Goal: Information Seeking & Learning: Check status

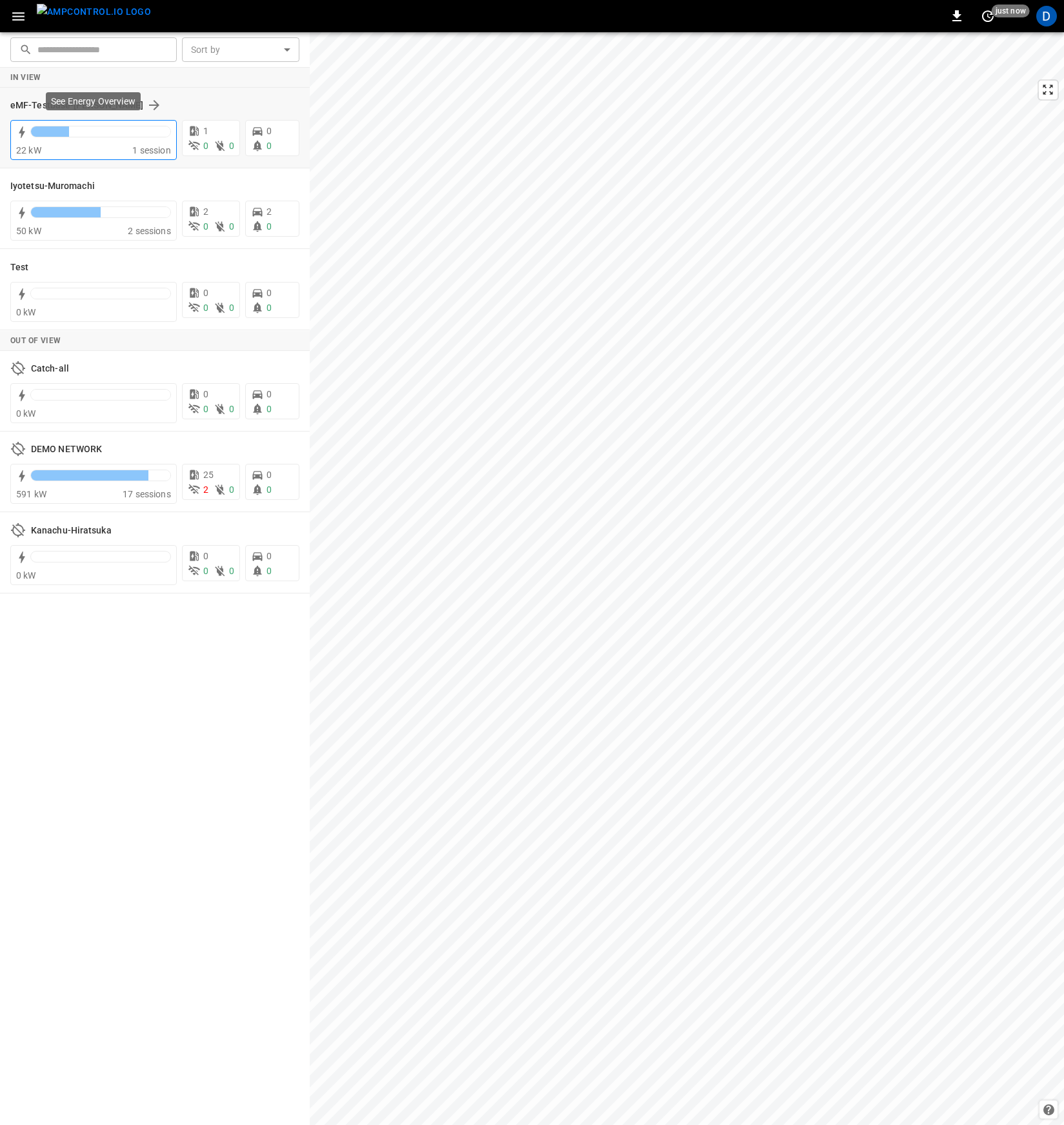
click at [57, 142] on div at bounding box center [101, 135] width 140 height 18
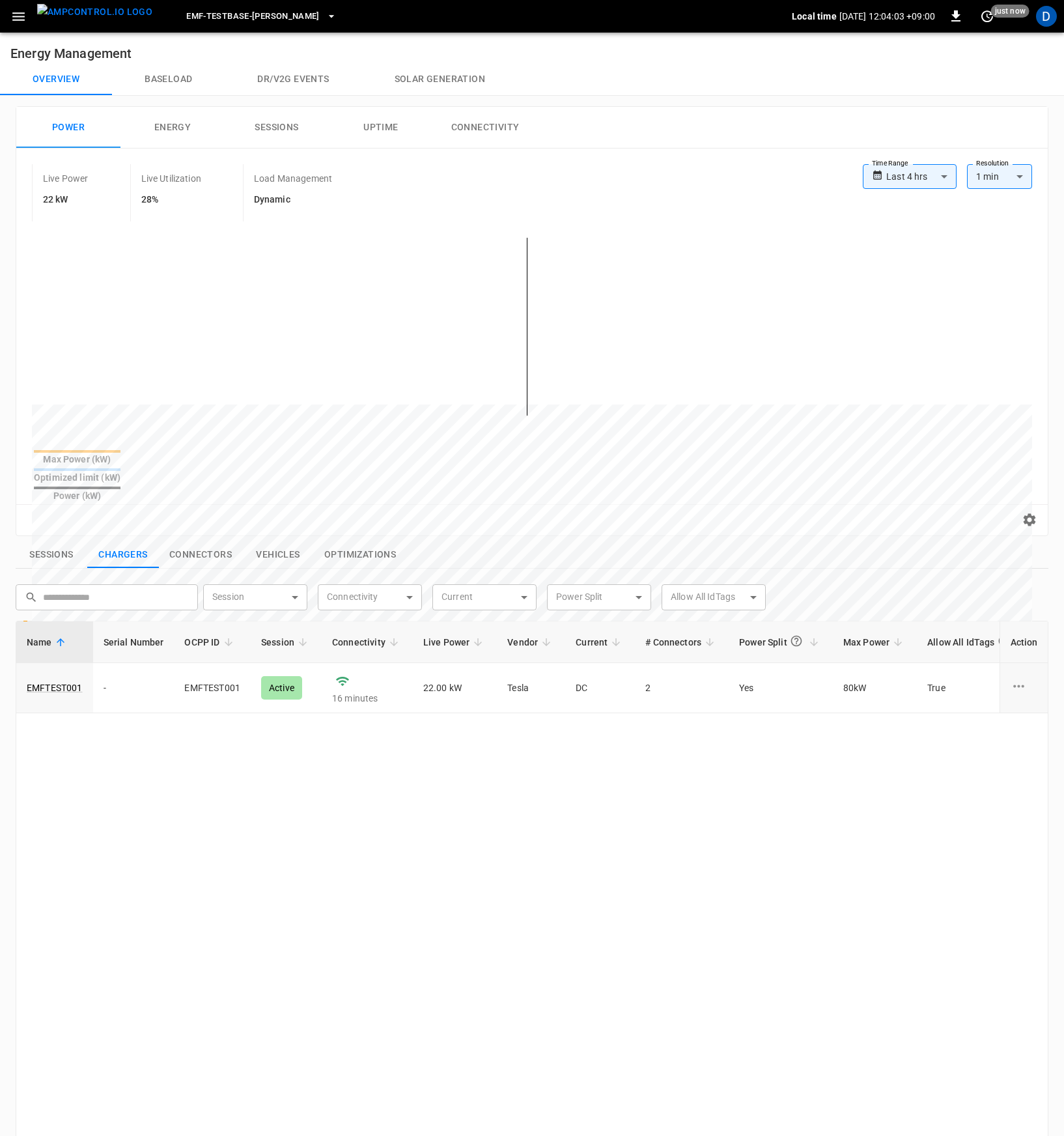
click at [259, 1] on div "eMF-Testbase-[PERSON_NAME]" at bounding box center [477, 16] width 629 height 31
click at [259, 16] on span "eMF-Testbase-[PERSON_NAME]" at bounding box center [253, 16] width 133 height 15
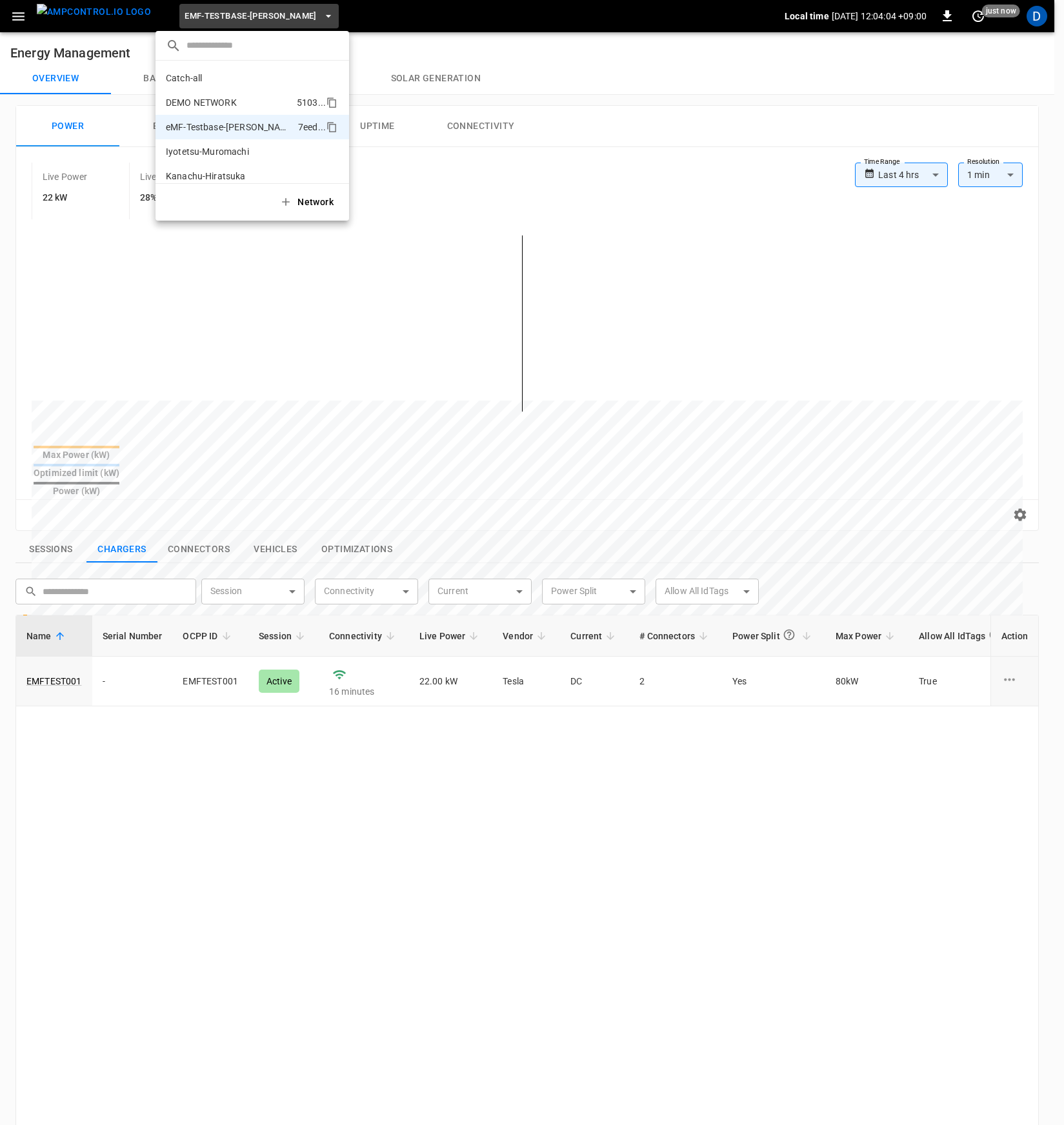
scroll to position [35, 0]
click at [239, 112] on p "Iyotetsu-Muromachi" at bounding box center [228, 117] width 126 height 13
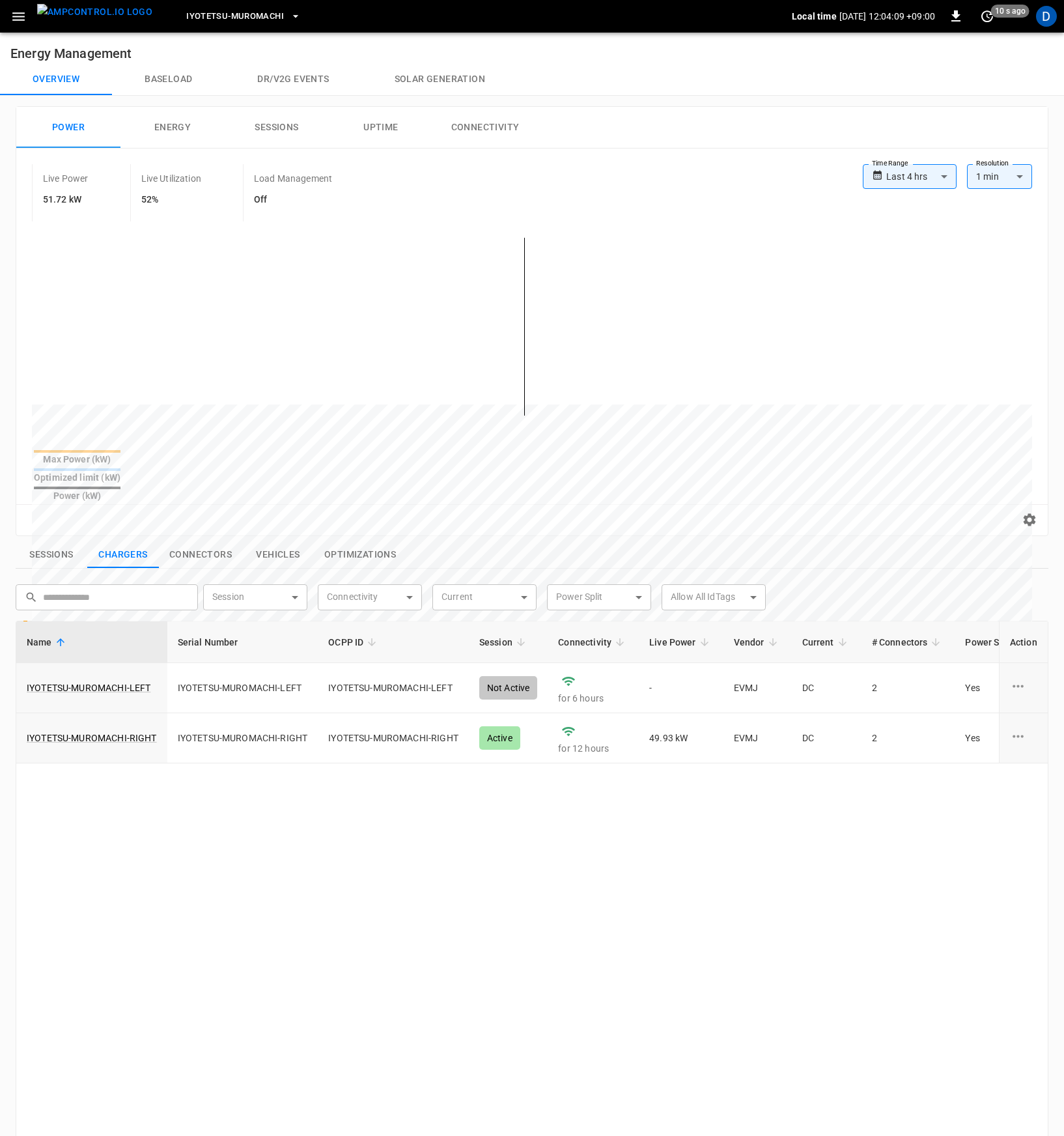
click at [215, 24] on button "Iyotetsu-Muromachi" at bounding box center [244, 16] width 125 height 26
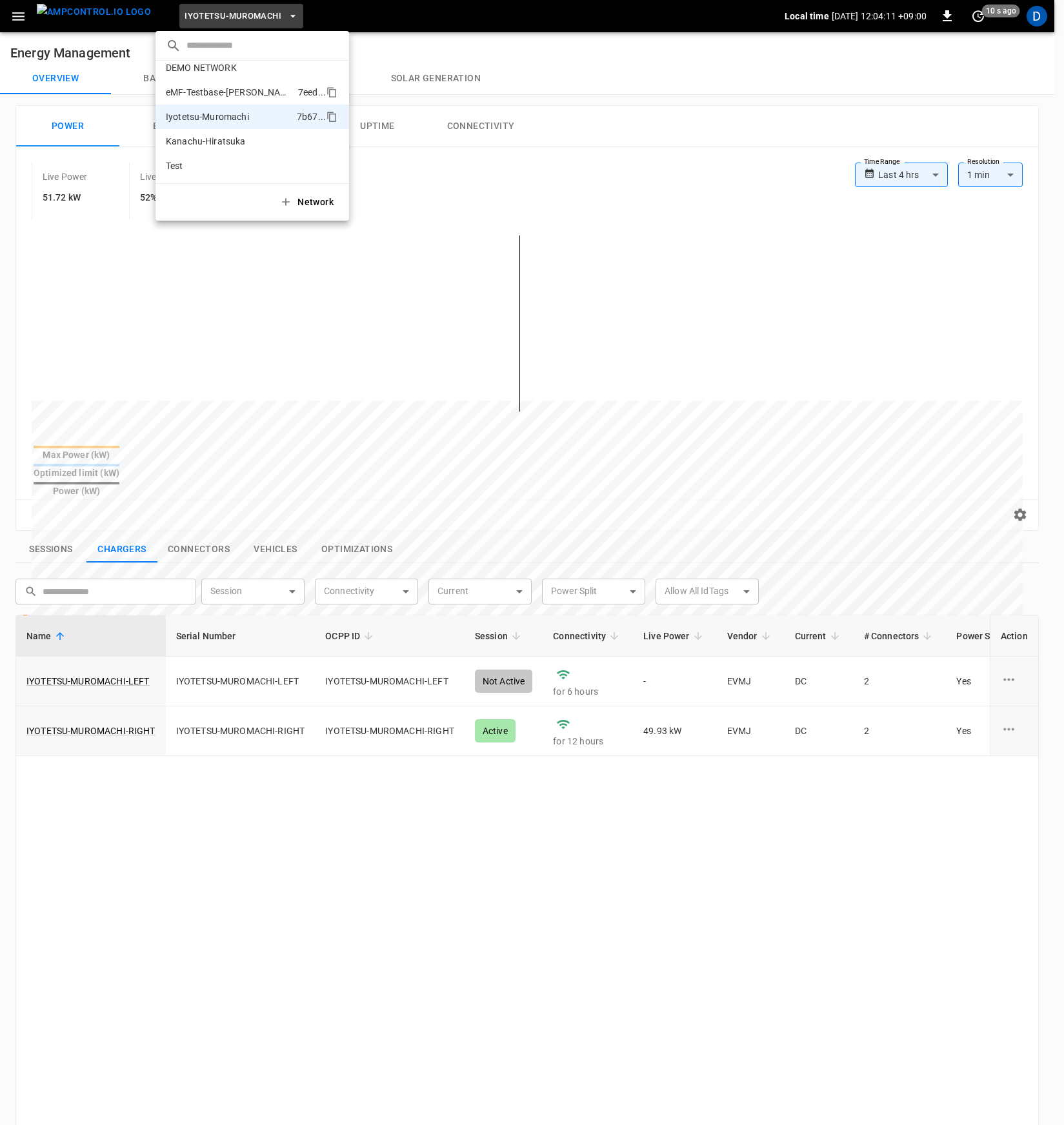
click at [230, 91] on p "eMF-Testbase-[PERSON_NAME]" at bounding box center [229, 92] width 127 height 13
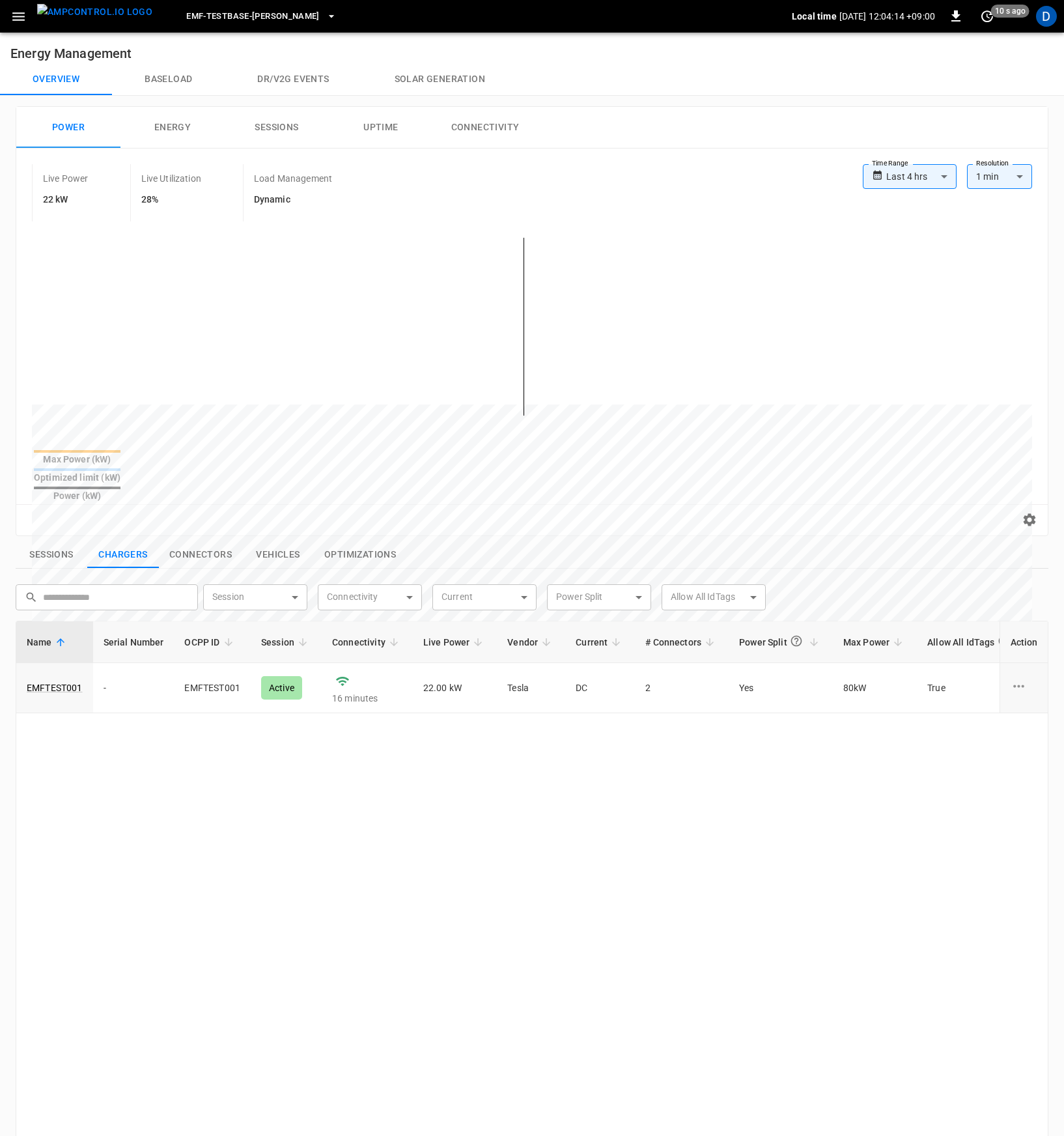
click at [169, 82] on button "Baseload" at bounding box center [169, 79] width 113 height 32
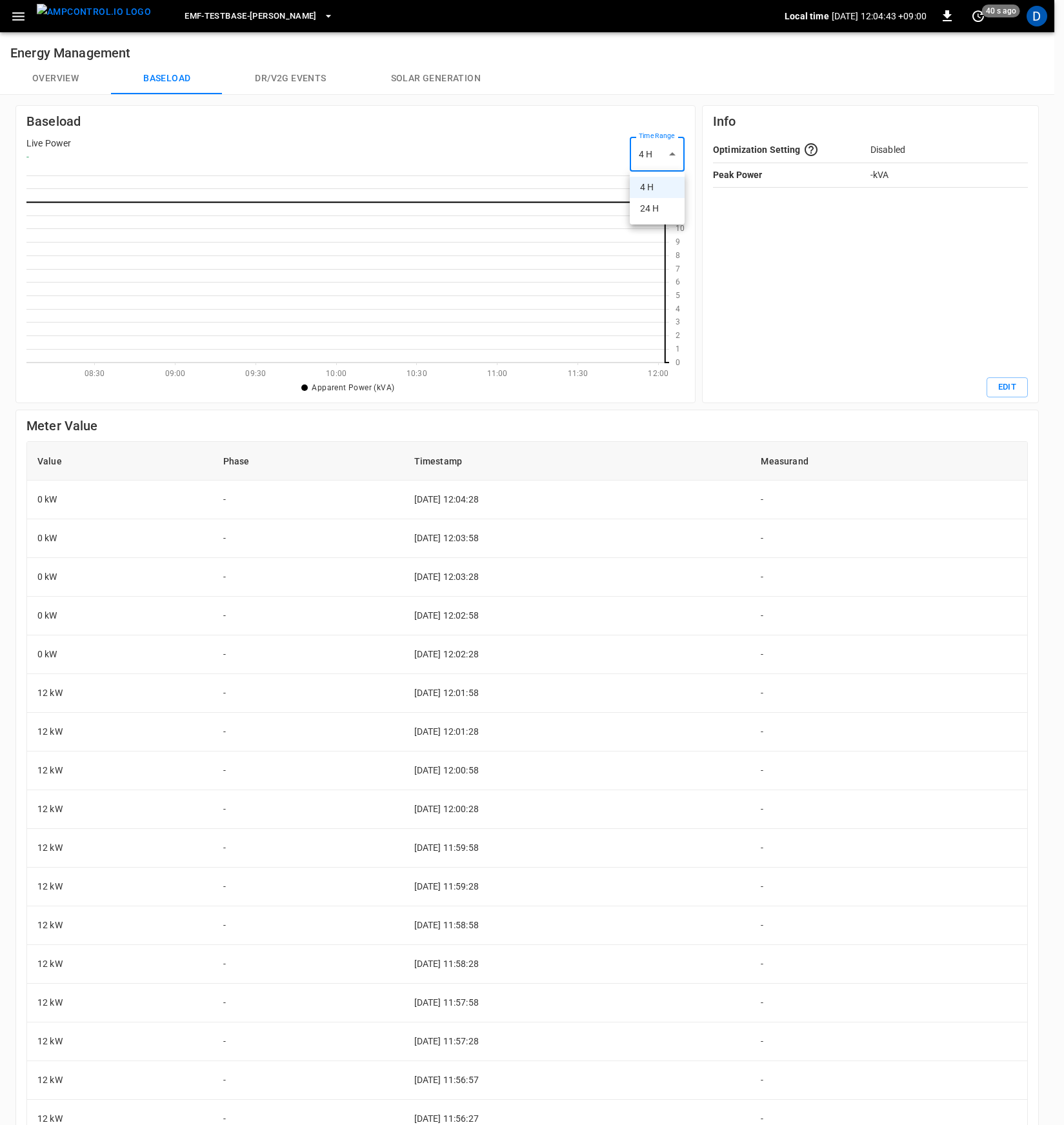
click at [657, 152] on body "eMF-Testbase-Musashimurayama Local time 2025-08-30 12:04:43 +09:00 0 40 s ago D…" at bounding box center [532, 641] width 1064 height 1281
click at [671, 204] on li "24 H" at bounding box center [657, 209] width 55 height 21
type input "***"
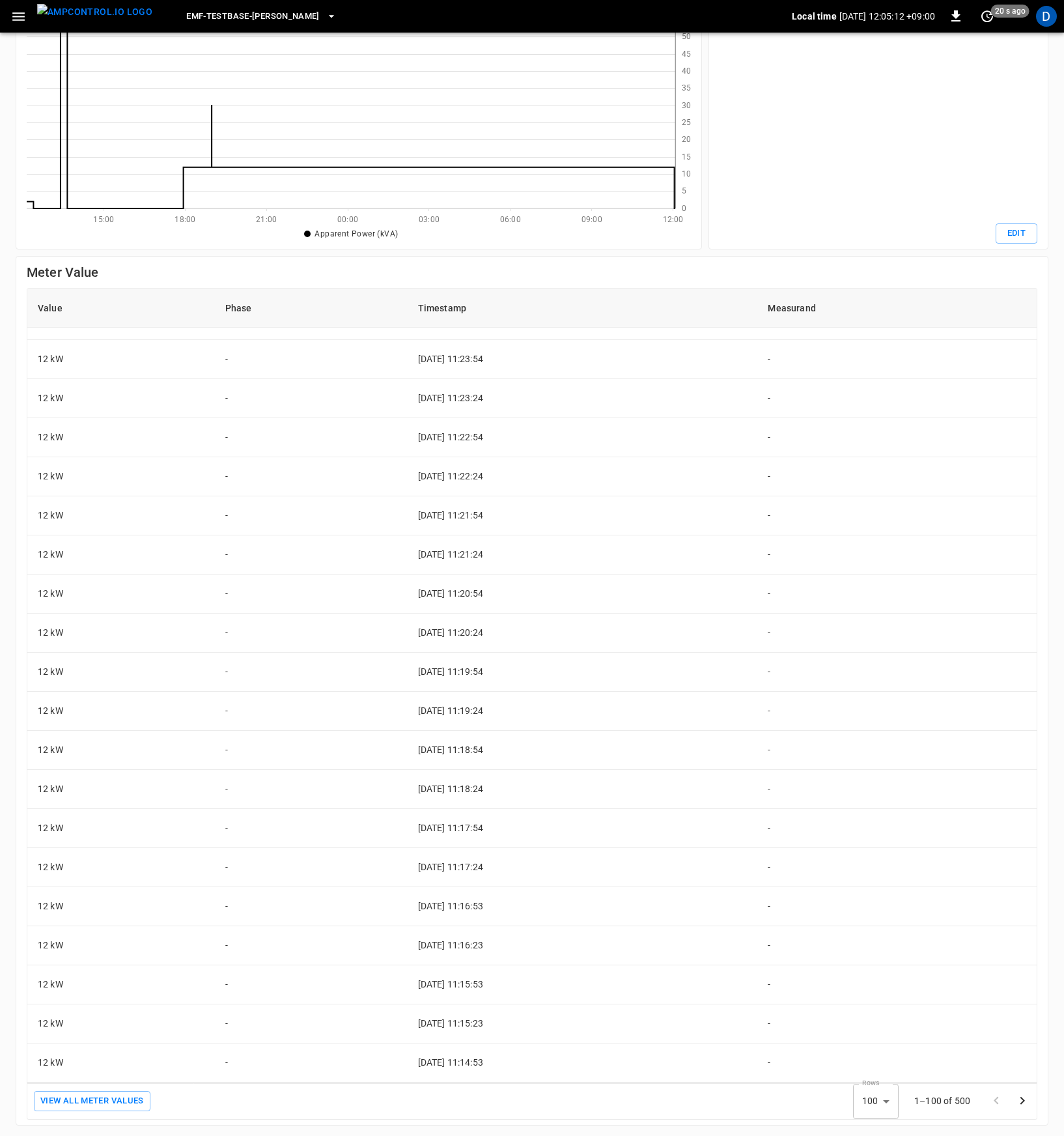
click at [958, 1007] on icon "Go to next page" at bounding box center [1022, 1101] width 16 height 16
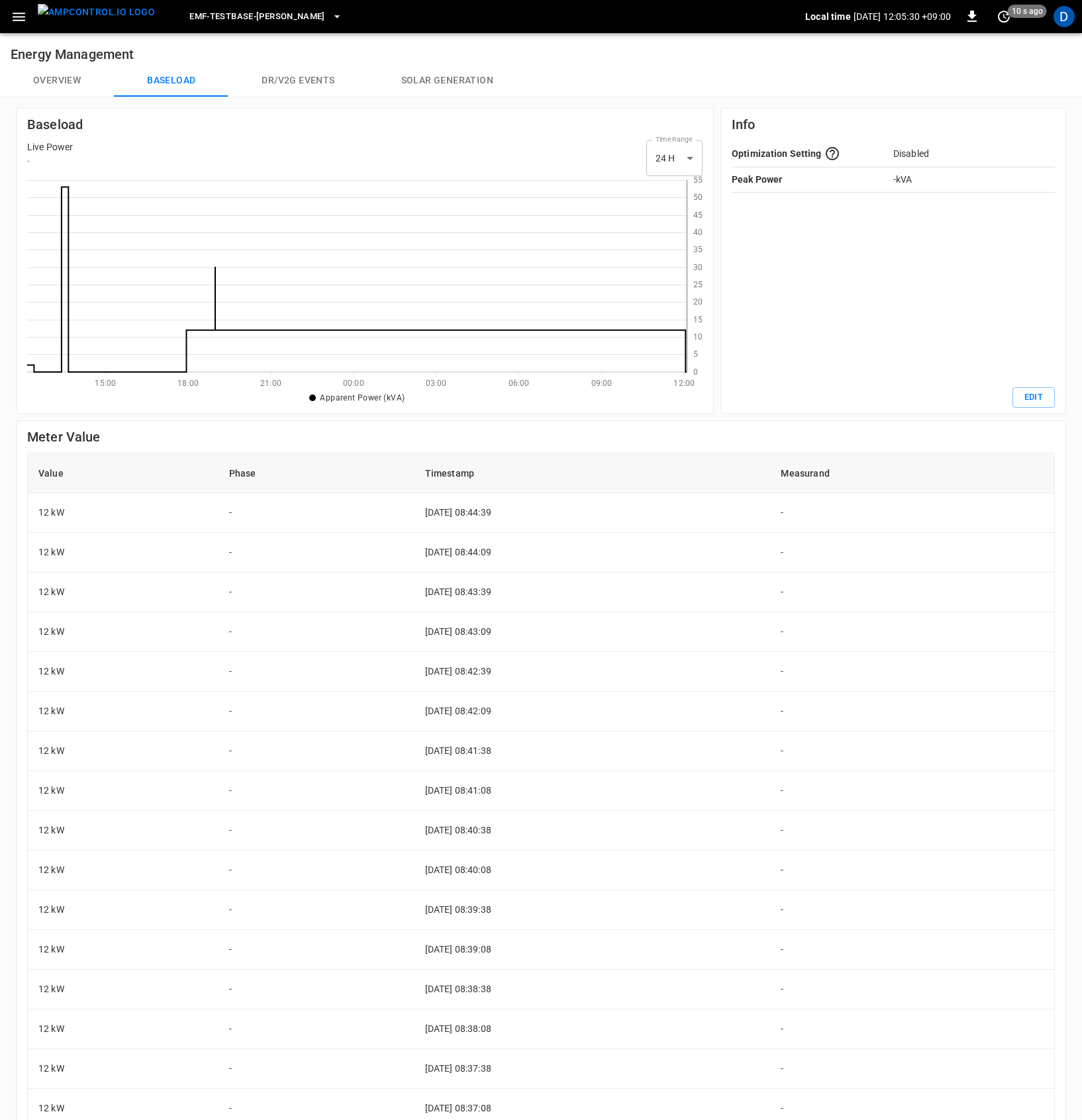
click at [60, 77] on button "Overview" at bounding box center [57, 81] width 114 height 32
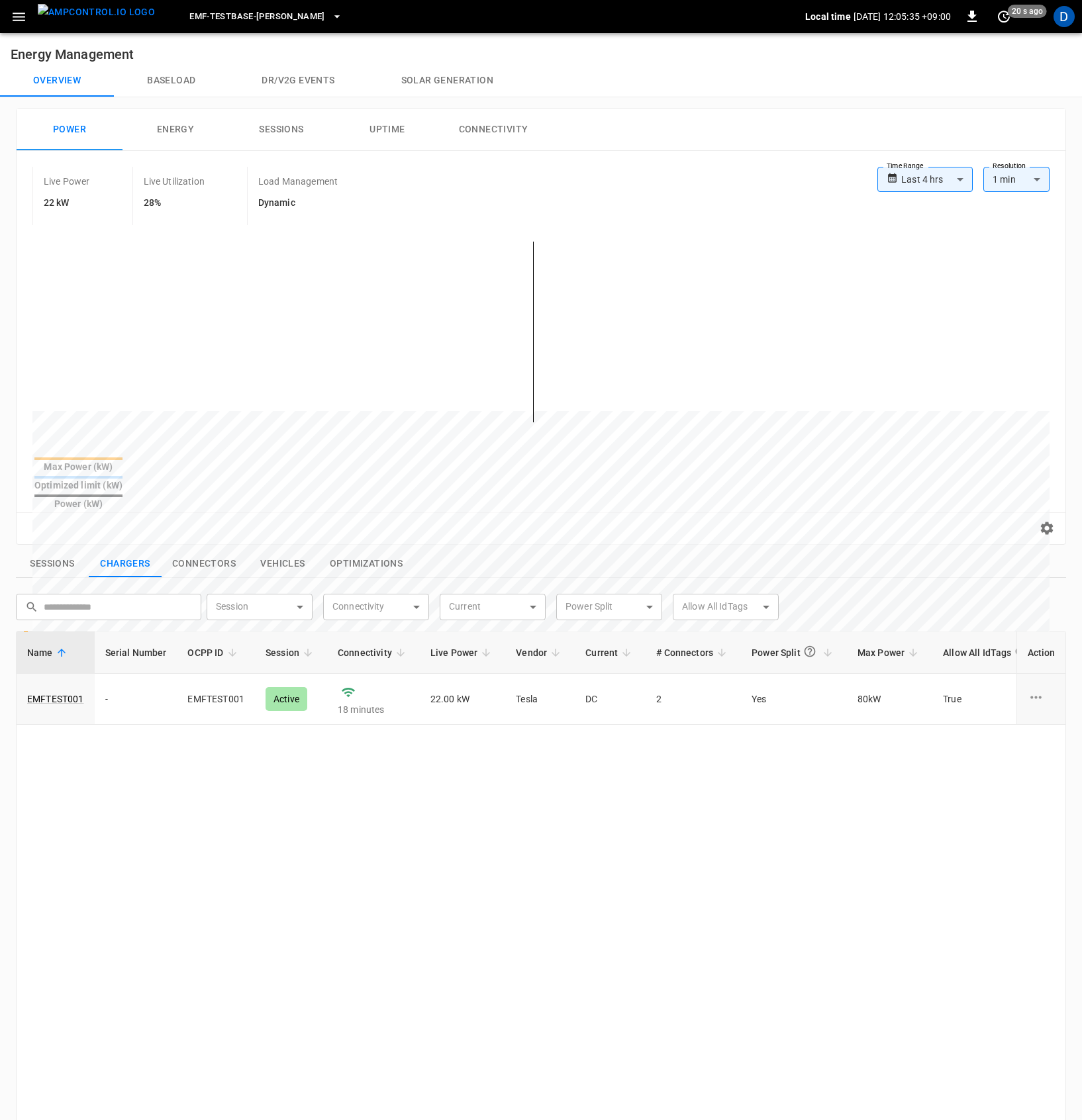
click at [168, 81] on button "Baseload" at bounding box center [172, 81] width 115 height 32
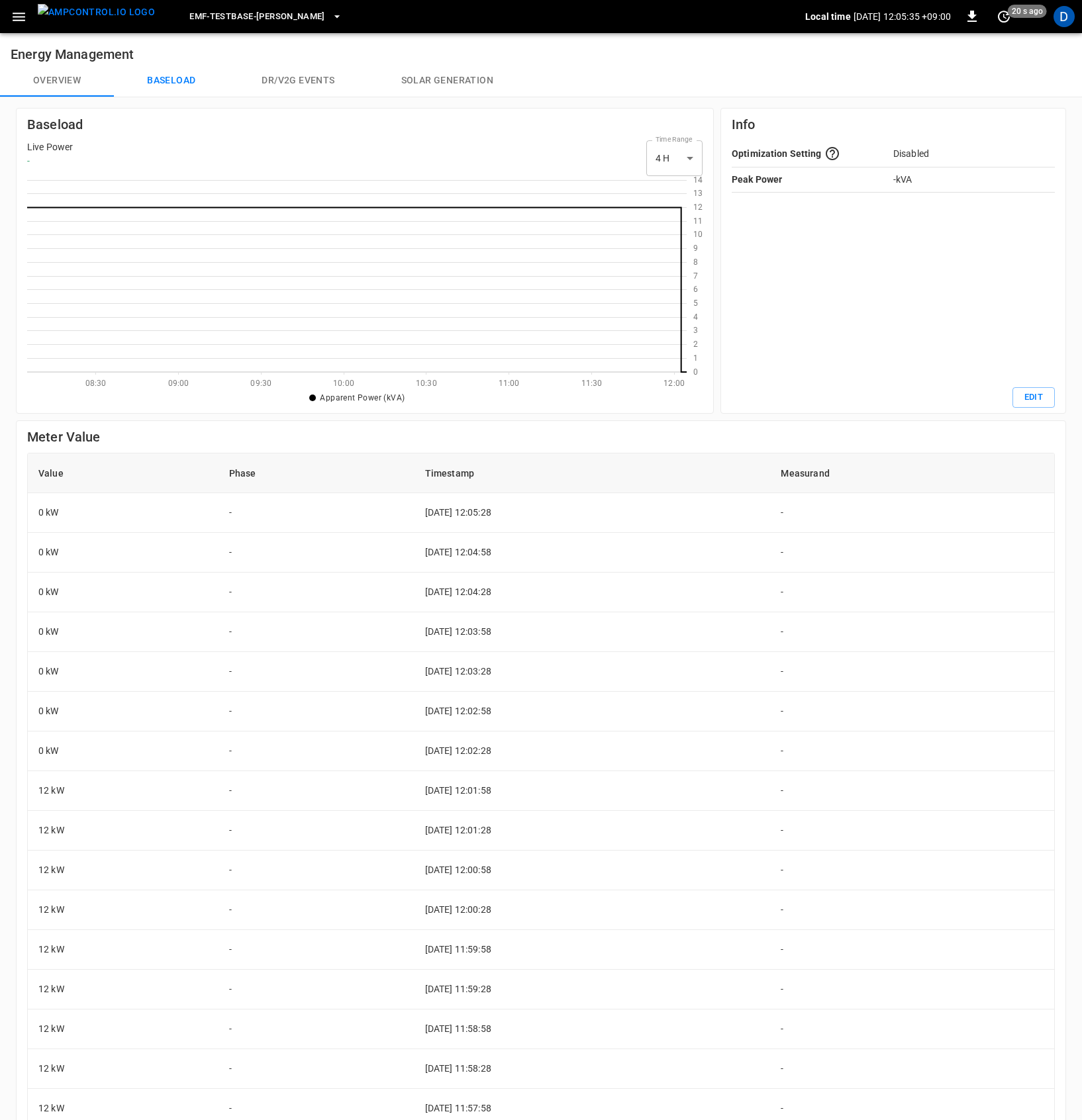
scroll to position [182, 649]
click at [656, 167] on body "eMF-Testbase-Musashimurayama Local time 2025-08-30 12:05:38 +09:00 0 20 s ago D…" at bounding box center [541, 645] width 1082 height 1290
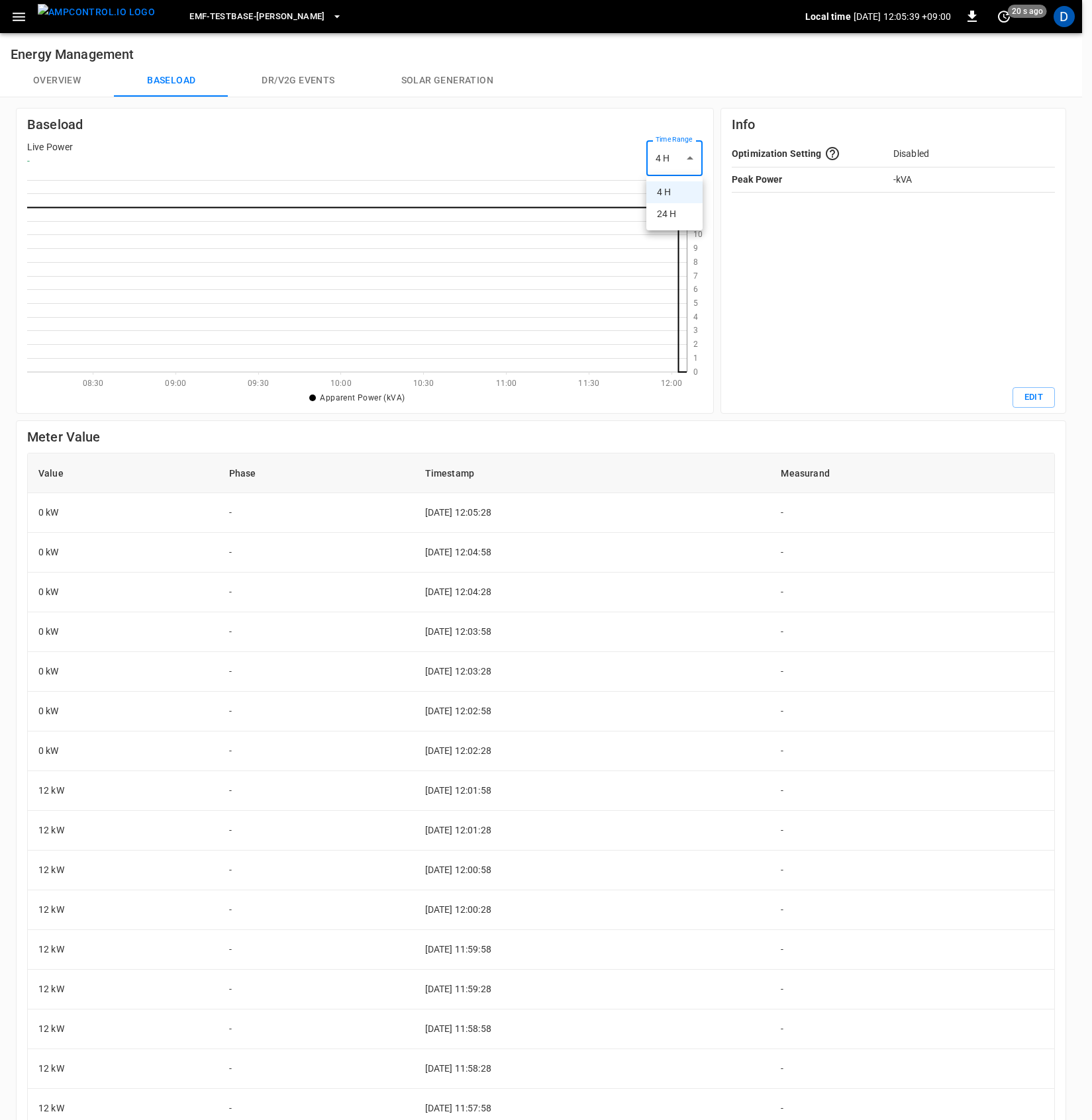
click at [679, 209] on li "24 H" at bounding box center [674, 214] width 56 height 22
type input "***"
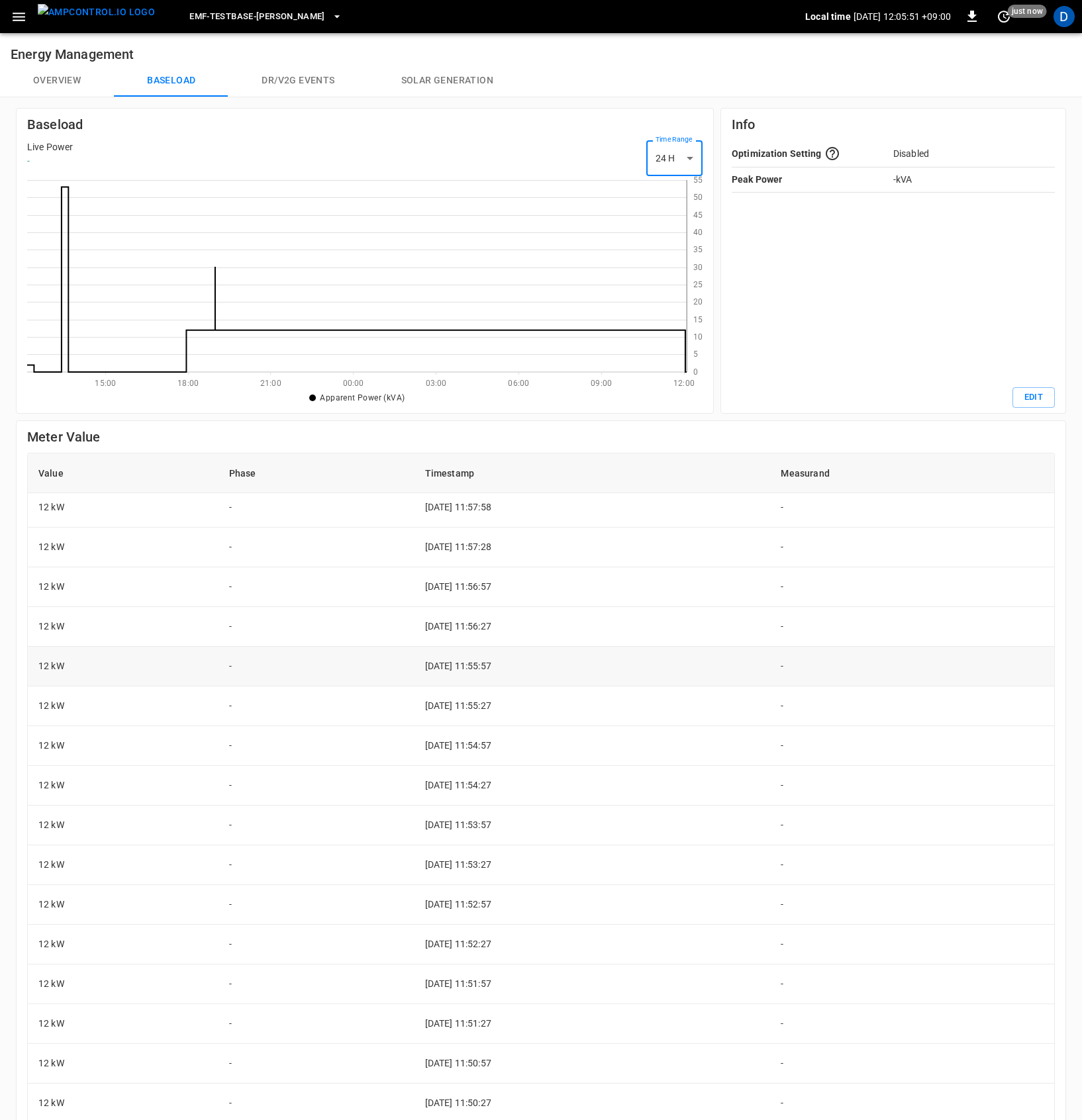
scroll to position [521, 0]
click at [489, 627] on td "2025-08-30 11:57:28" at bounding box center [593, 629] width 356 height 40
click at [487, 589] on td "2025-08-30 11:57:58" at bounding box center [593, 589] width 356 height 40
click at [489, 549] on td "2025-08-30 11:58:28" at bounding box center [593, 552] width 356 height 40
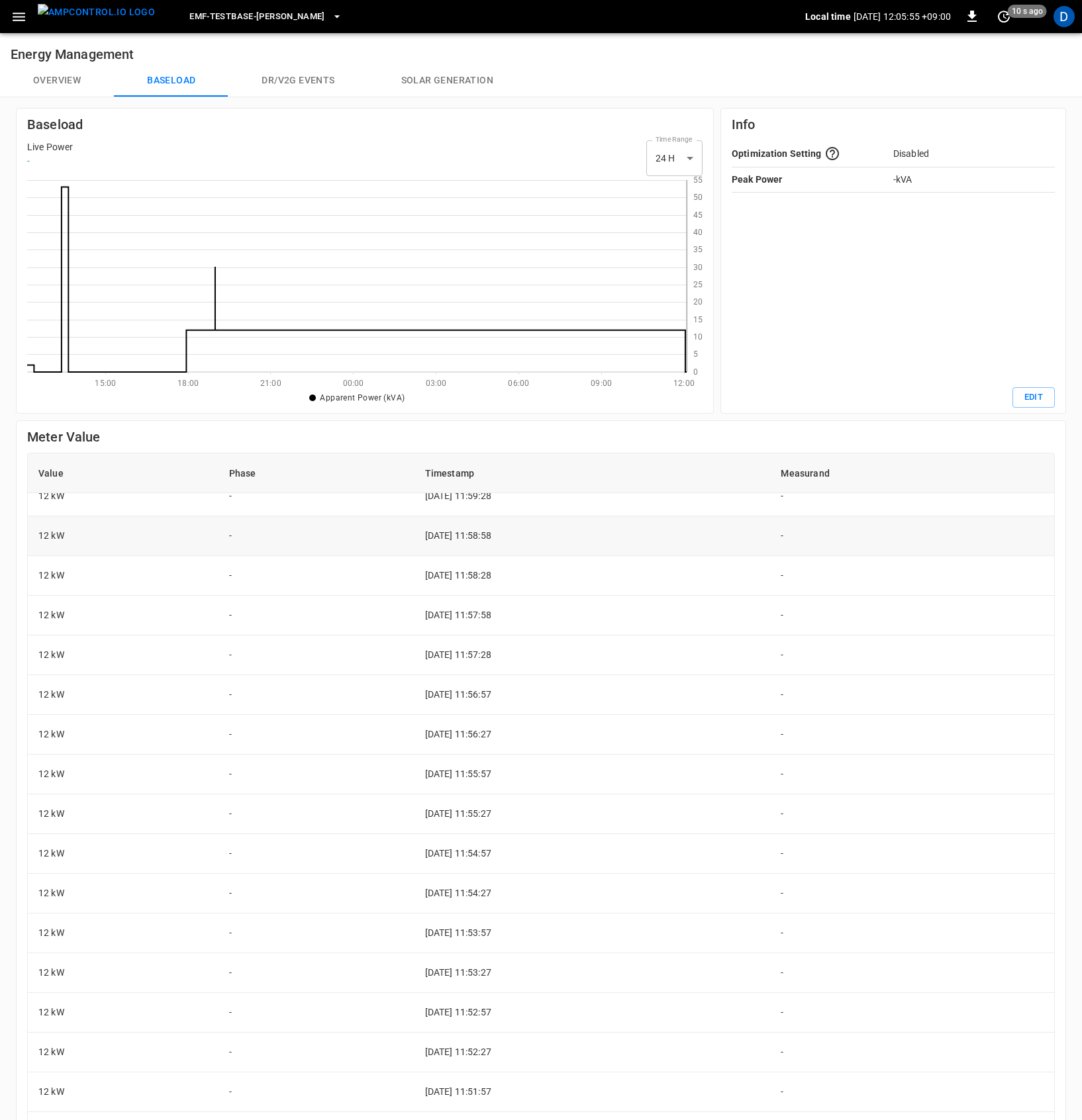
click at [489, 548] on td "2025-08-30 11:58:58" at bounding box center [593, 537] width 356 height 40
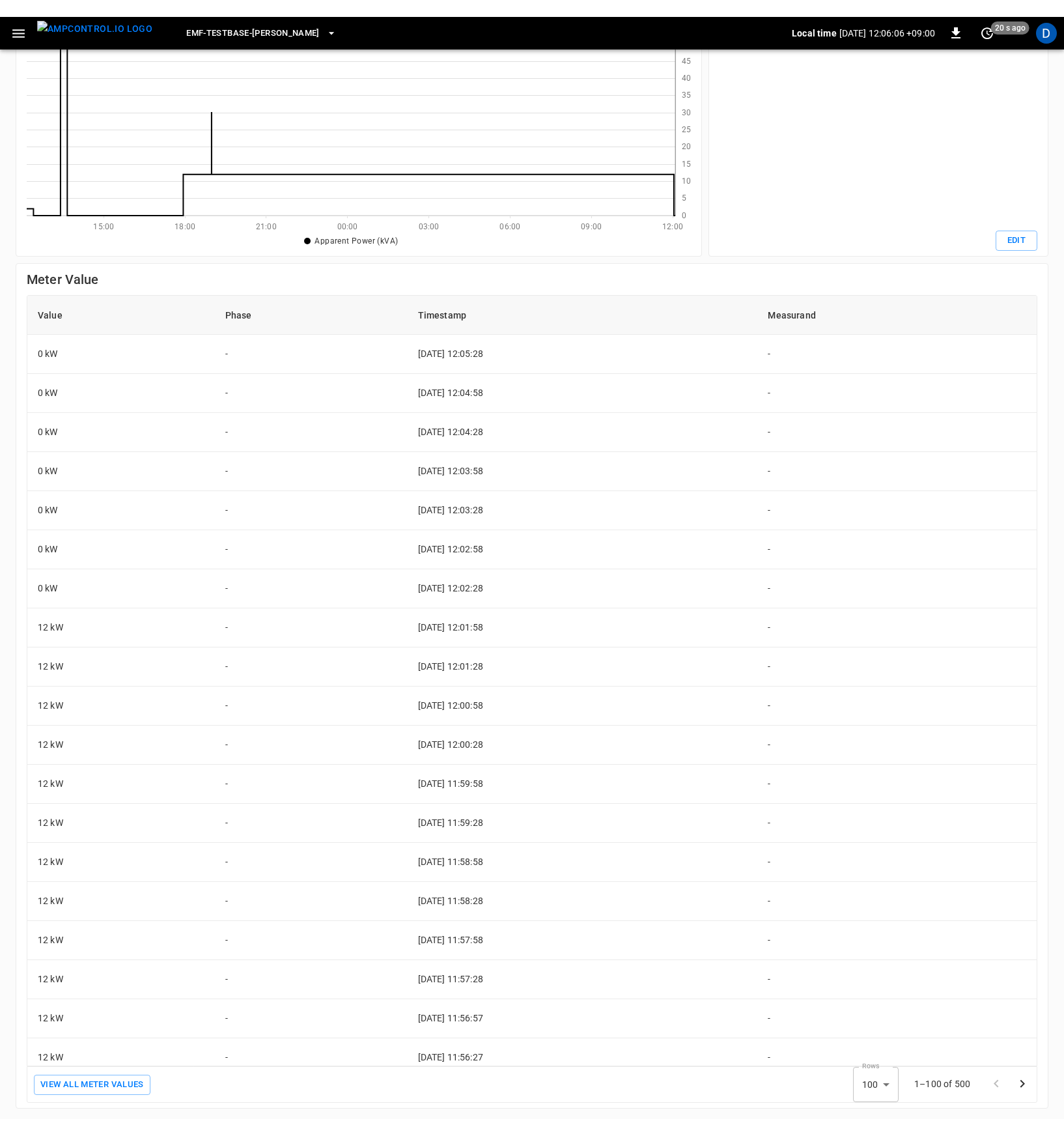
scroll to position [0, 0]
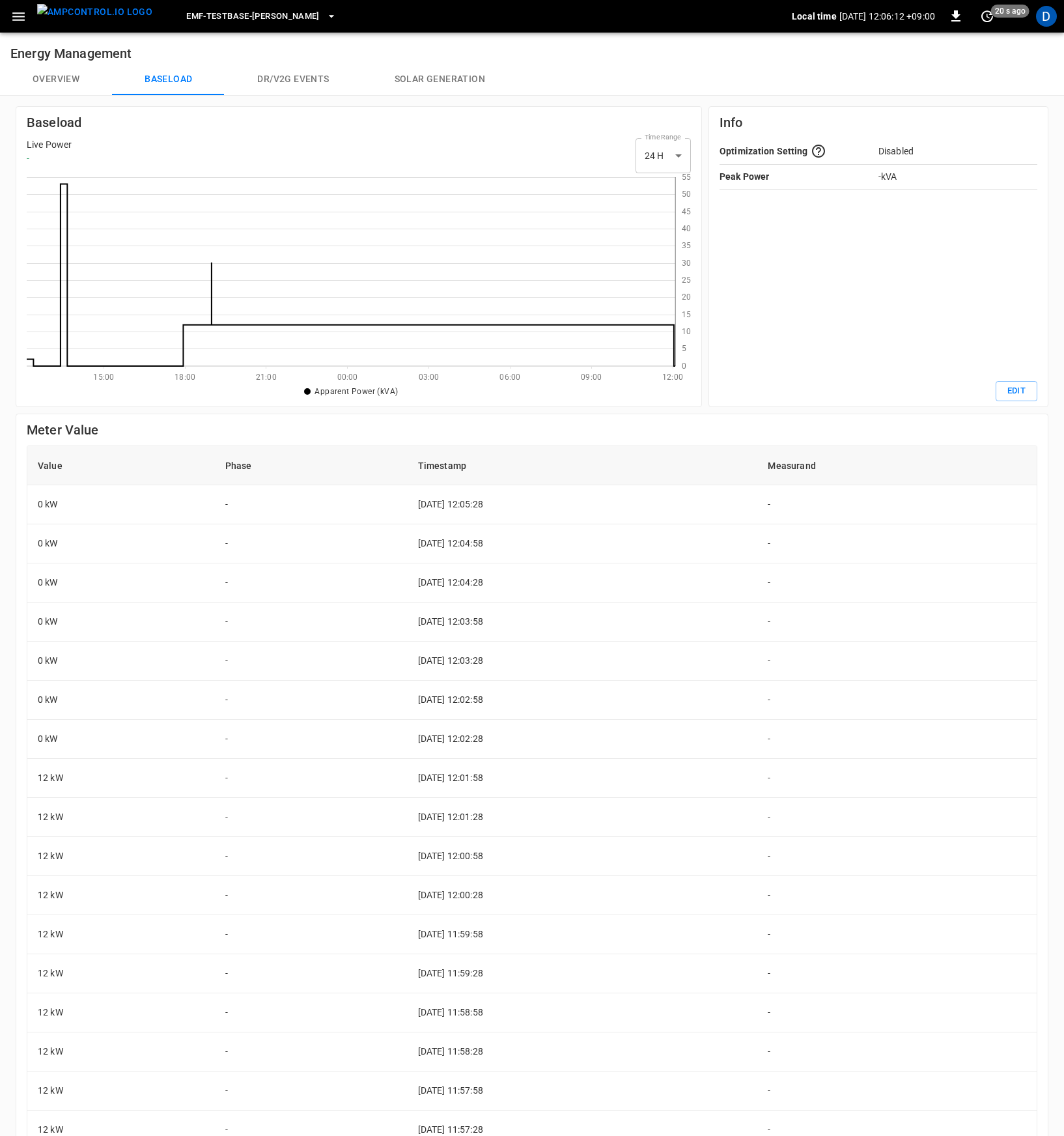
click at [223, 322] on icon at bounding box center [351, 272] width 649 height 189
click at [68, 75] on button "Overview" at bounding box center [56, 79] width 112 height 32
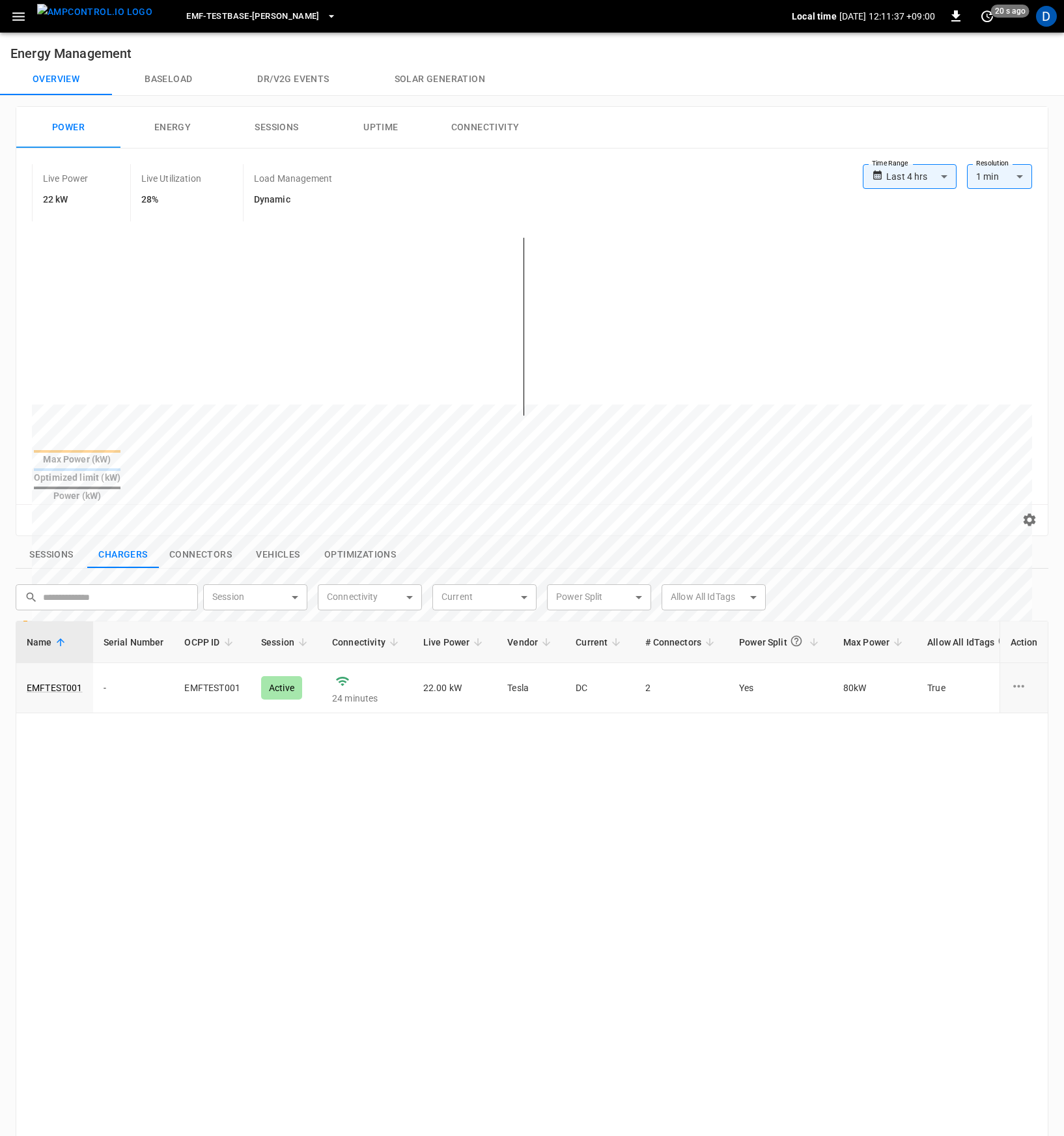
click at [414, 768] on div "Name Serial Number OCPP ID Session Connectivity Live Power Vendor Current # Con…" at bounding box center [532, 1018] width 1032 height 795
click at [58, 679] on link "EMFTEST001" at bounding box center [54, 688] width 61 height 18
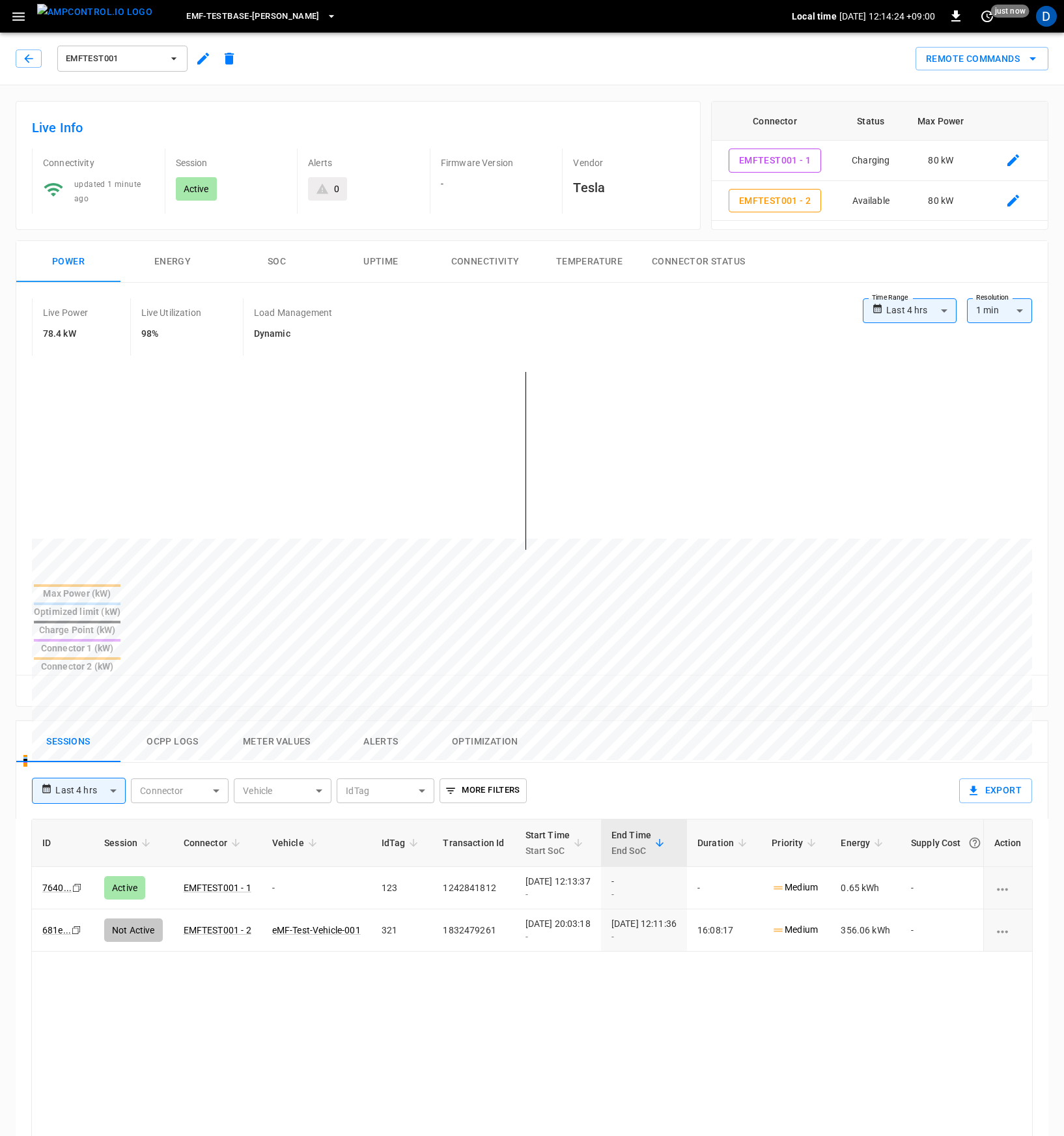
click at [528, 317] on div "Live Power 78.4 kW Live Utilization 98% Load Management Dynamic" at bounding box center [448, 326] width 831 height 57
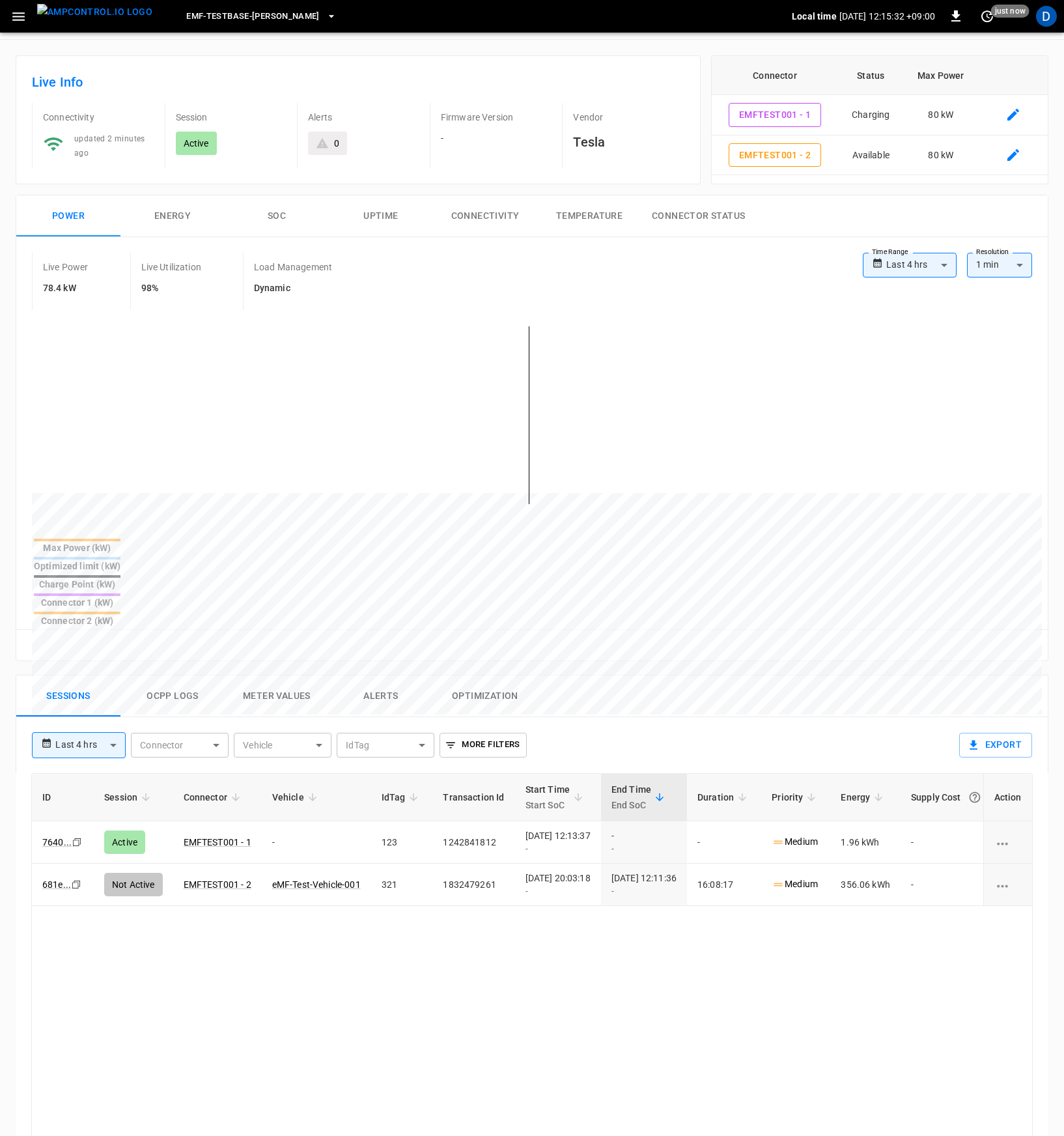
scroll to position [54, 0]
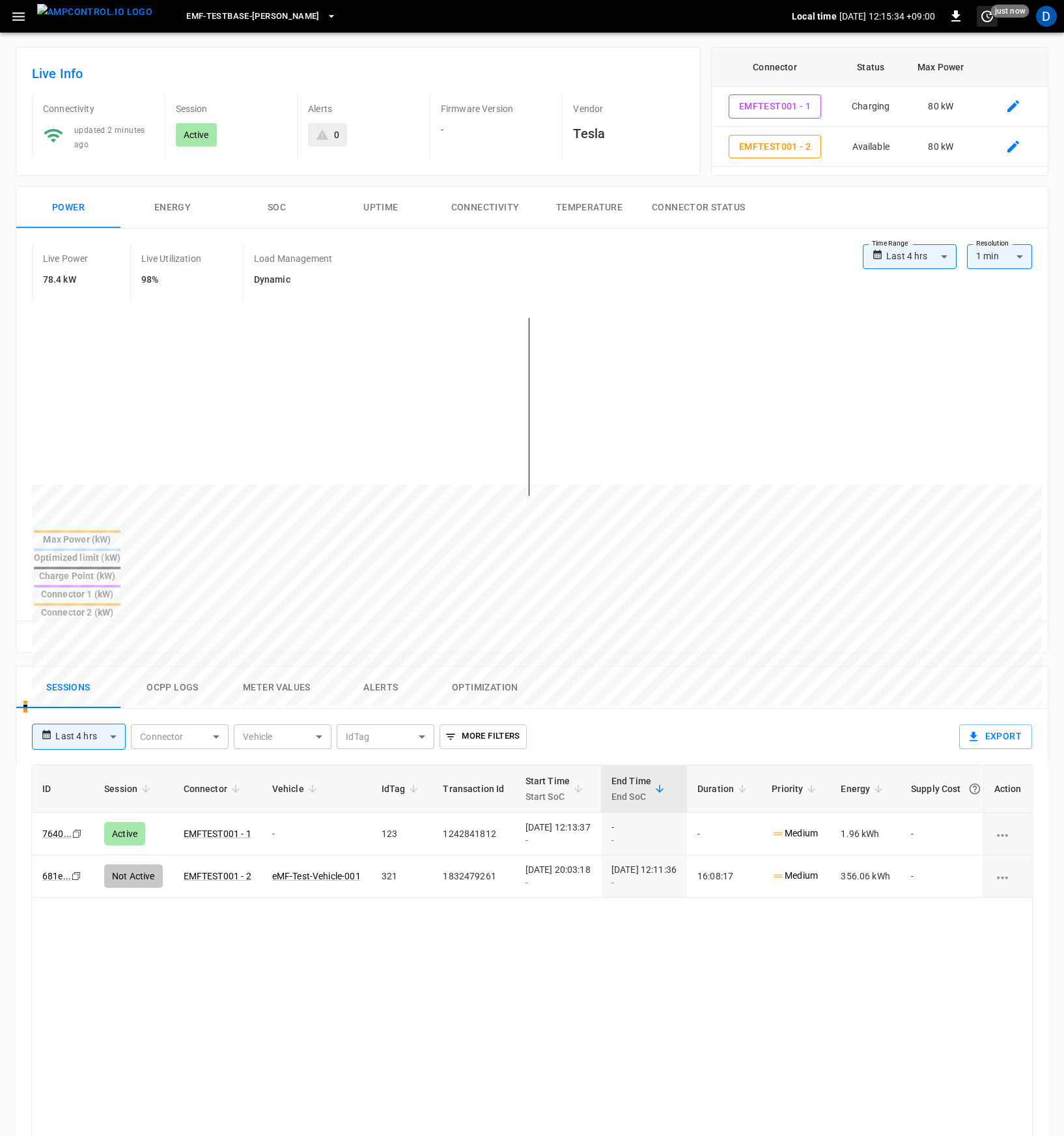
click at [983, 16] on icon "set refresh interval" at bounding box center [987, 16] width 16 height 16
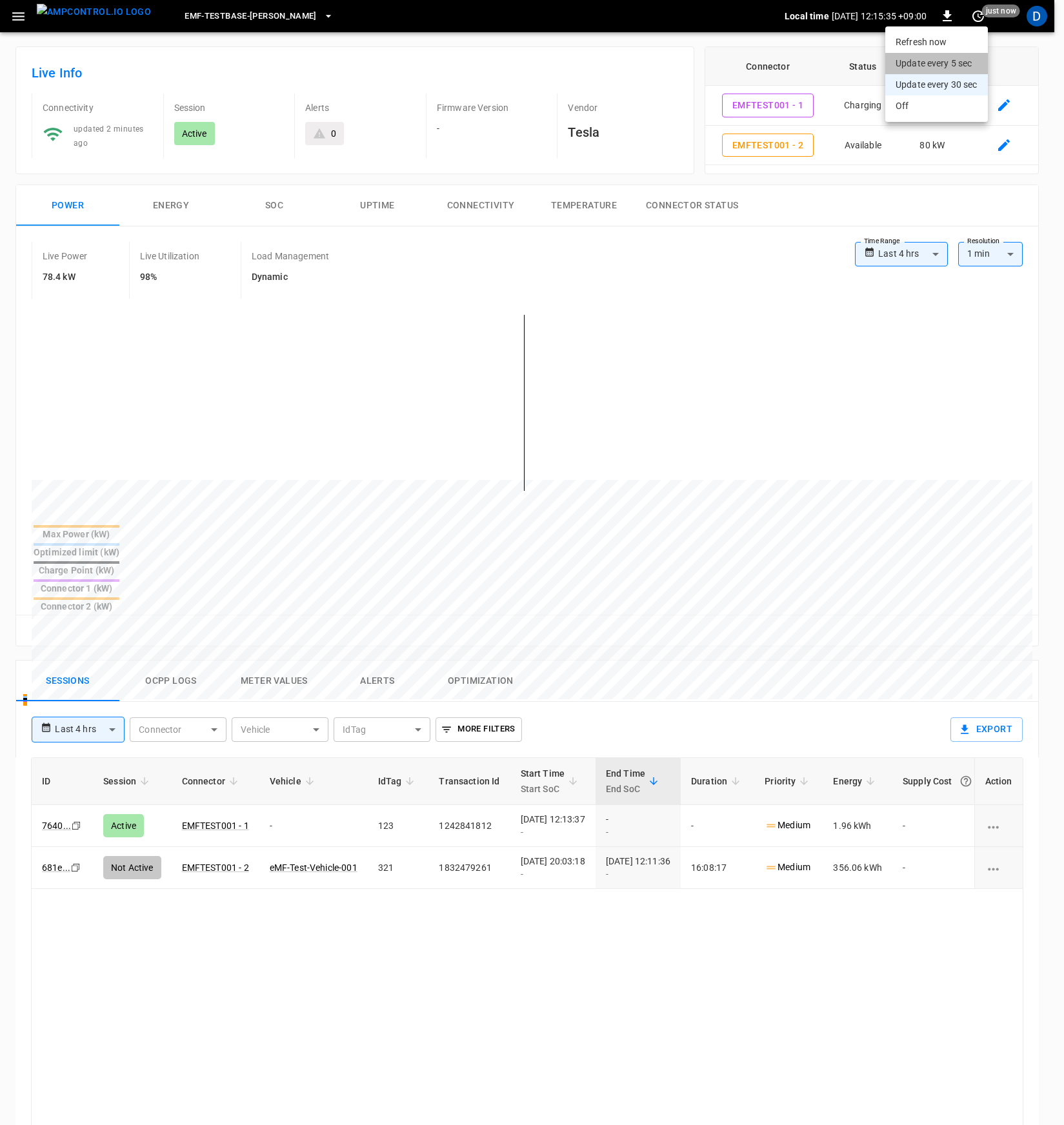
click at [951, 58] on li "Update every 5 sec" at bounding box center [937, 63] width 103 height 21
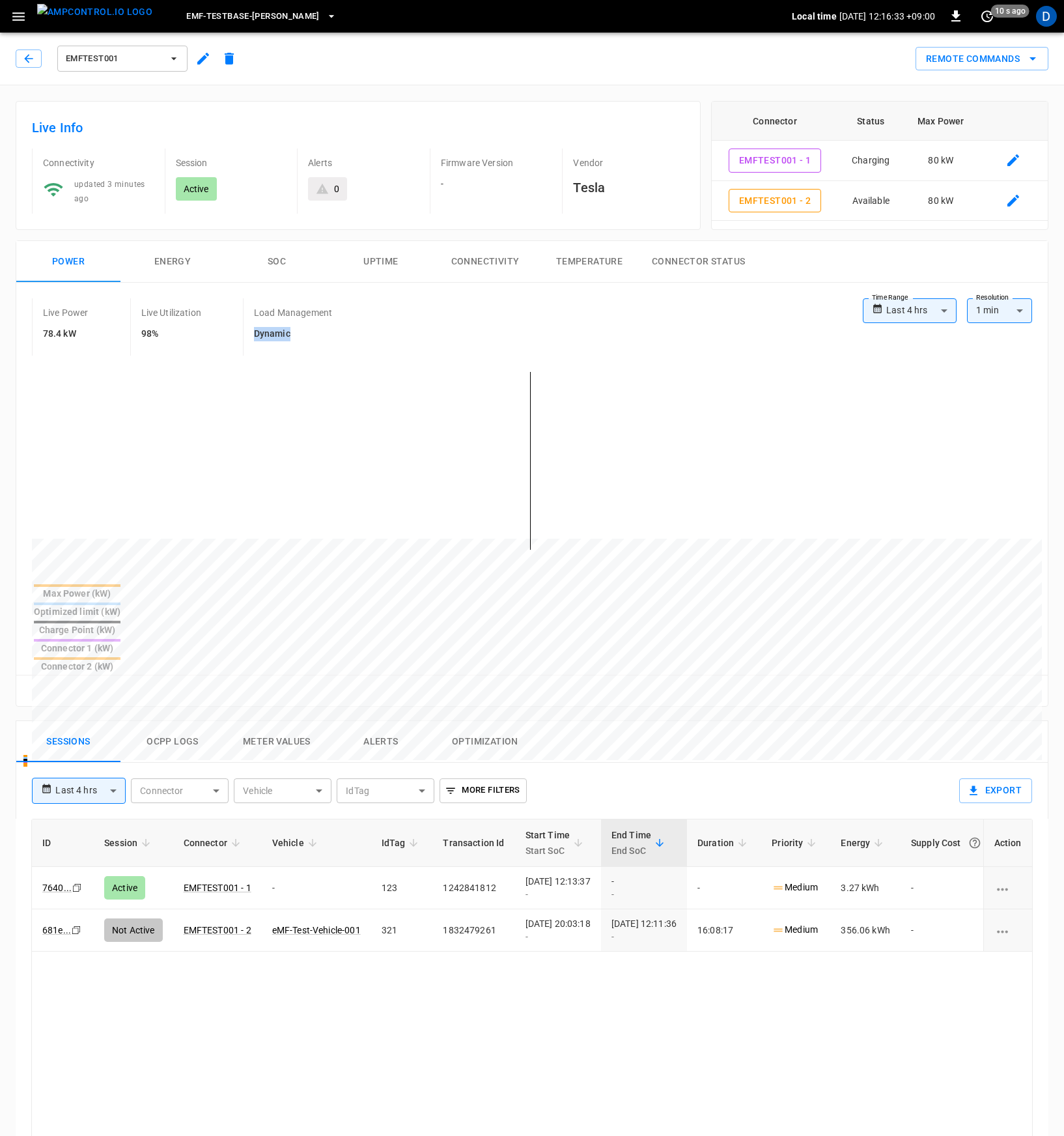
drag, startPoint x: 255, startPoint y: 330, endPoint x: 302, endPoint y: 332, distance: 47.0
click at [302, 332] on h6 "Dynamic" at bounding box center [293, 334] width 78 height 14
drag, startPoint x: 294, startPoint y: 332, endPoint x: 255, endPoint y: 334, distance: 39.1
click at [255, 334] on h6 "Dynamic" at bounding box center [293, 334] width 78 height 14
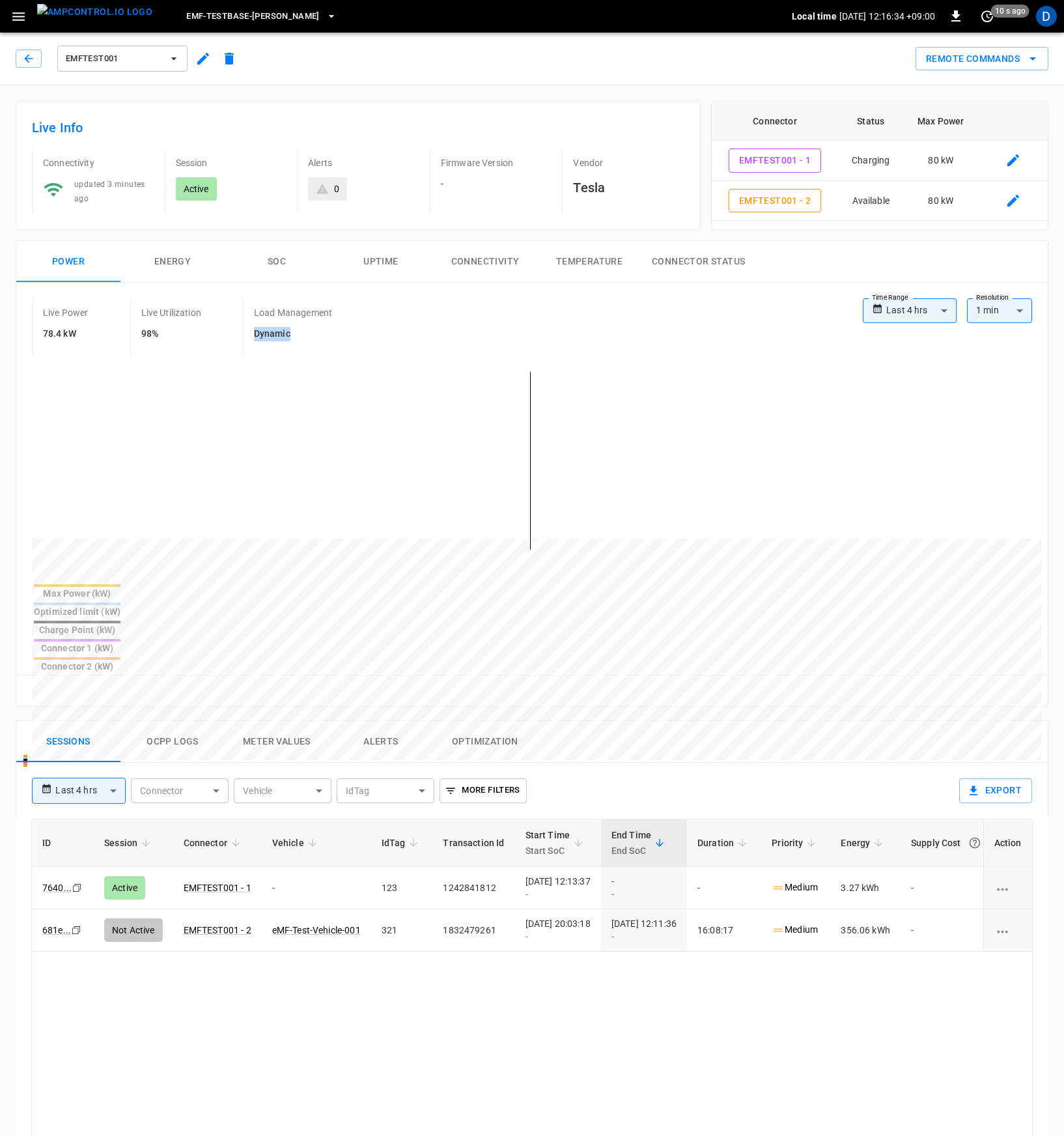
click at [255, 334] on h6 "Dynamic" at bounding box center [293, 334] width 78 height 14
drag, startPoint x: 257, startPoint y: 332, endPoint x: 300, endPoint y: 334, distance: 43.0
click at [300, 334] on h6 "Dynamic" at bounding box center [293, 334] width 78 height 14
click at [985, 20] on icon "set refresh interval" at bounding box center [987, 16] width 16 height 16
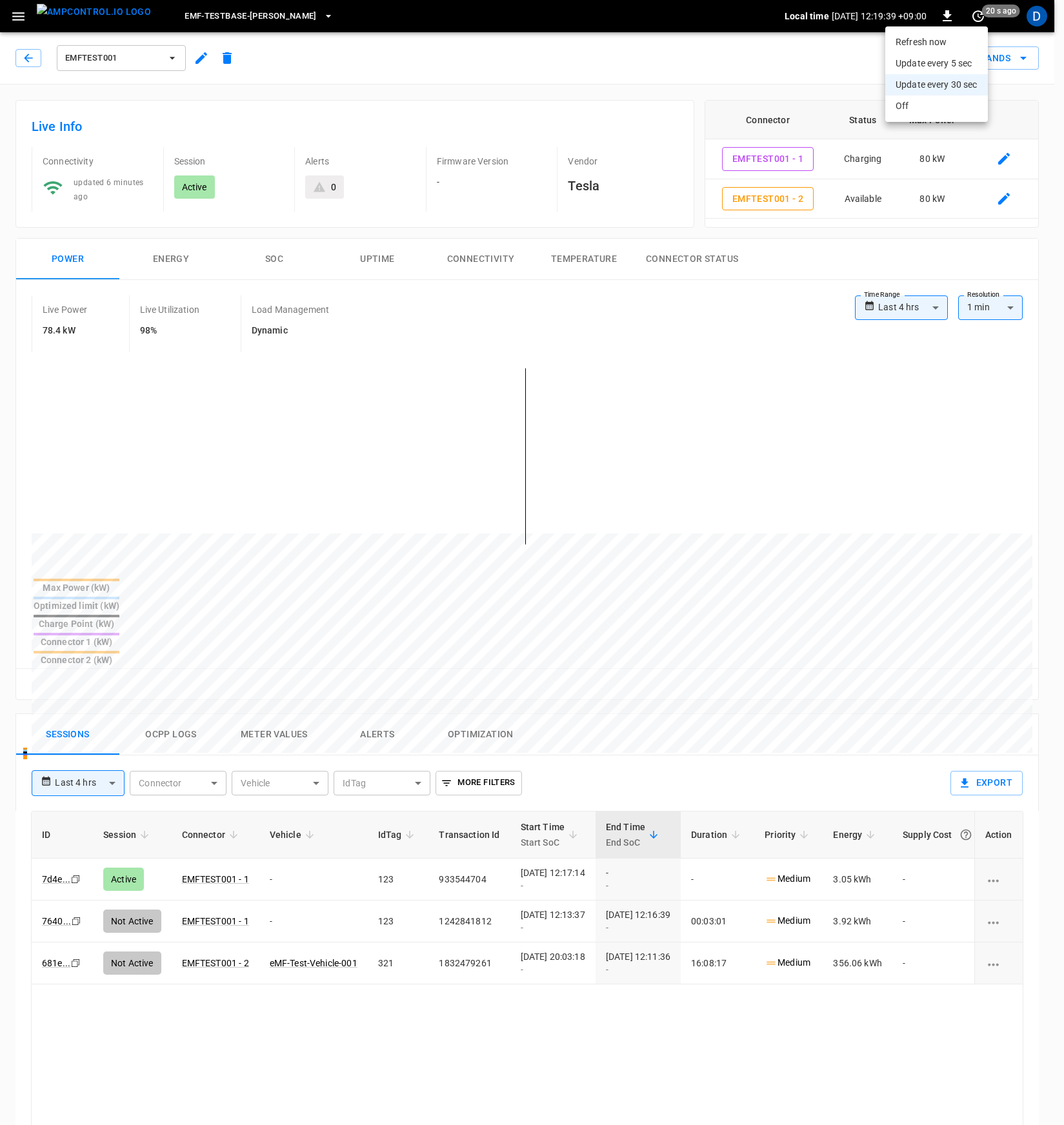
click at [962, 62] on li "Update every 5 sec" at bounding box center [937, 63] width 103 height 21
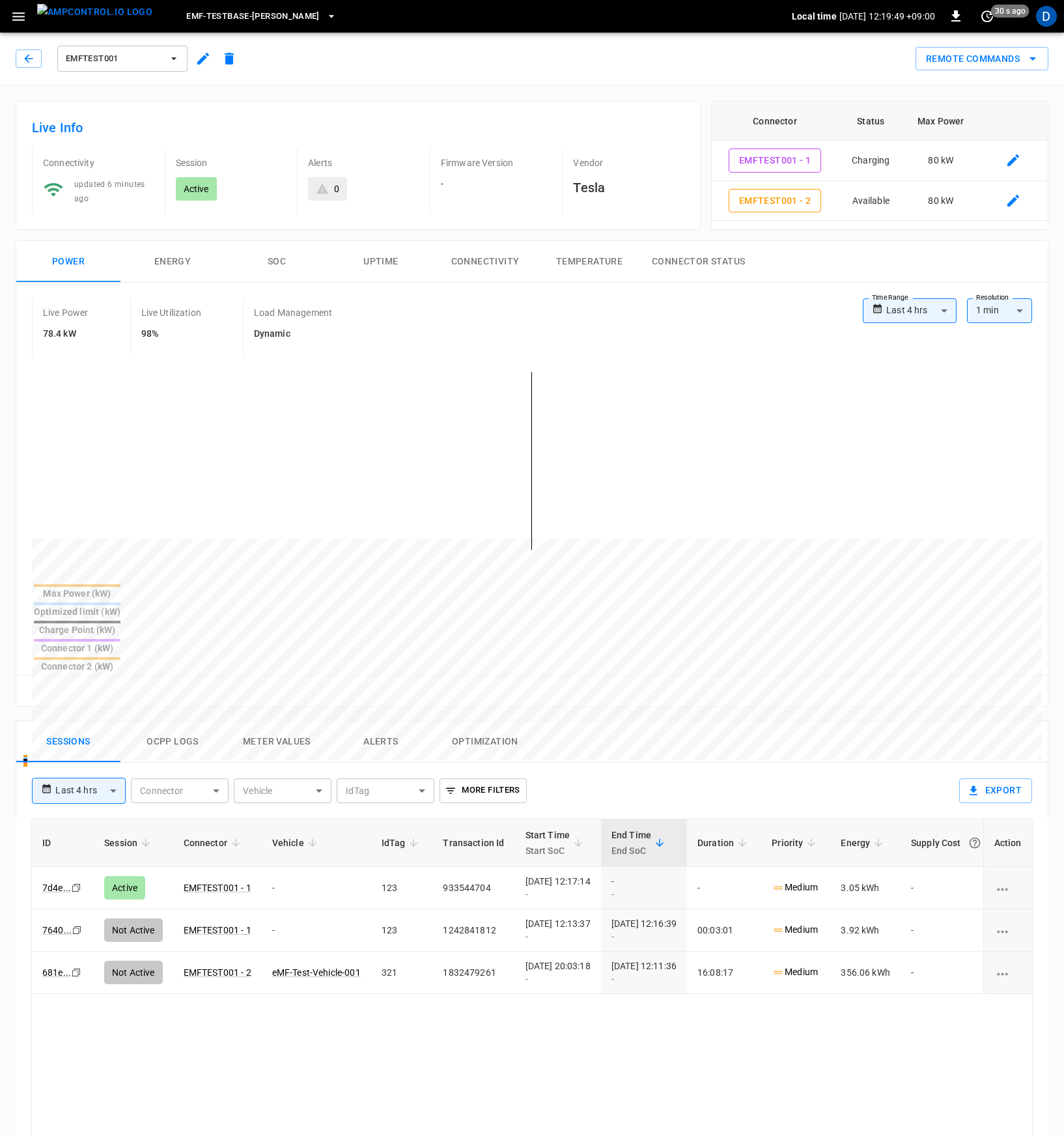
click at [700, 299] on div "Live Power 78.4 kW Live Utilization 98% Load Management Dynamic" at bounding box center [448, 326] width 831 height 57
click at [989, 22] on icon "set refresh interval" at bounding box center [987, 16] width 16 height 16
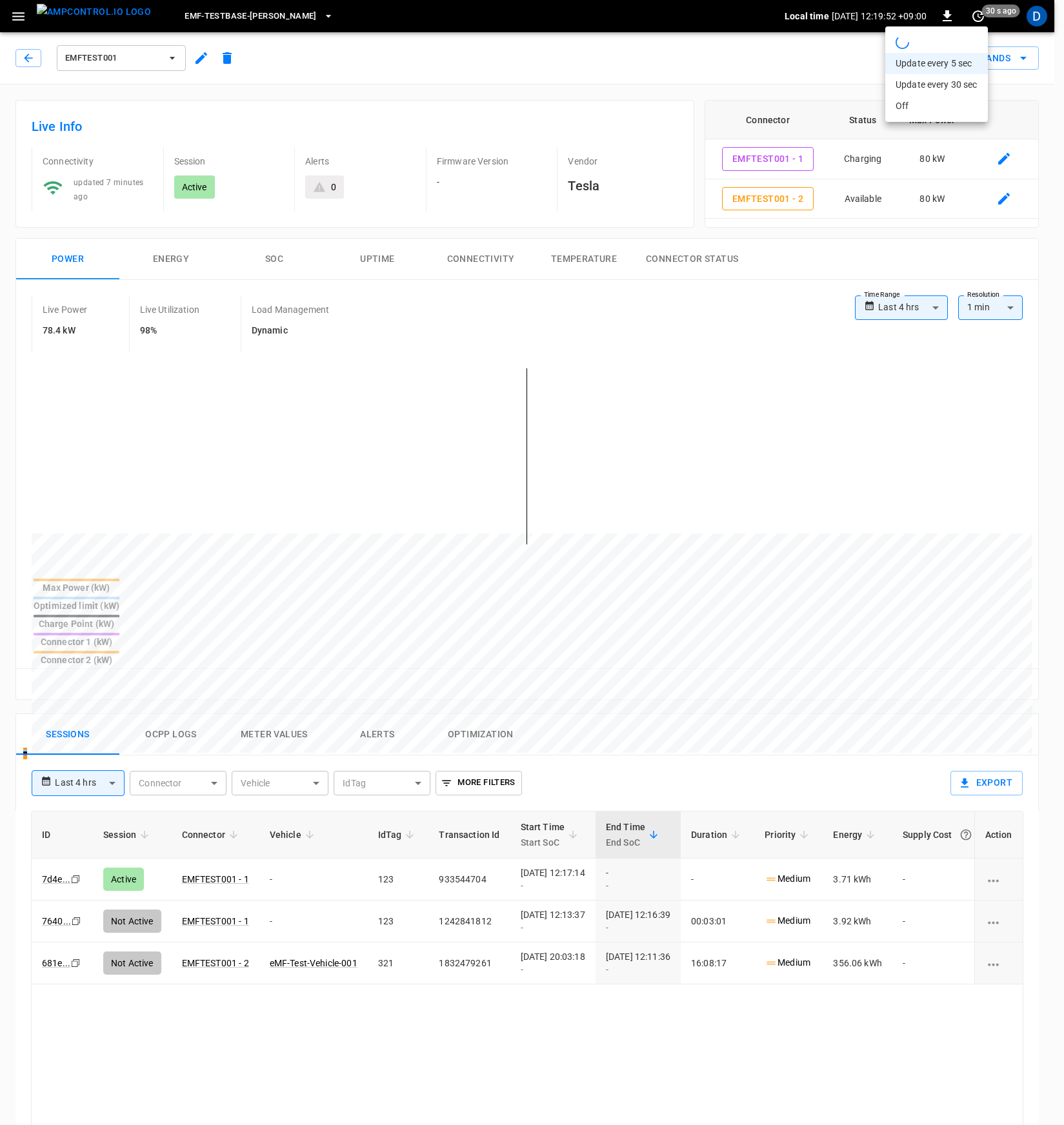
click at [650, 71] on div at bounding box center [532, 562] width 1064 height 1125
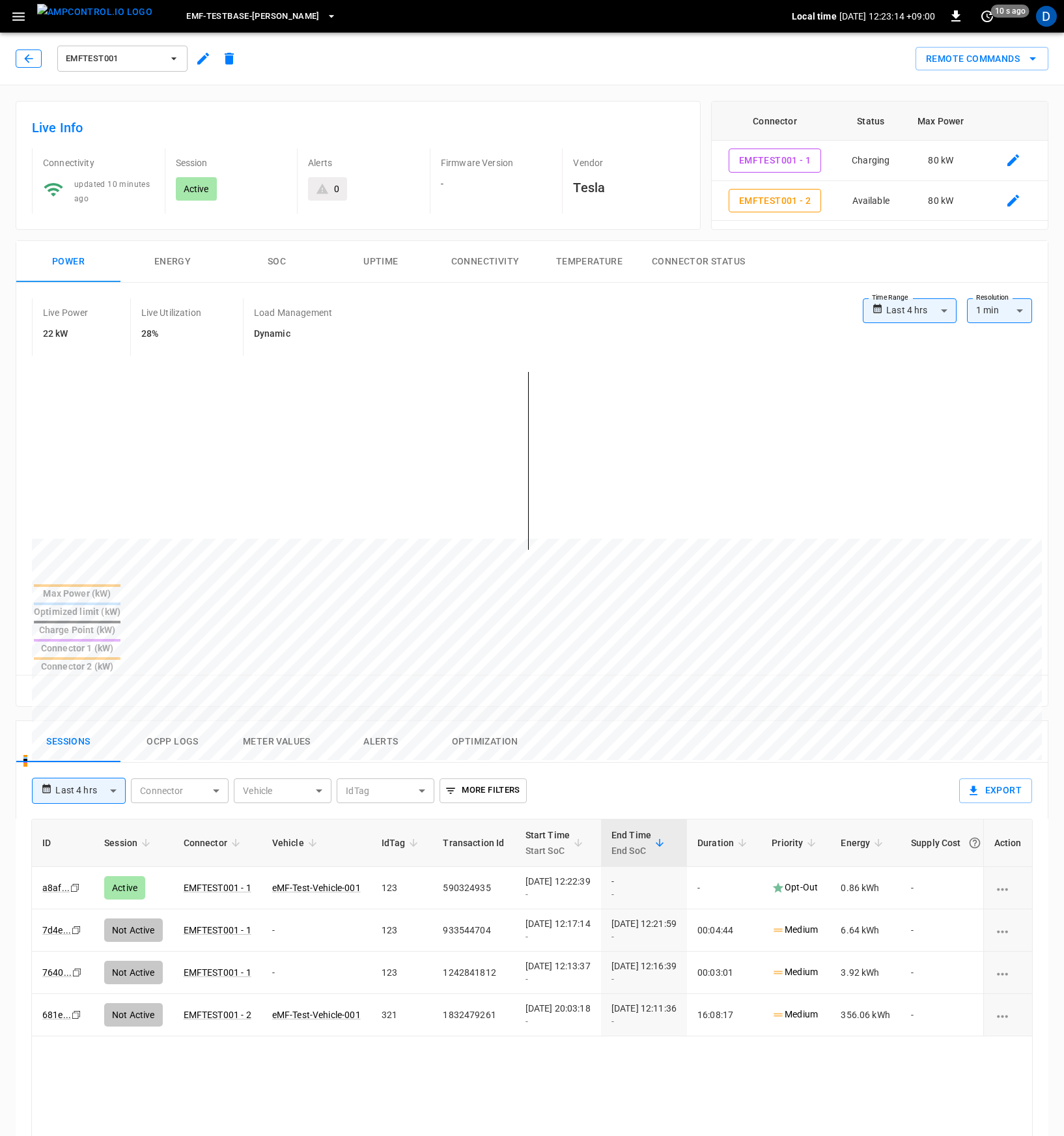
click at [25, 63] on icon "button" at bounding box center [29, 58] width 13 height 13
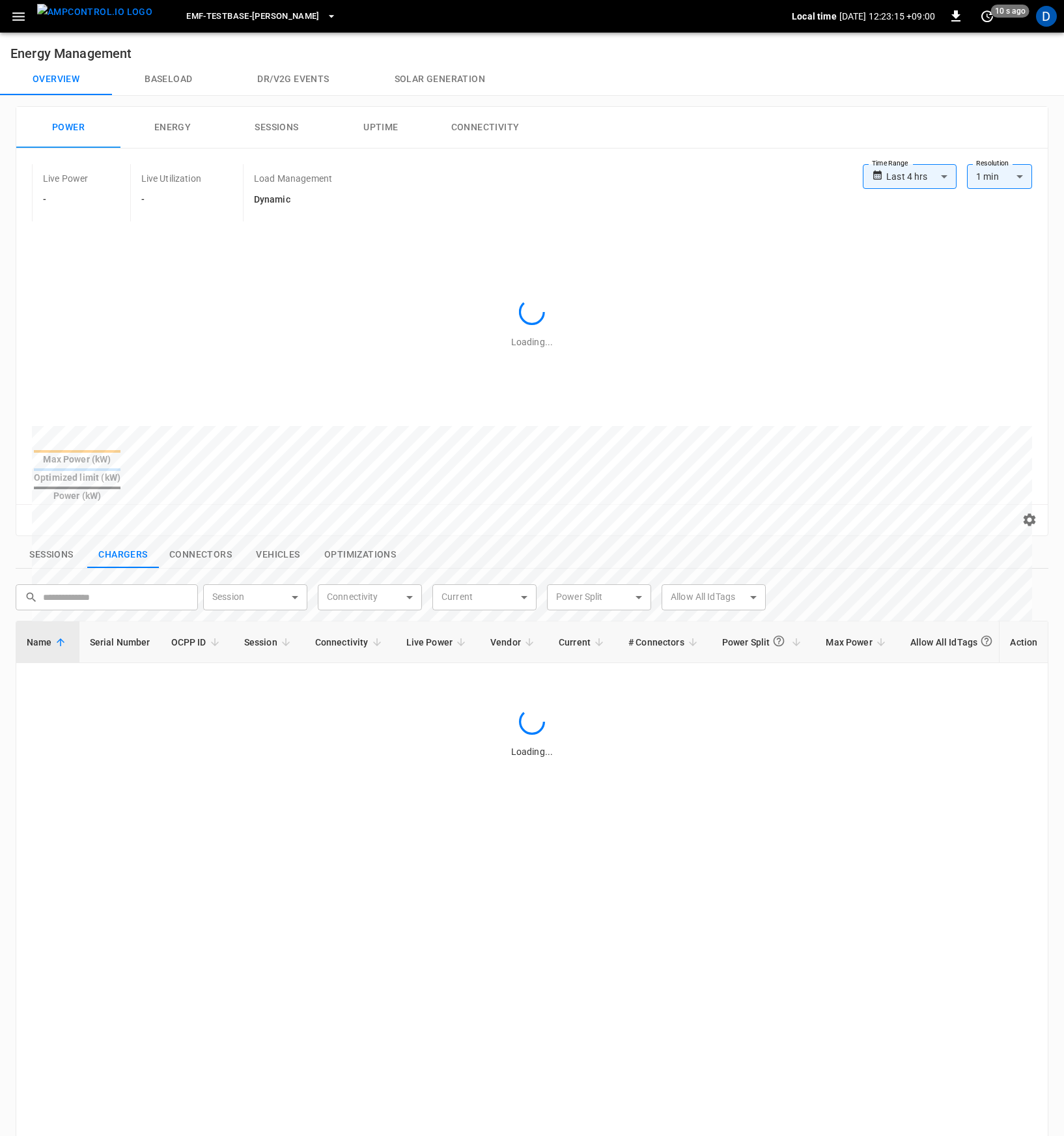
click at [181, 85] on button "Baseload" at bounding box center [169, 79] width 113 height 32
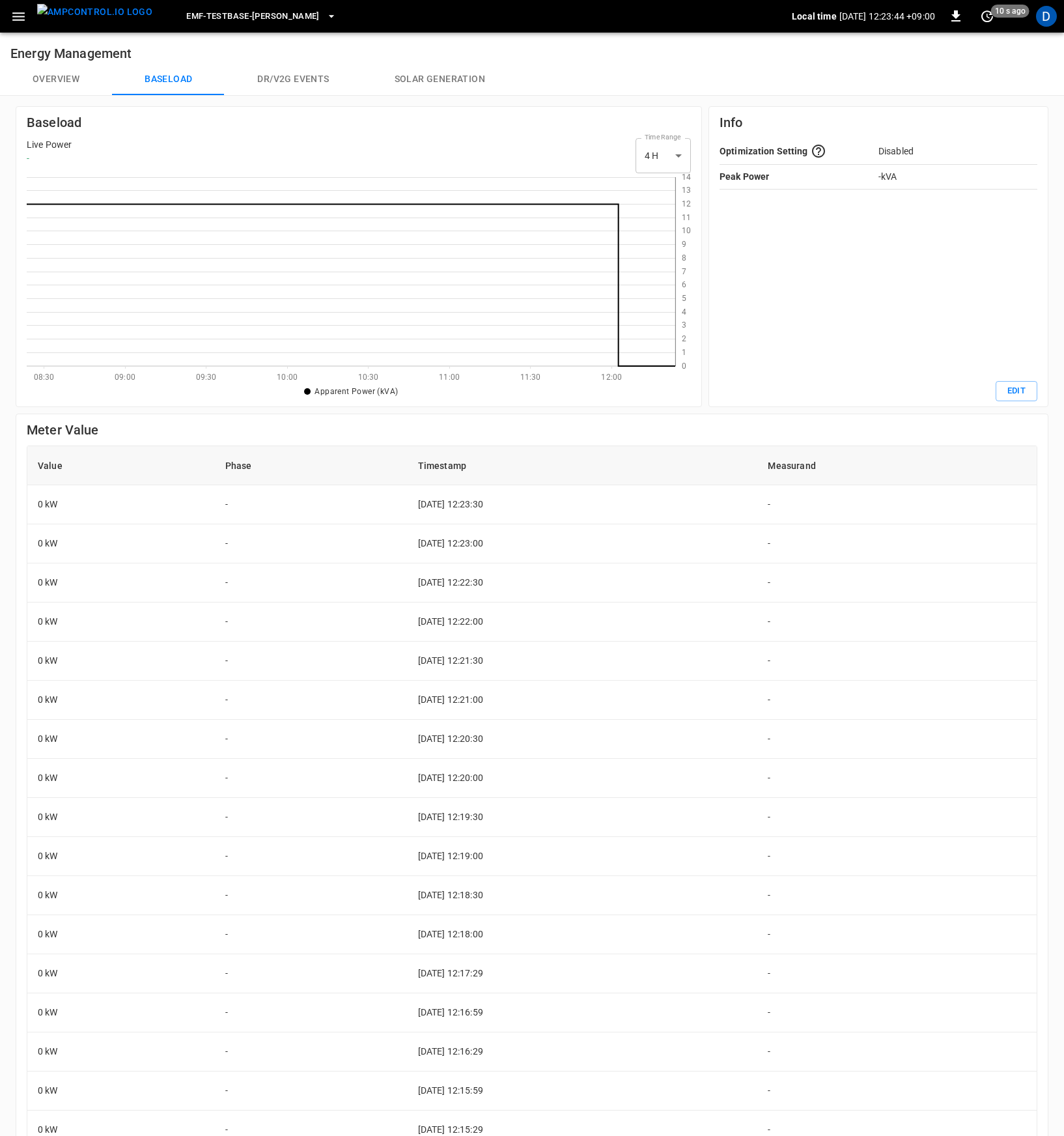
click at [74, 77] on button "Overview" at bounding box center [56, 79] width 112 height 32
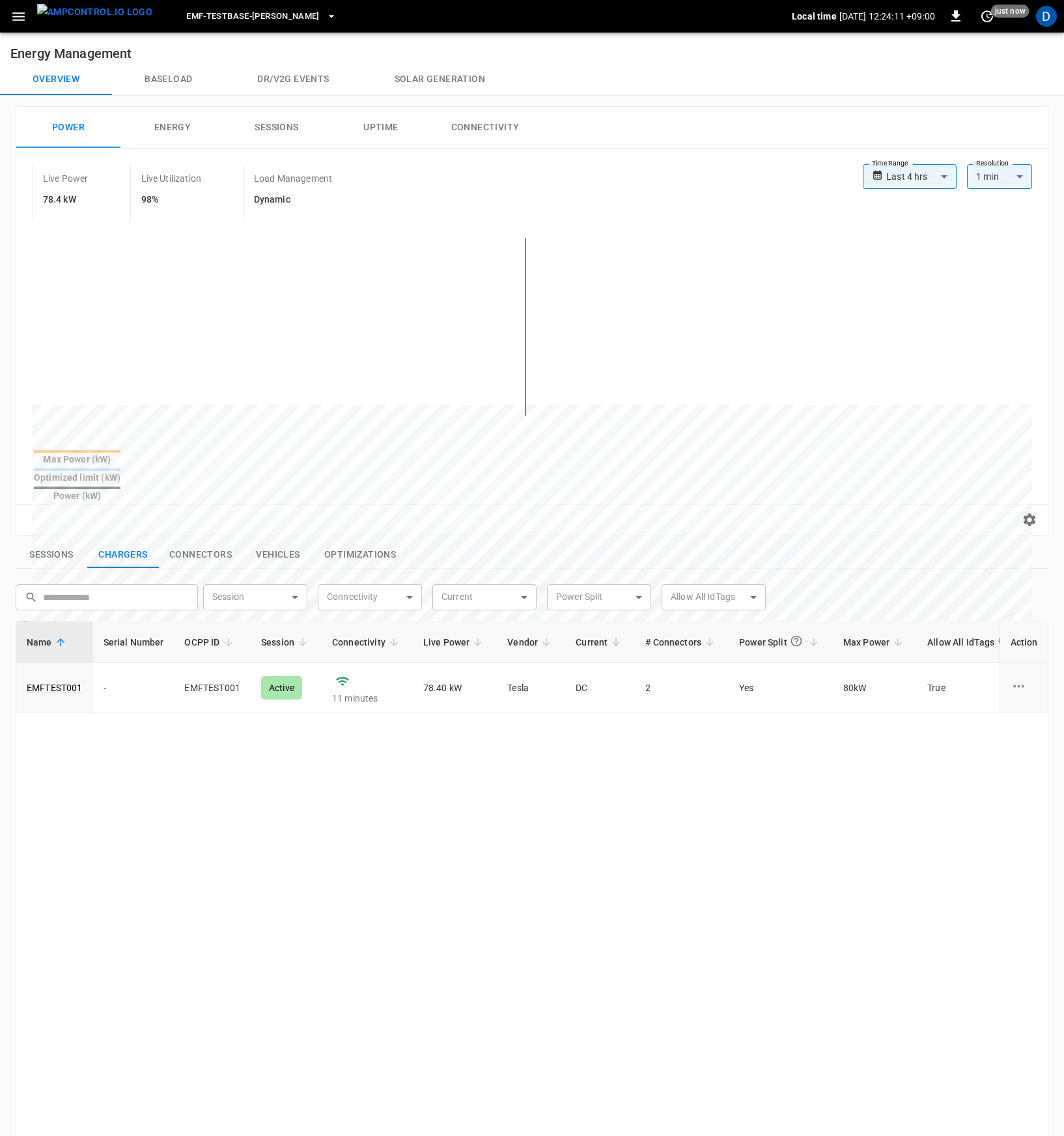
click at [459, 819] on div "Name Serial Number OCPP ID Session Connectivity Live Power Vendor Current # Con…" at bounding box center [532, 1018] width 1032 height 795
click at [60, 679] on link "EMFTEST001" at bounding box center [54, 688] width 61 height 18
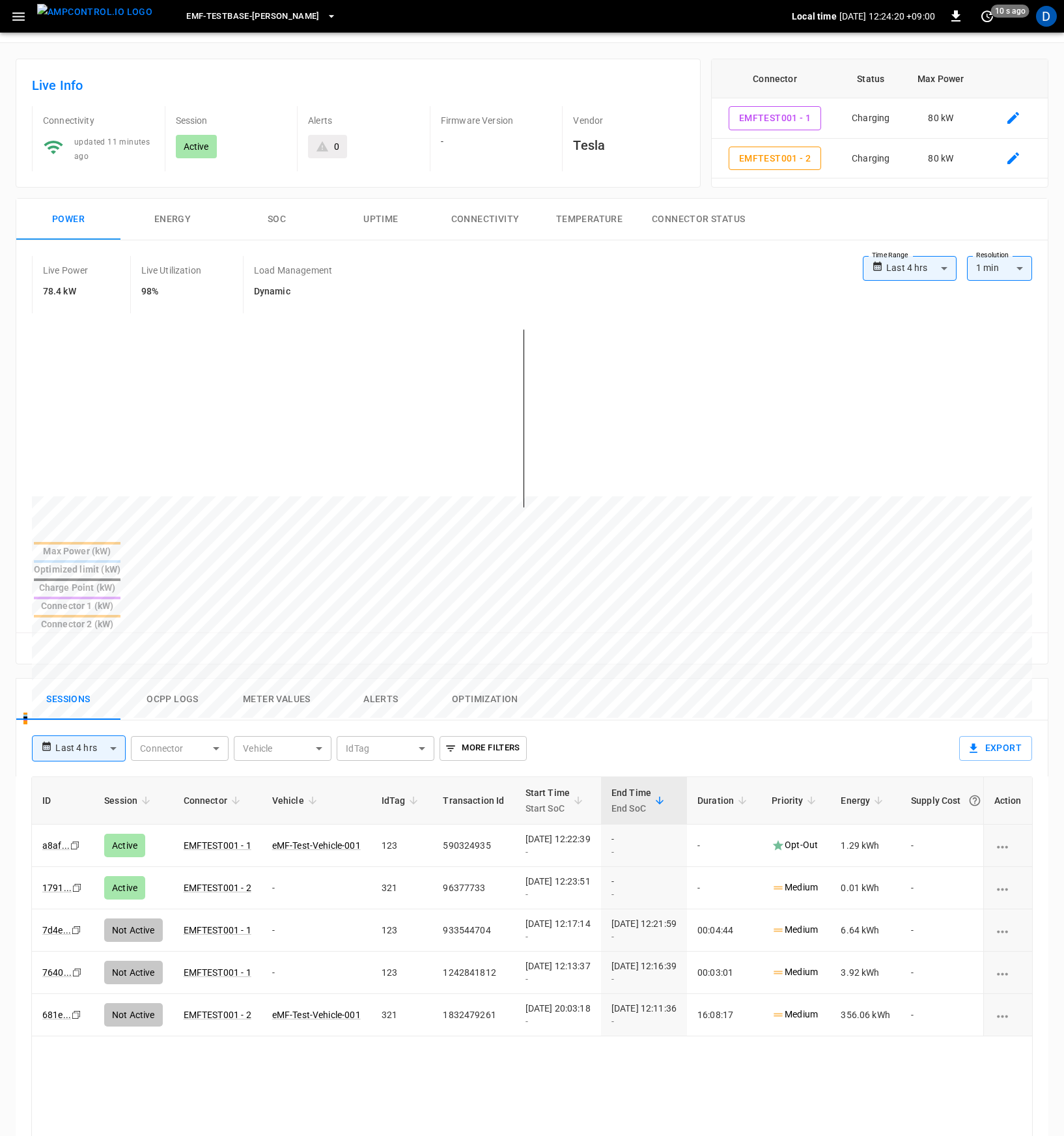
scroll to position [43, 0]
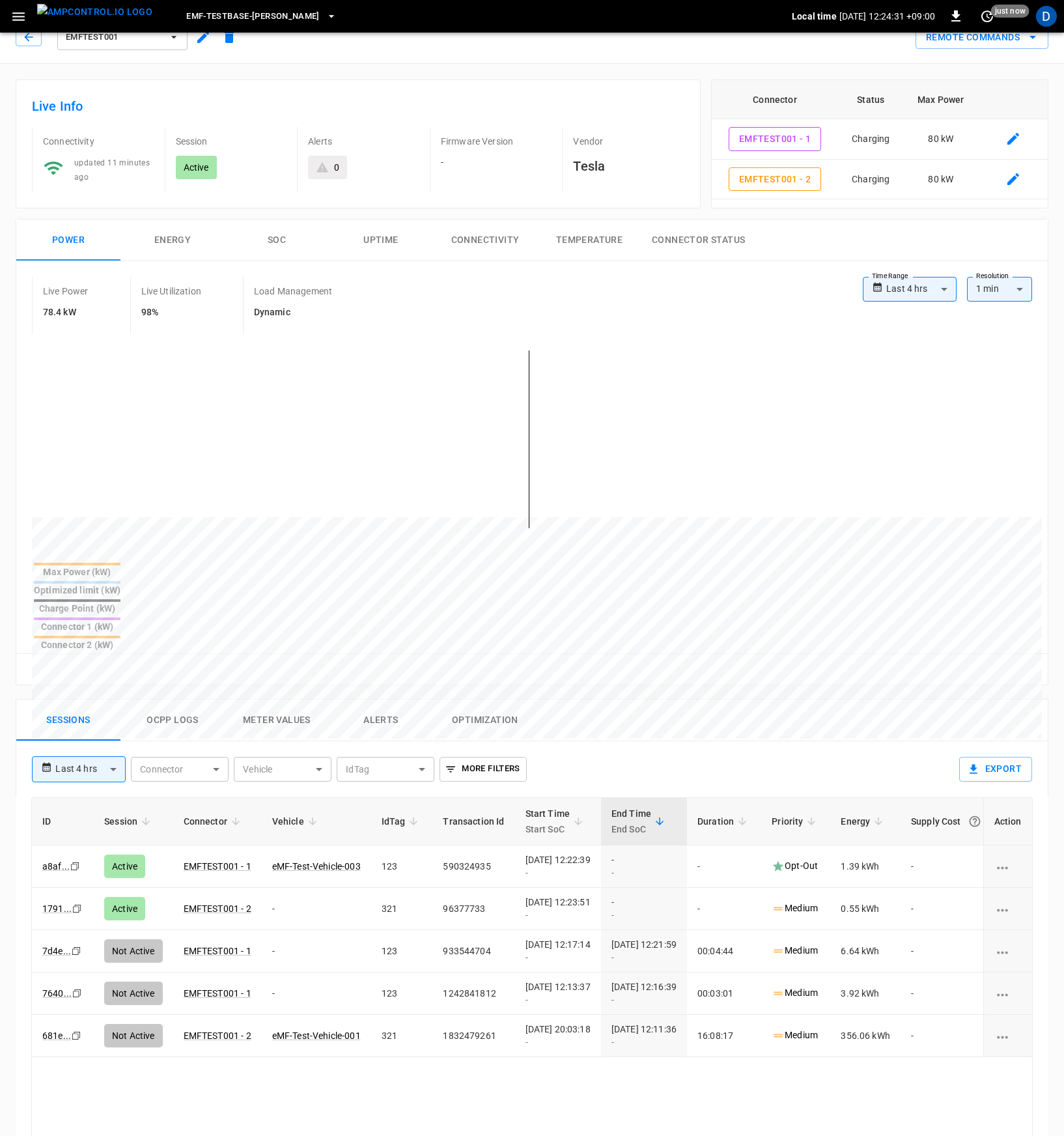
scroll to position [22, 0]
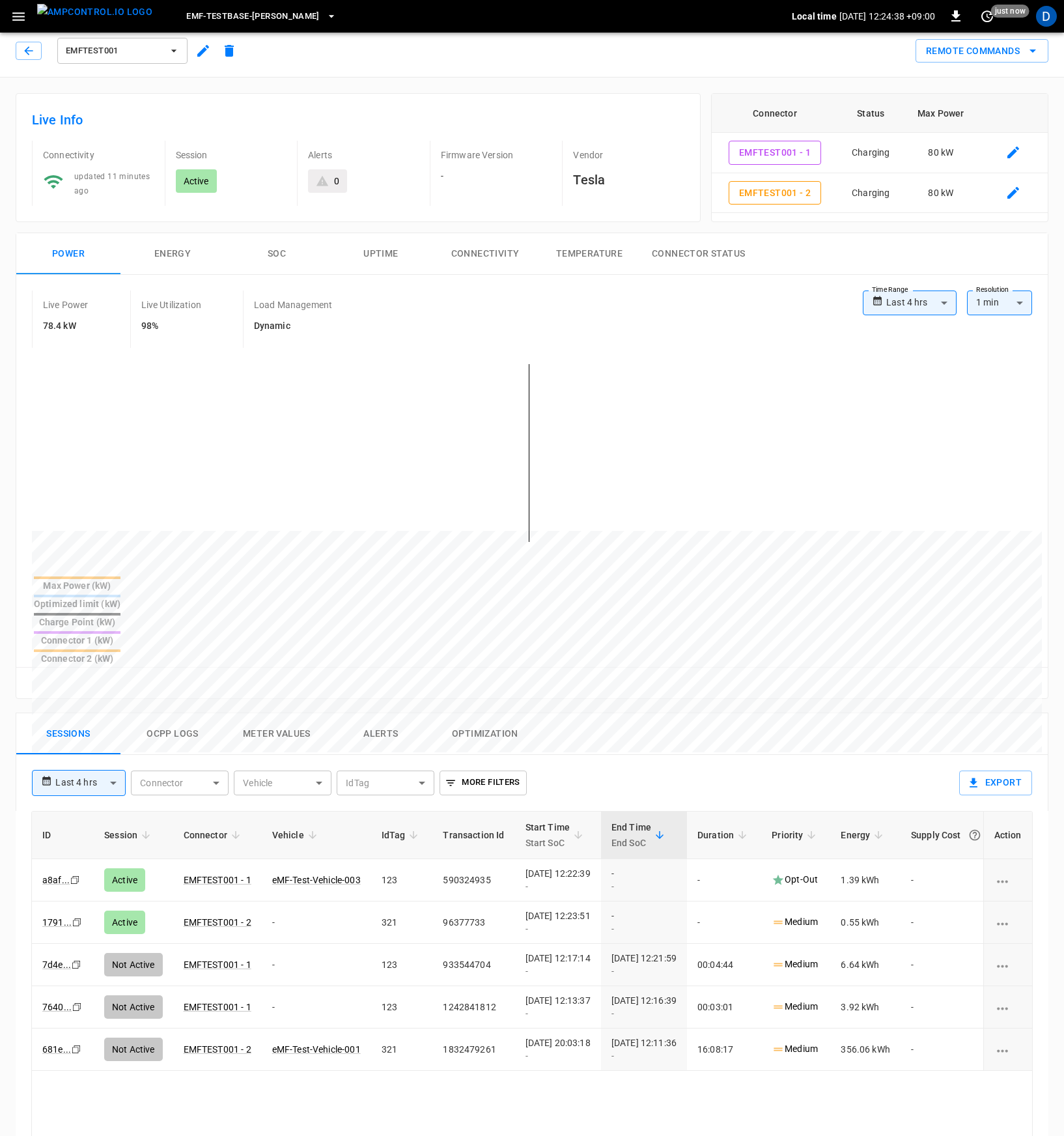
scroll to position [9, 0]
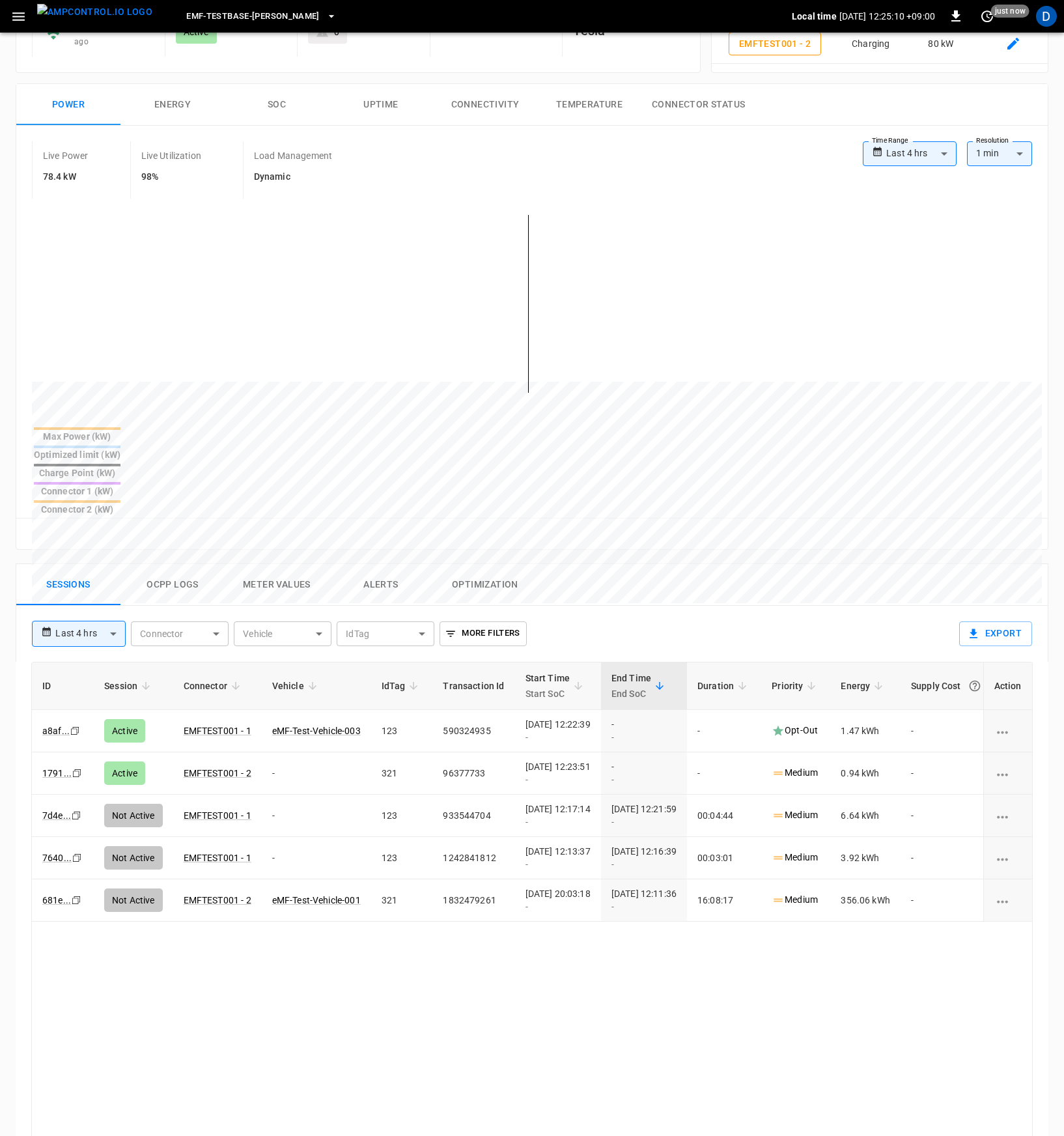
scroll to position [164, 0]
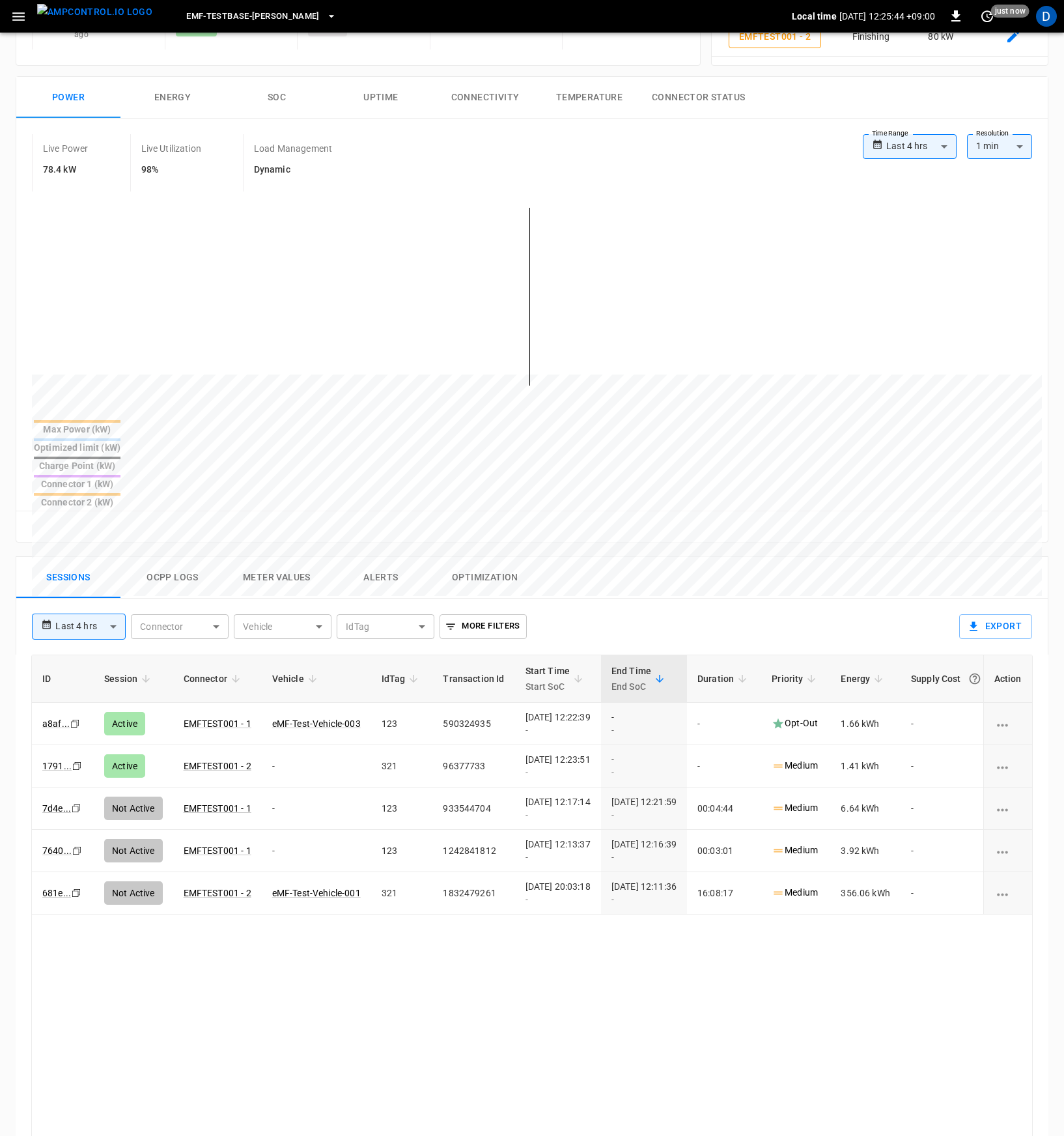
click at [603, 599] on div "**********" at bounding box center [488, 621] width 932 height 45
click at [998, 18] on div "Local time 2025-08-30 12:25:46 +09:00 0 just now" at bounding box center [910, 16] width 237 height 21
click at [990, 18] on icon "set refresh interval" at bounding box center [987, 16] width 16 height 16
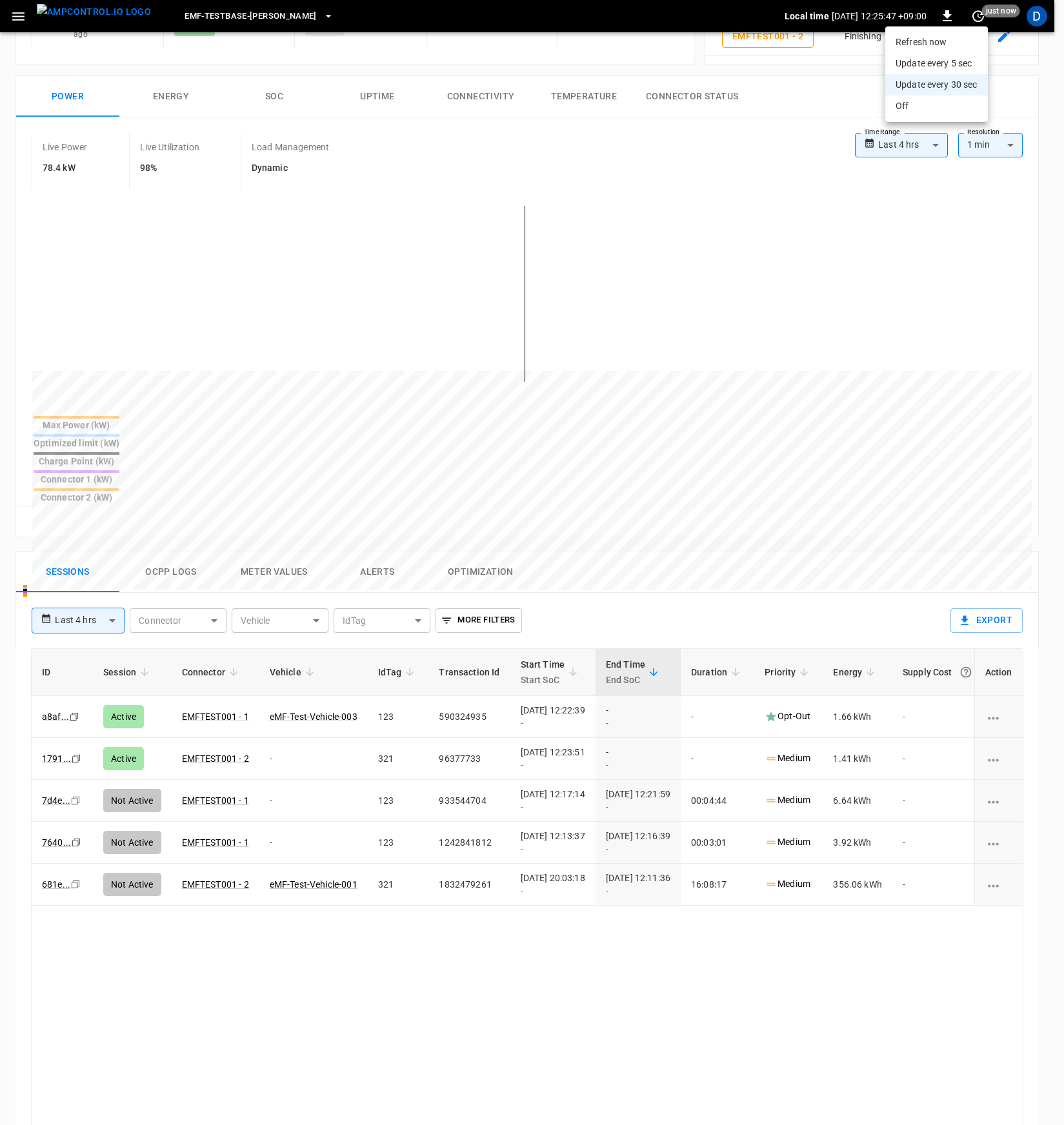
click at [968, 60] on li "Update every 5 sec" at bounding box center [937, 63] width 103 height 21
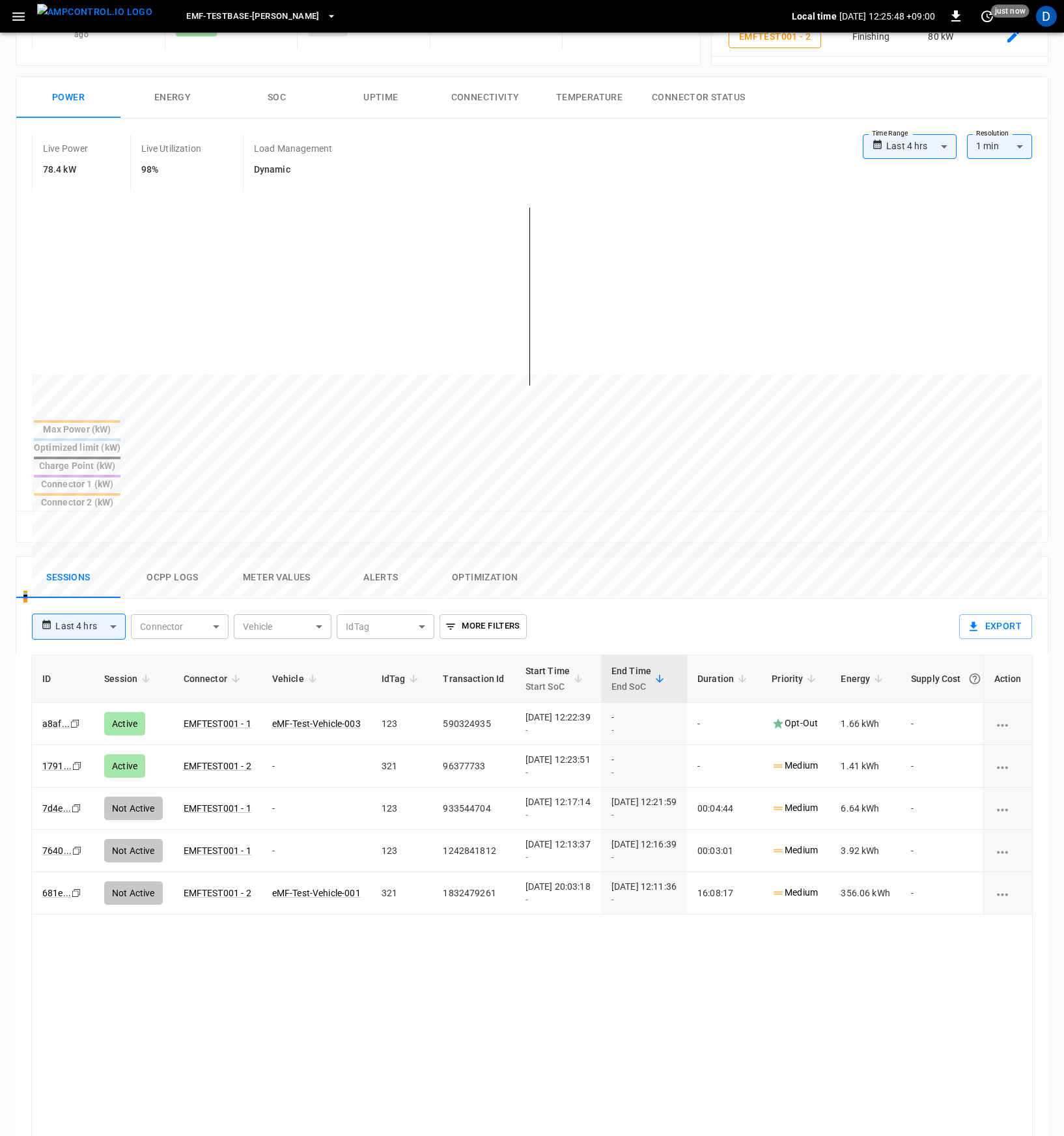
click at [561, 179] on div "Live Power 78.4 kW Live Utilization 98% Load Management Dynamic" at bounding box center [448, 162] width 831 height 57
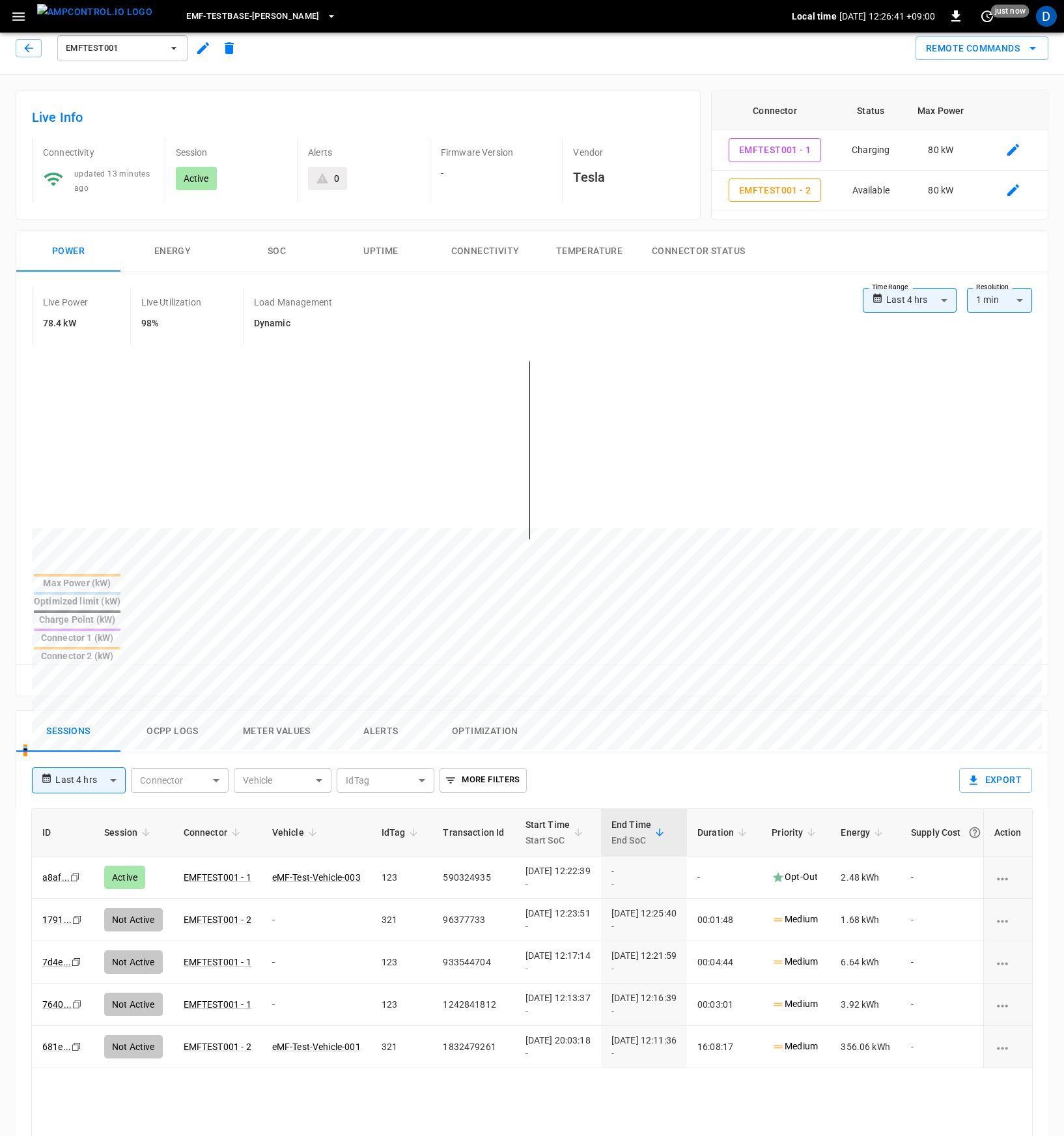
scroll to position [12, 0]
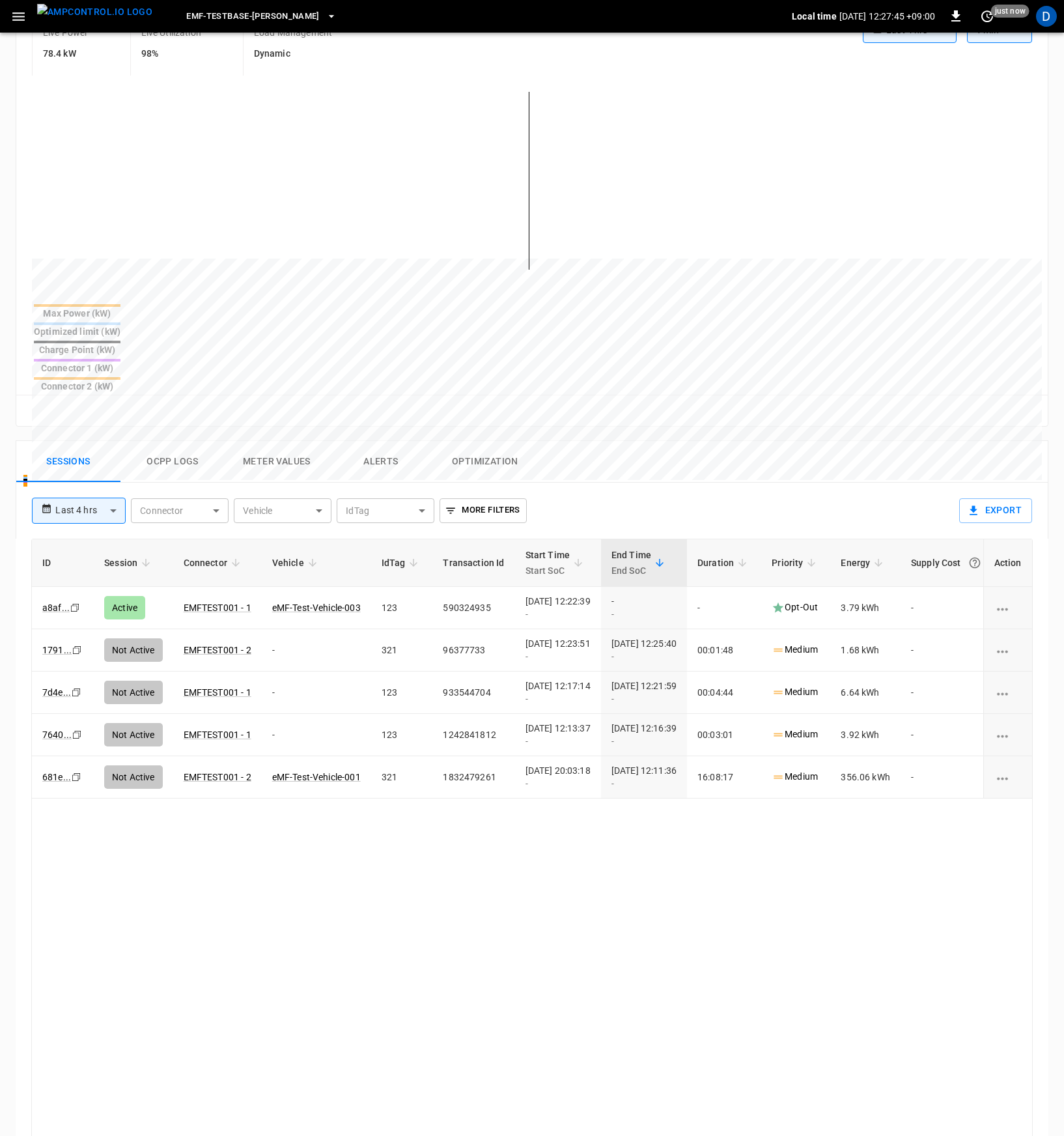
scroll to position [368, 0]
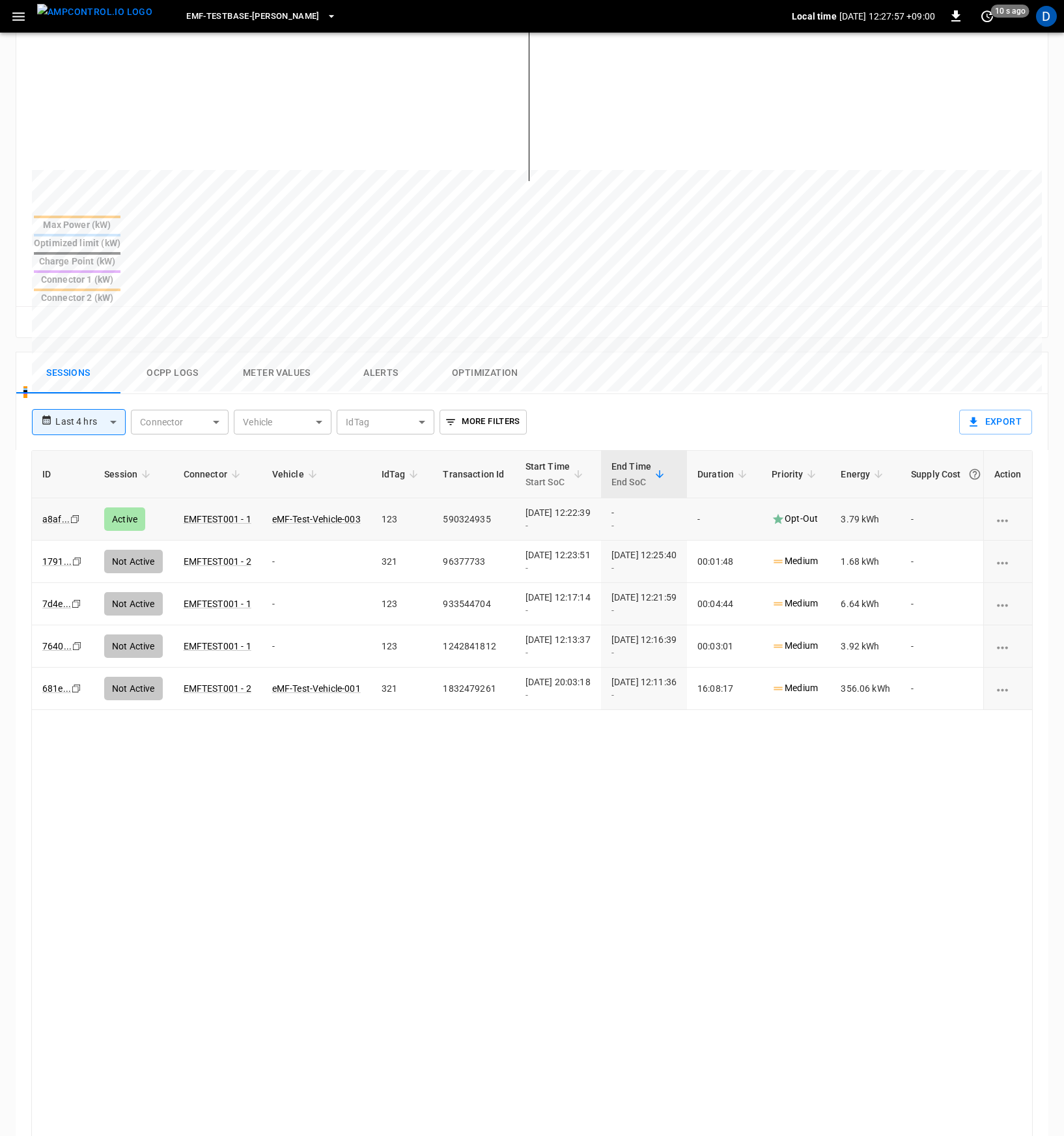
drag, startPoint x: 815, startPoint y: 454, endPoint x: 862, endPoint y: 452, distance: 47.0
click at [830, 498] on td "Opt-Out" at bounding box center [796, 519] width 69 height 42
click at [818, 512] on p "Opt-Out" at bounding box center [794, 519] width 46 height 14
drag, startPoint x: 853, startPoint y: 454, endPoint x: 823, endPoint y: 454, distance: 30.0
click at [818, 512] on p "Opt-Out" at bounding box center [794, 519] width 46 height 14
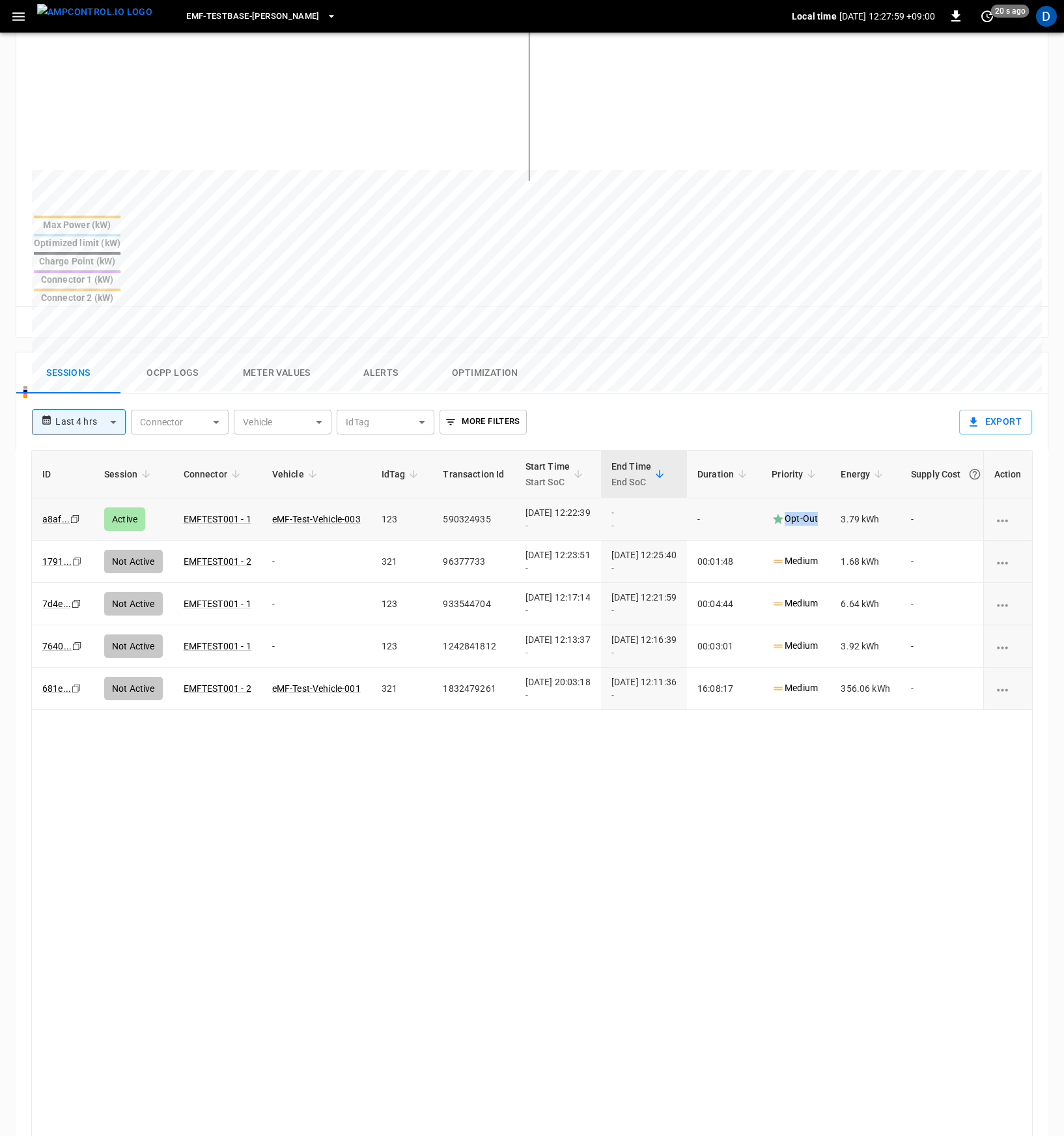
click at [818, 512] on p "Opt-Out" at bounding box center [794, 519] width 46 height 14
drag, startPoint x: 823, startPoint y: 456, endPoint x: 860, endPoint y: 458, distance: 37.1
click at [830, 498] on td "Opt-Out" at bounding box center [796, 519] width 69 height 42
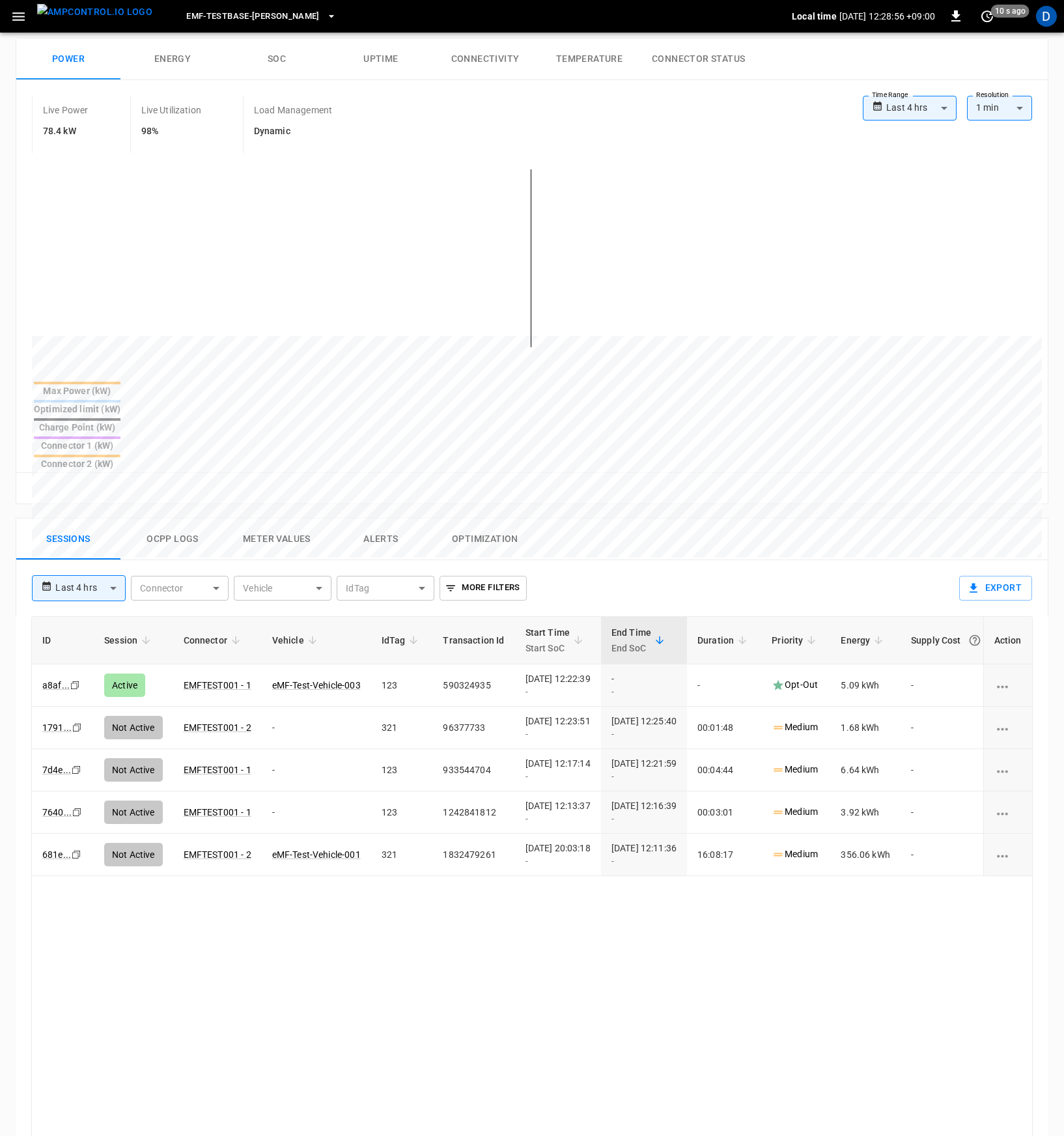
scroll to position [0, 0]
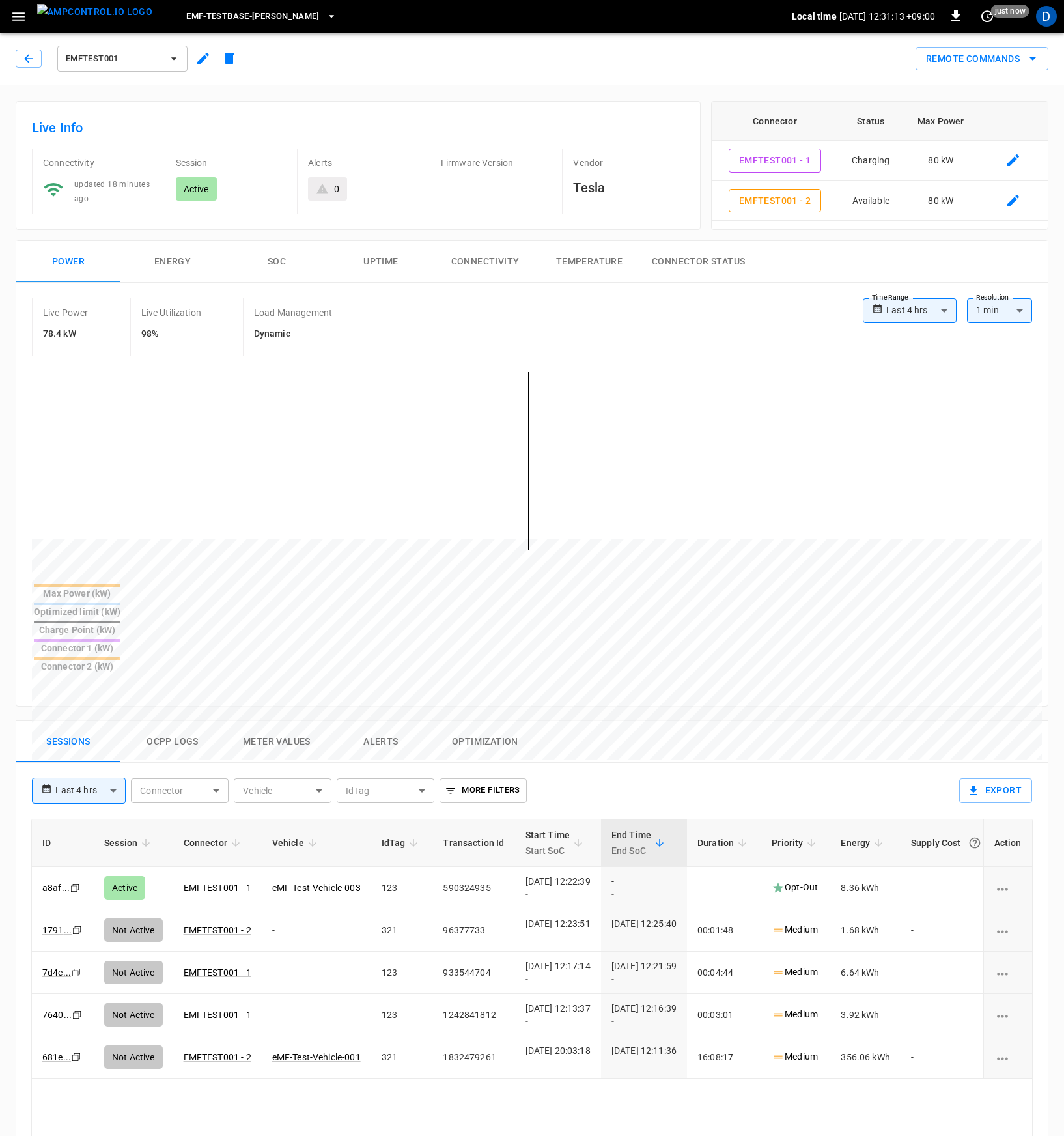
click at [610, 721] on div "Sessions Ocpp logs Meter Values Alerts Optimization" at bounding box center [532, 741] width 1031 height 41
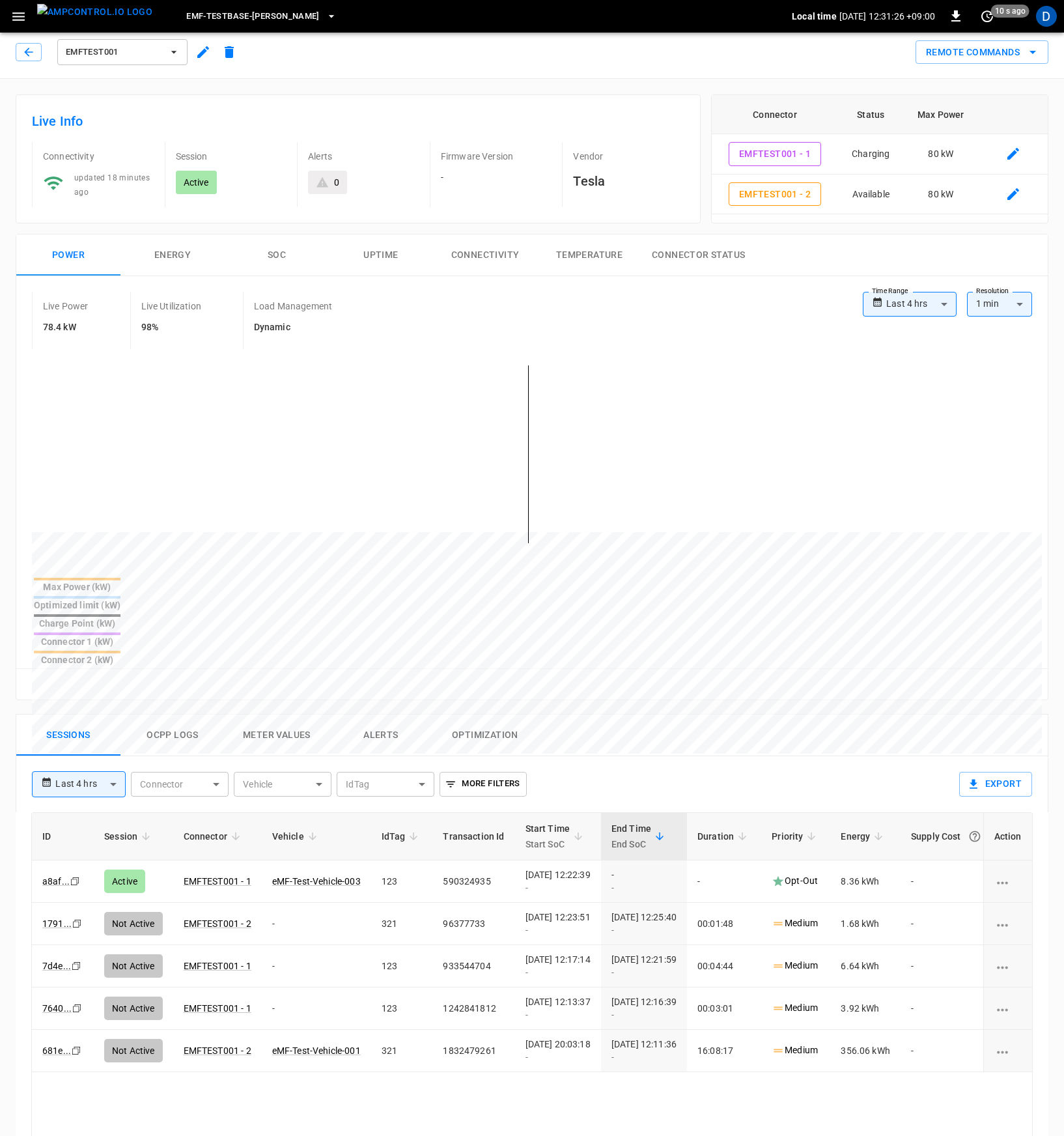
scroll to position [8, 0]
click at [626, 713] on div "Sessions Ocpp logs Meter Values Alerts Optimization" at bounding box center [532, 733] width 1031 height 41
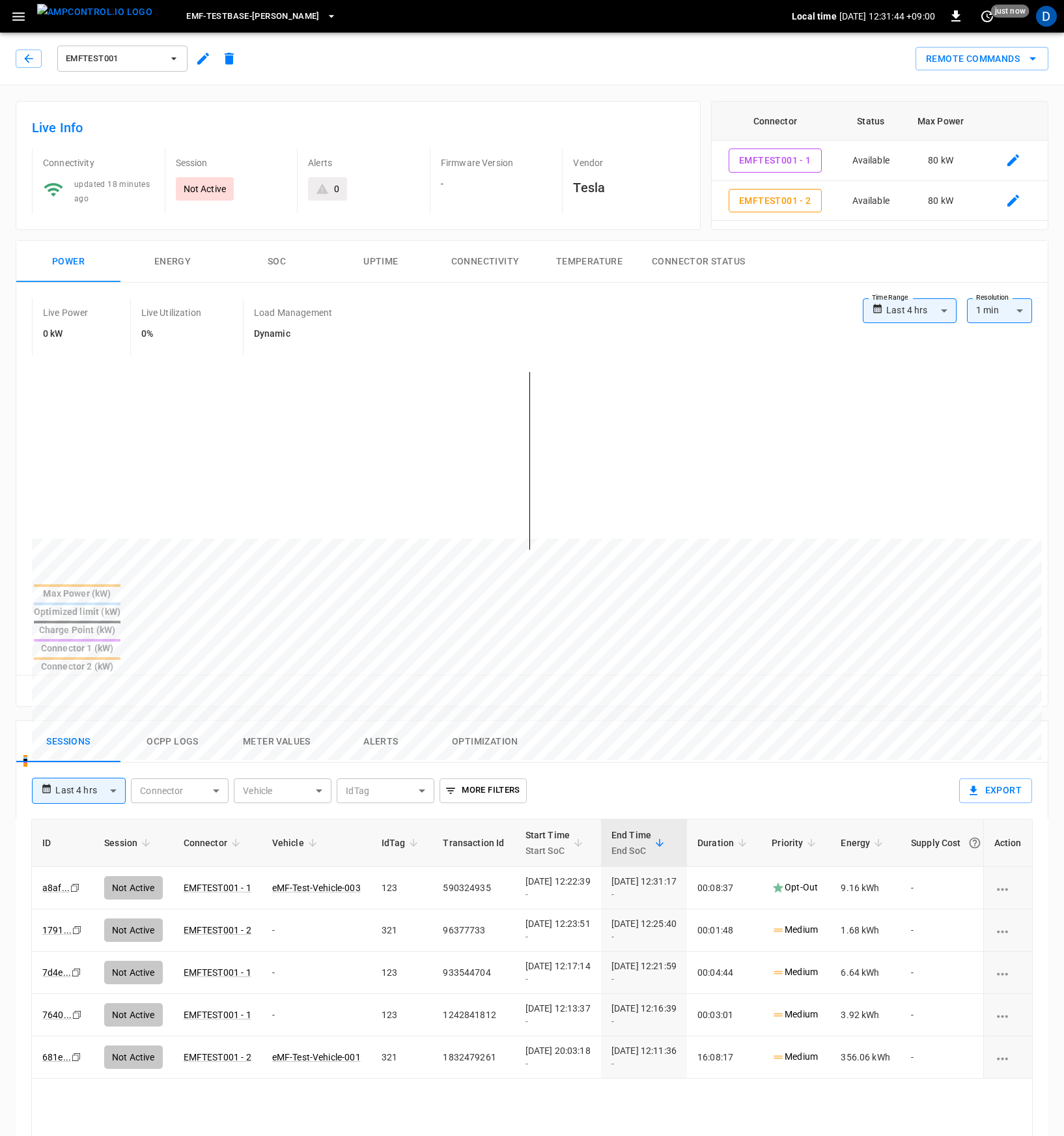
click at [675, 721] on div "Sessions Ocpp logs Meter Values Alerts Optimization" at bounding box center [532, 741] width 1031 height 41
click at [593, 721] on div "Sessions Ocpp logs Meter Values Alerts Optimization" at bounding box center [532, 741] width 1031 height 41
click at [635, 675] on div "Reset zoom" at bounding box center [532, 691] width 1031 height 32
click at [643, 358] on div "**********" at bounding box center [532, 494] width 1031 height 424
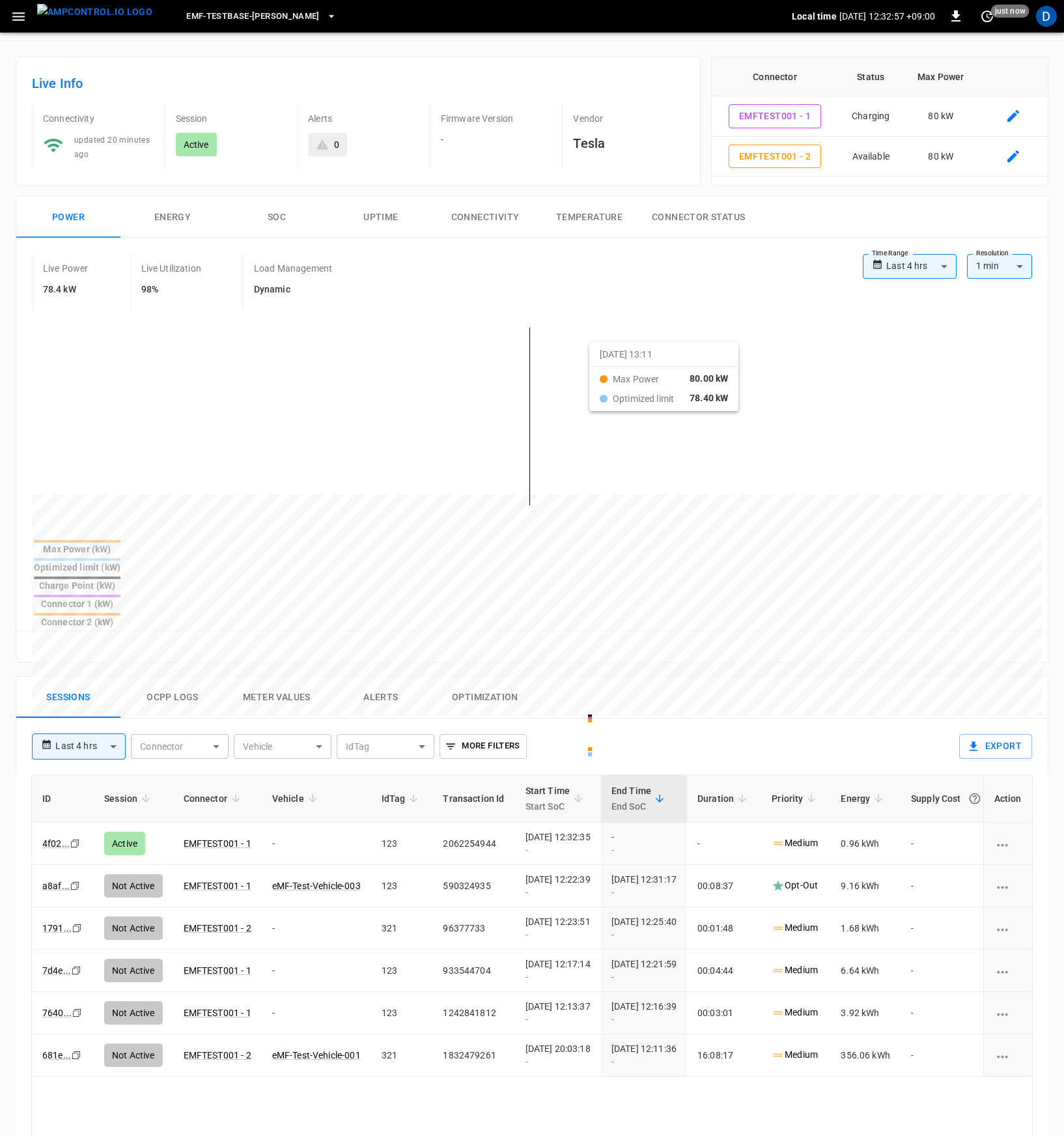
scroll to position [61, 0]
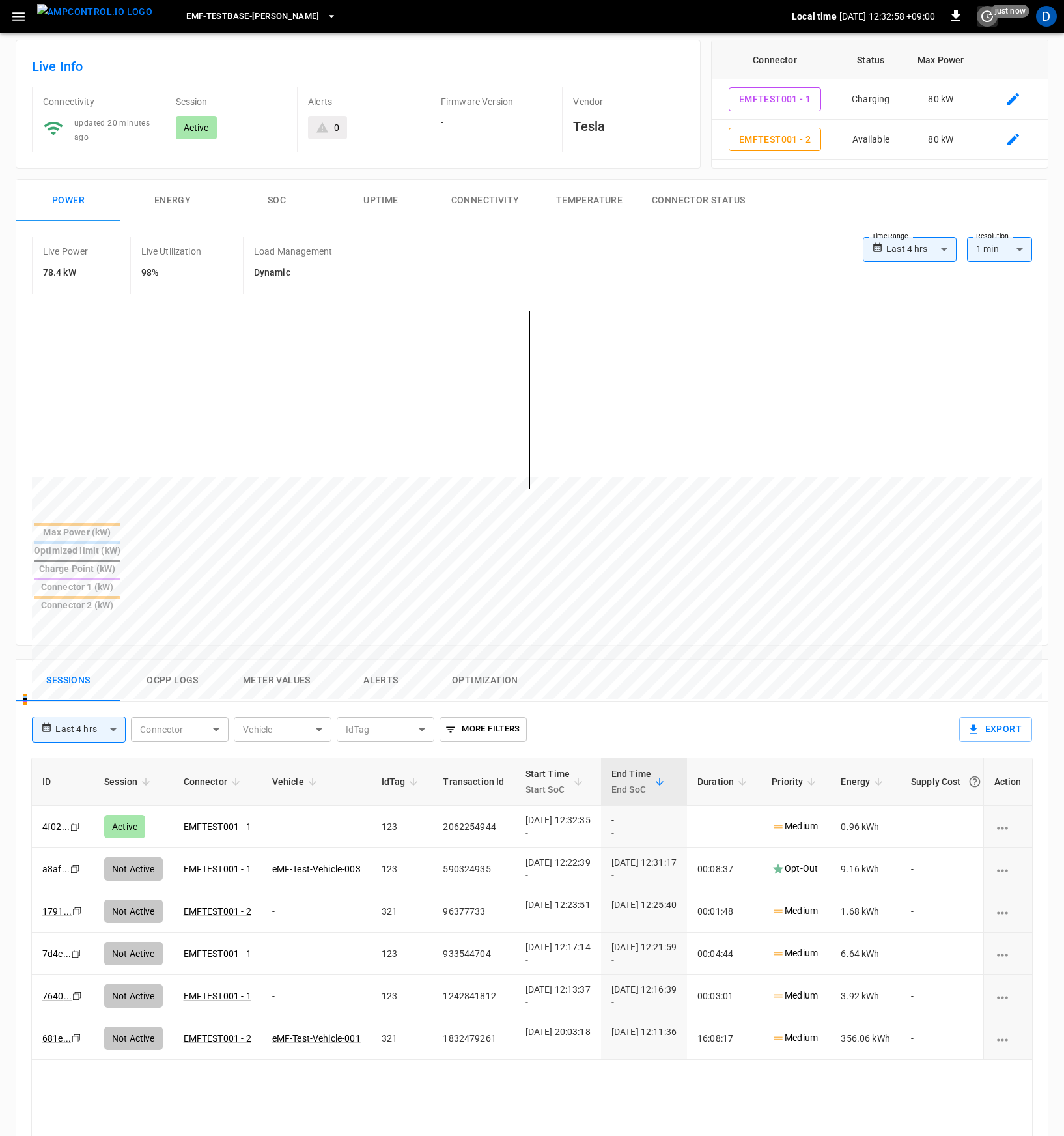
click at [985, 16] on icon "set refresh interval" at bounding box center [987, 16] width 16 height 16
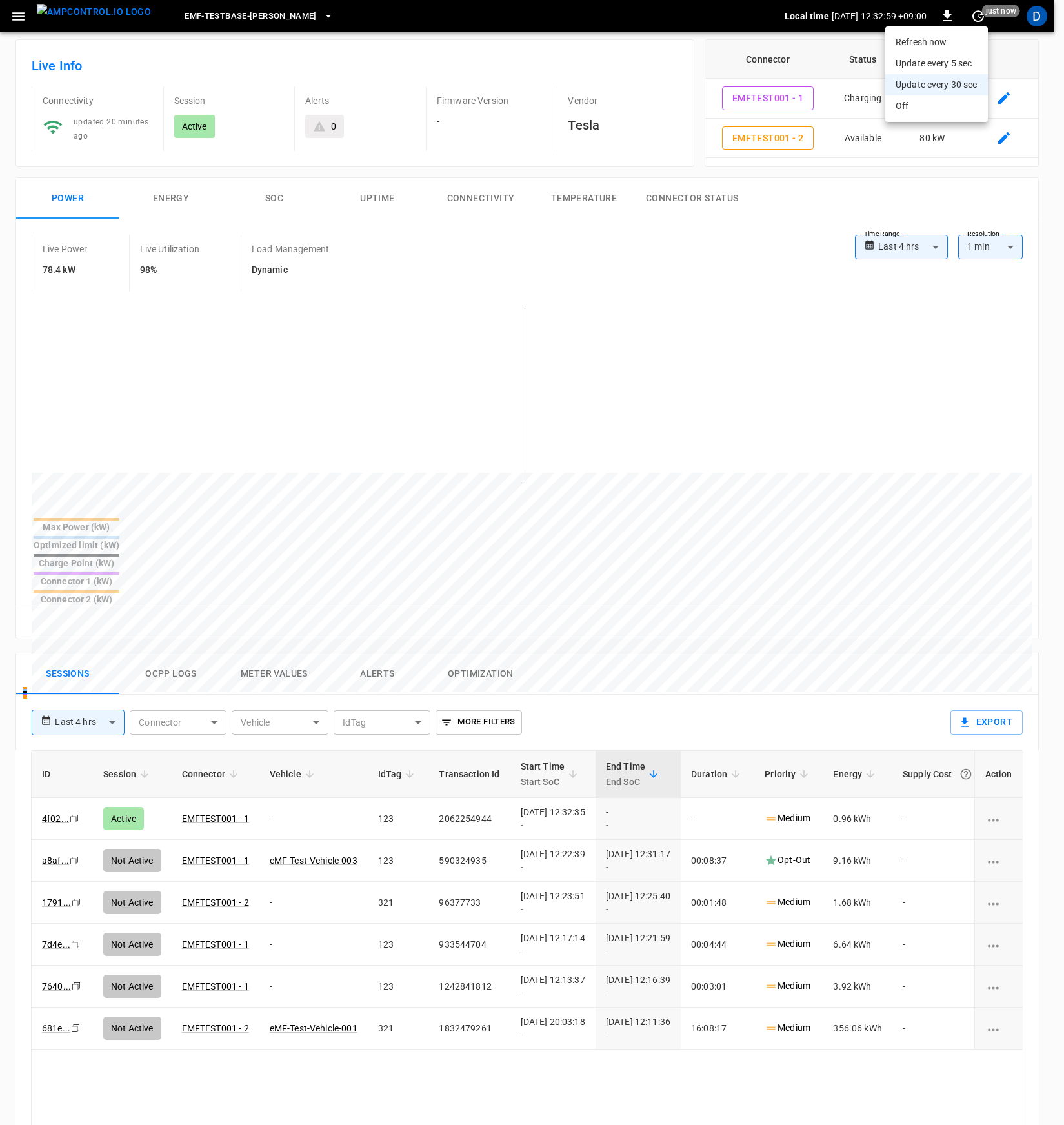
click at [944, 63] on li "Update every 5 sec" at bounding box center [937, 63] width 103 height 21
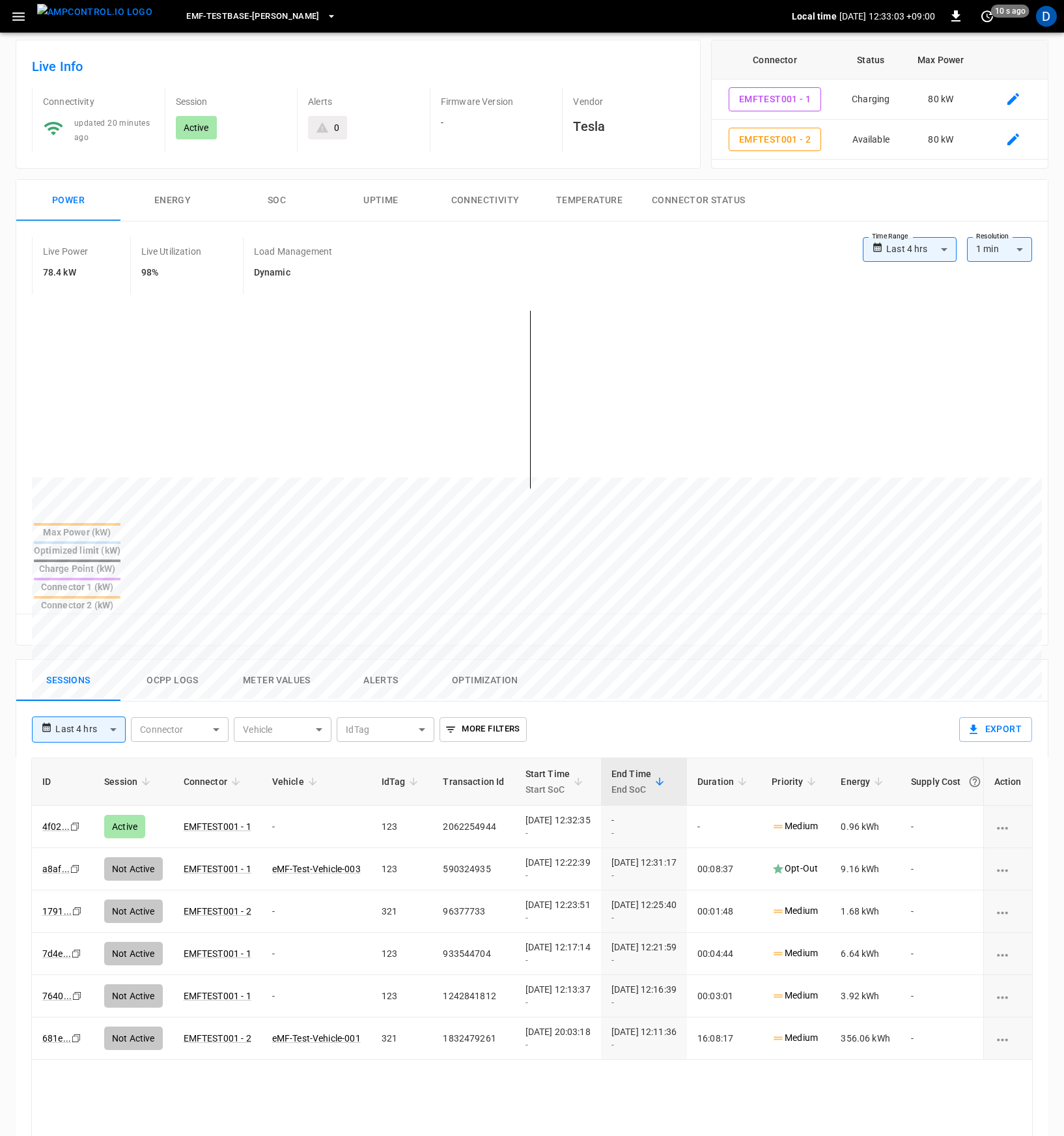
click at [501, 280] on div "Live Power 78.4 kW Live Utilization 98% Load Management Dynamic" at bounding box center [448, 265] width 831 height 57
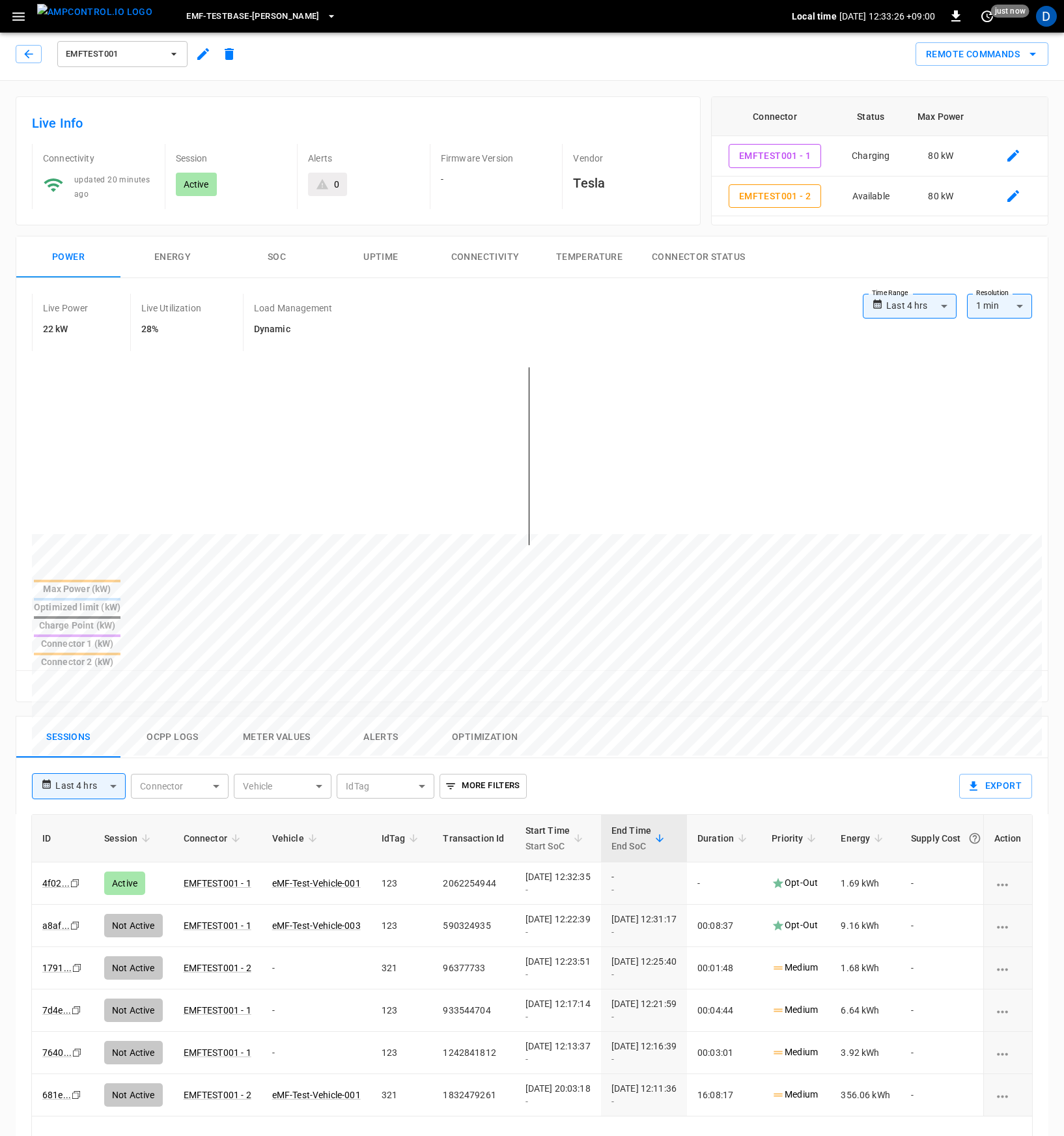
scroll to position [5, 0]
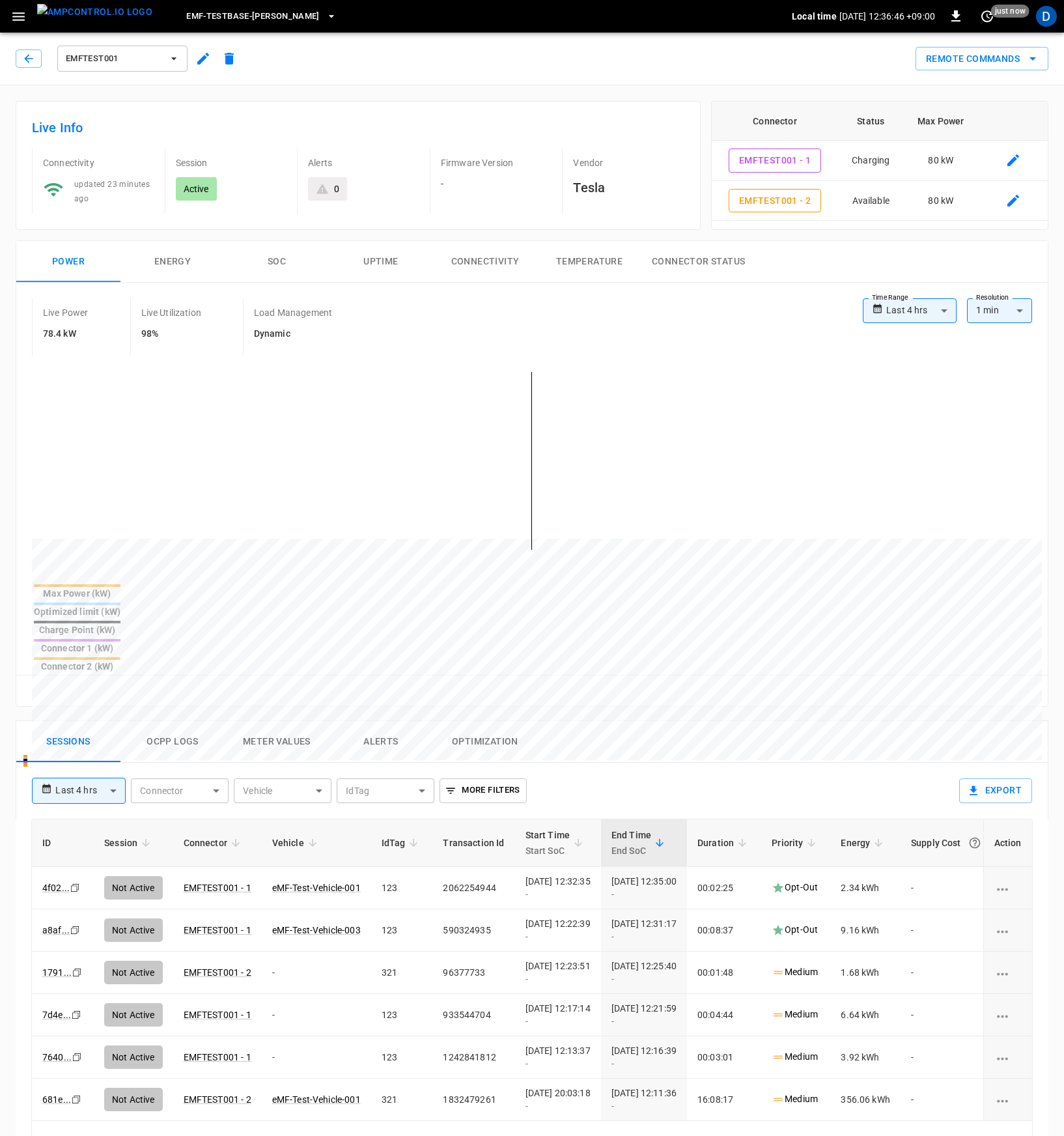
click at [444, 328] on div "Live Power 78.4 kW Live Utilization 98% Load Management Dynamic" at bounding box center [448, 326] width 831 height 57
click at [580, 721] on div "Sessions Ocpp logs Meter Values Alerts Optimization" at bounding box center [532, 741] width 1031 height 41
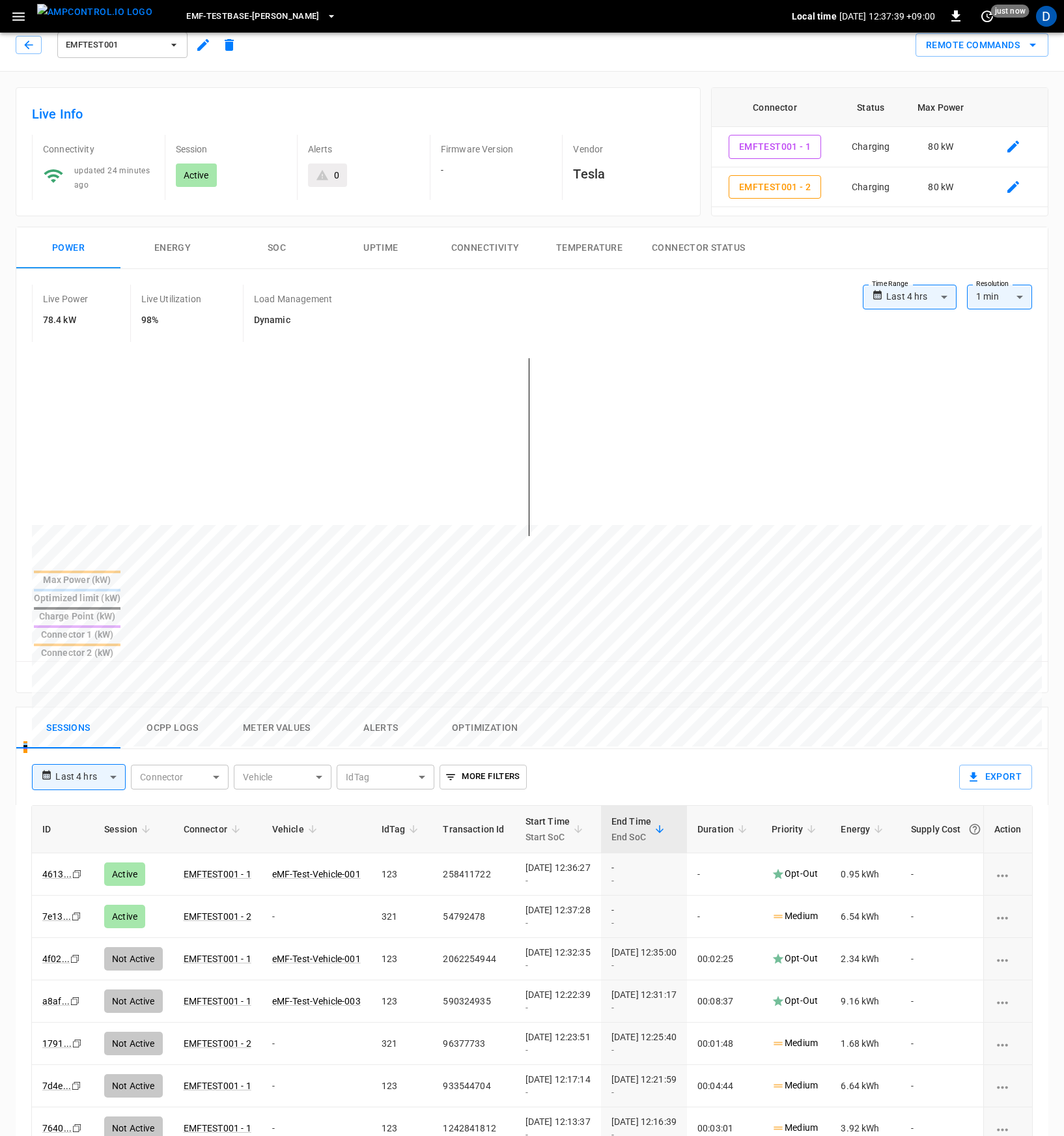
scroll to position [22, 0]
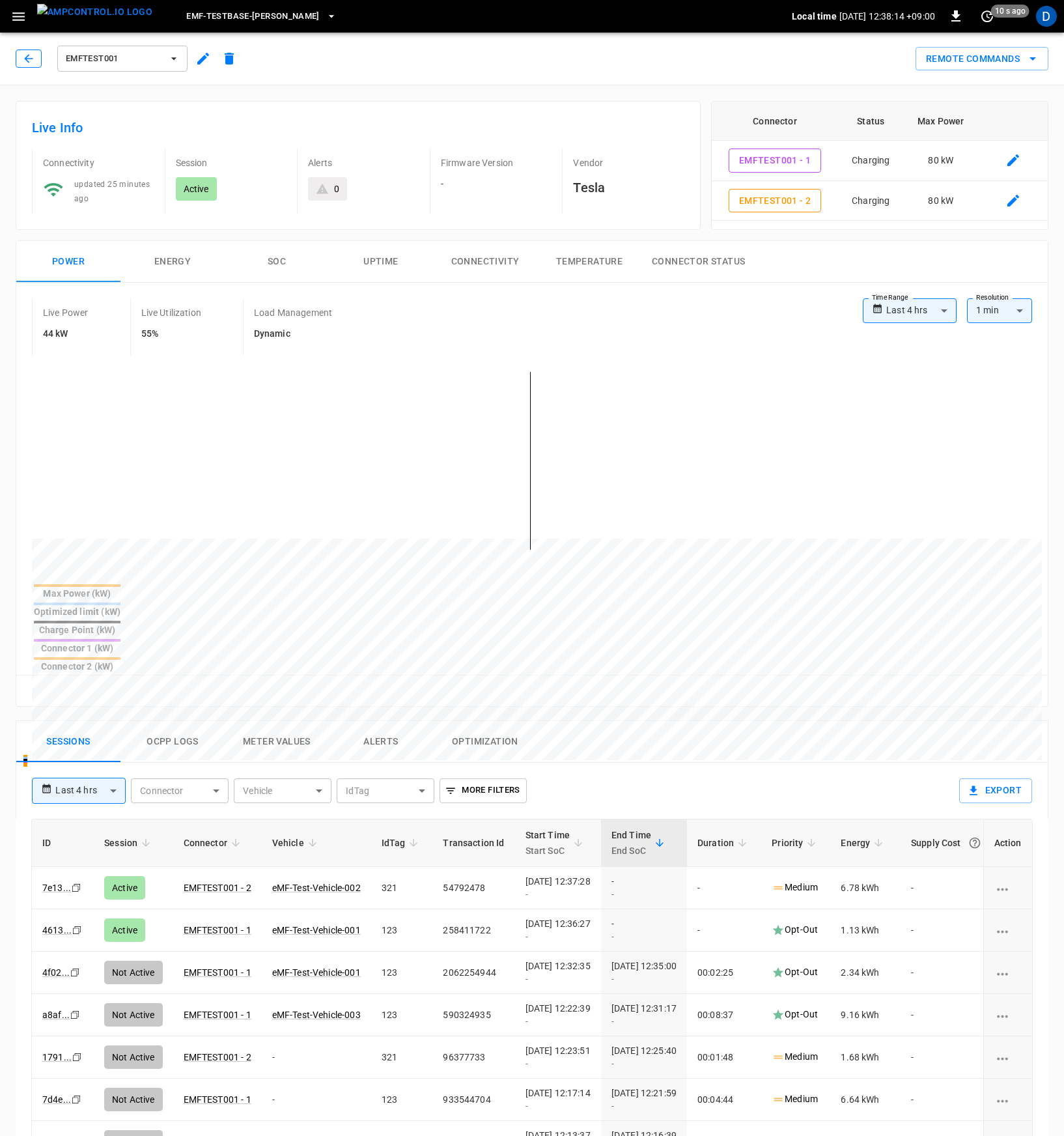
click at [21, 52] on button "button" at bounding box center [29, 58] width 26 height 18
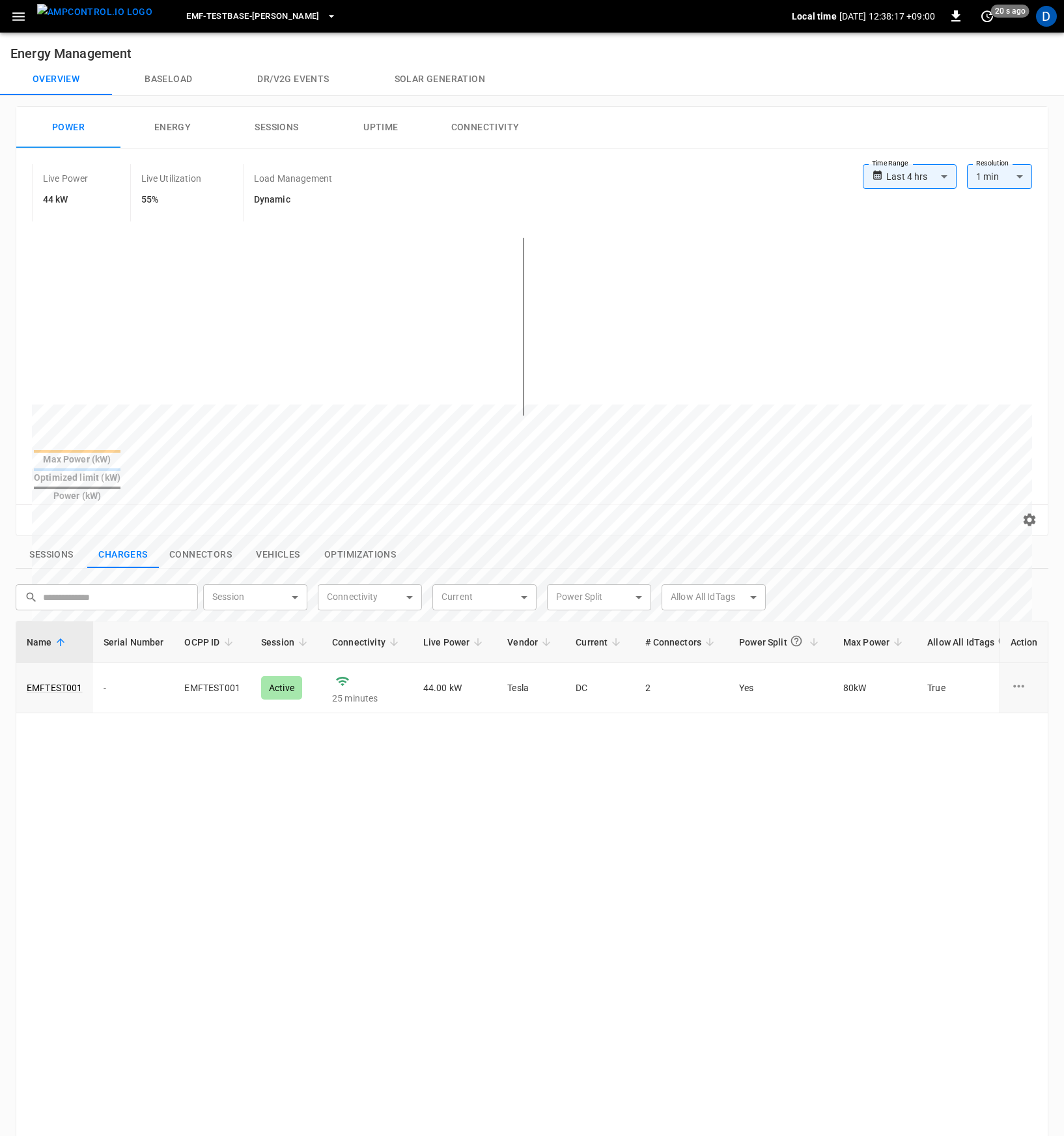
click at [169, 79] on button "Baseload" at bounding box center [169, 79] width 113 height 32
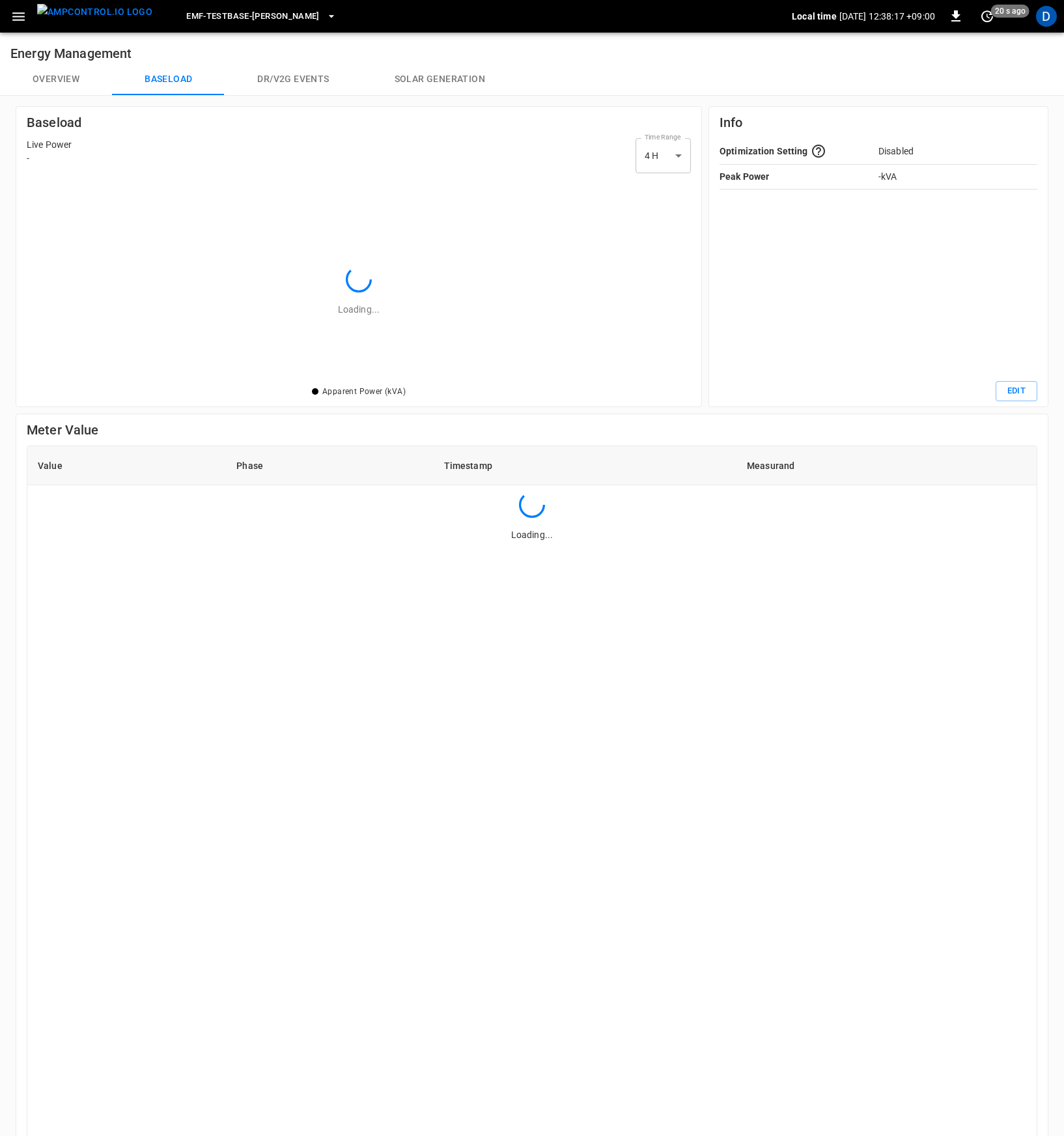
scroll to position [179, 639]
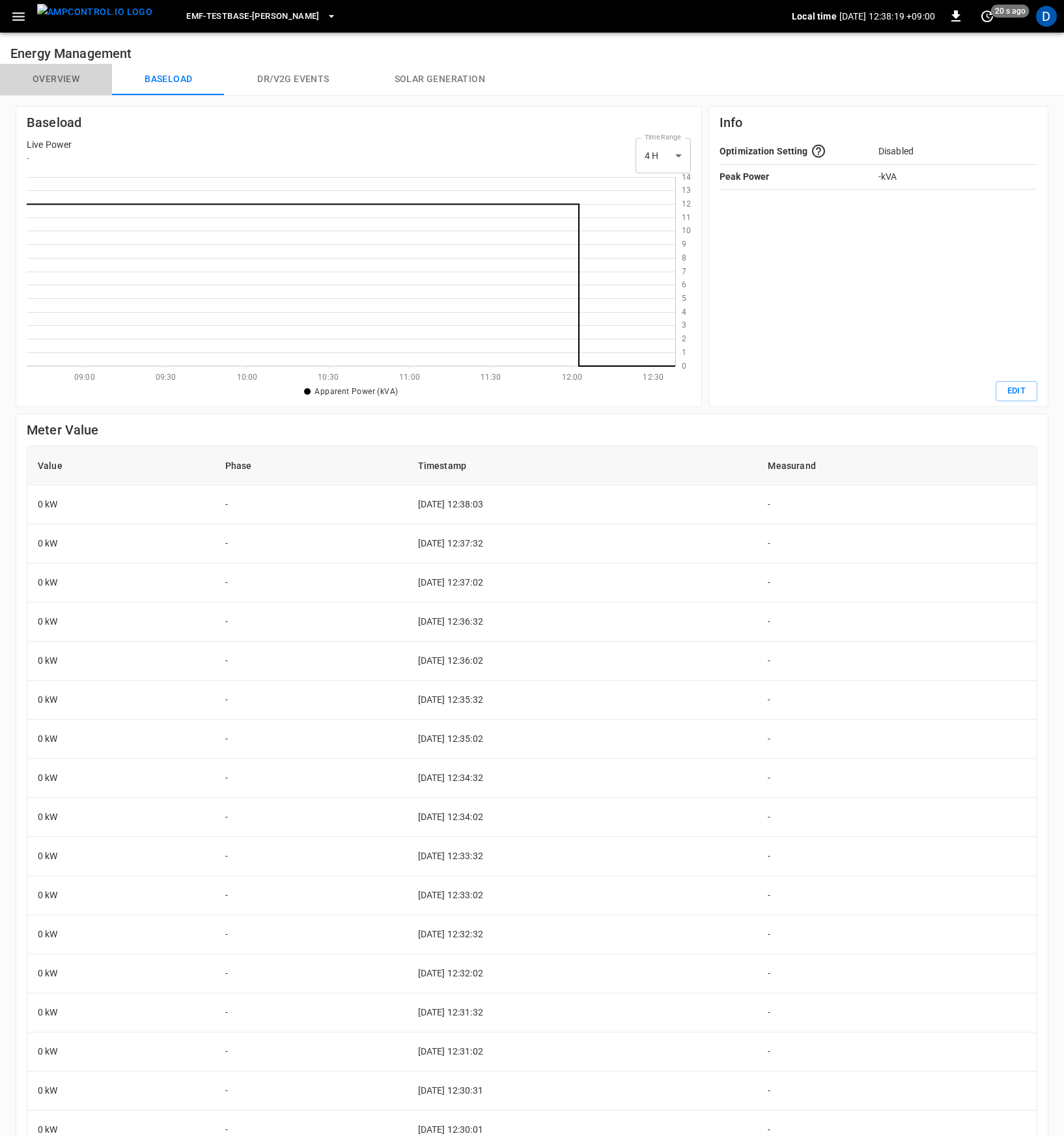
click at [37, 70] on button "Overview" at bounding box center [56, 79] width 112 height 32
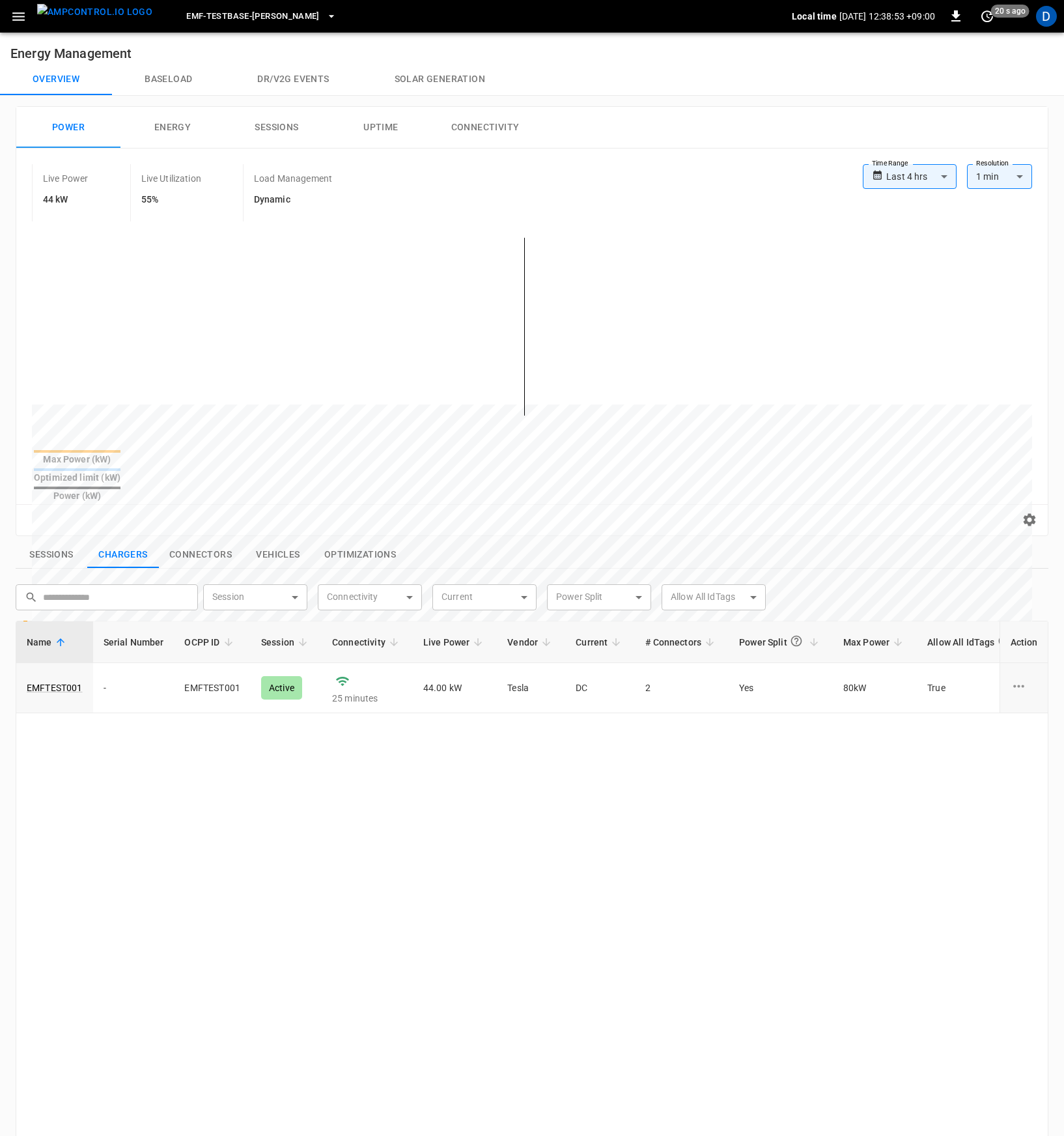
click at [688, 737] on div "Name Serial Number OCPP ID Session Connectivity Live Power Vendor Current # Con…" at bounding box center [532, 1018] width 1032 height 795
click at [56, 679] on link "EMFTEST001" at bounding box center [54, 688] width 61 height 18
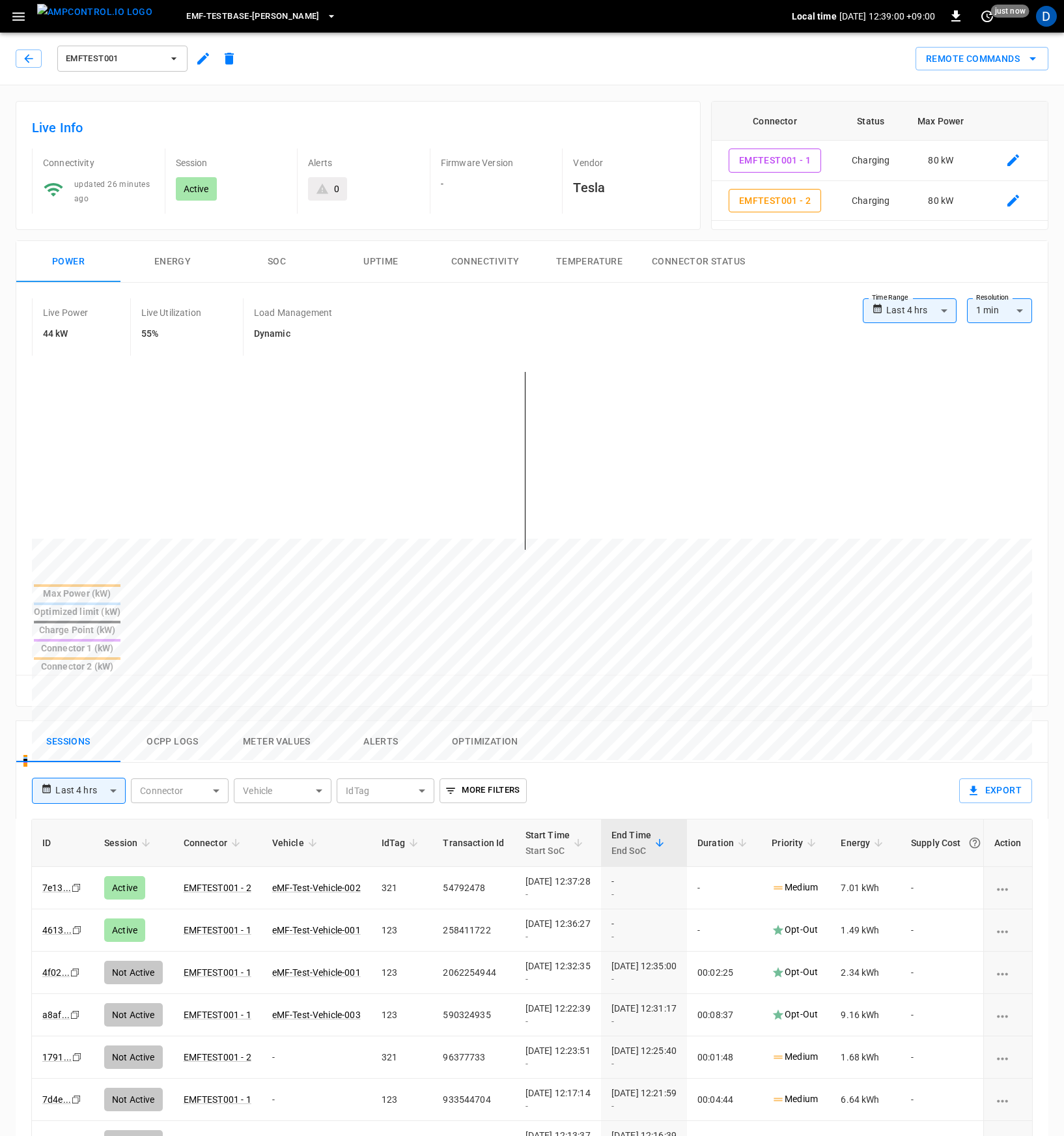
click at [628, 721] on div "Sessions Ocpp logs Meter Values Alerts Optimization" at bounding box center [532, 741] width 1031 height 41
click at [37, 62] on button "button" at bounding box center [29, 58] width 26 height 18
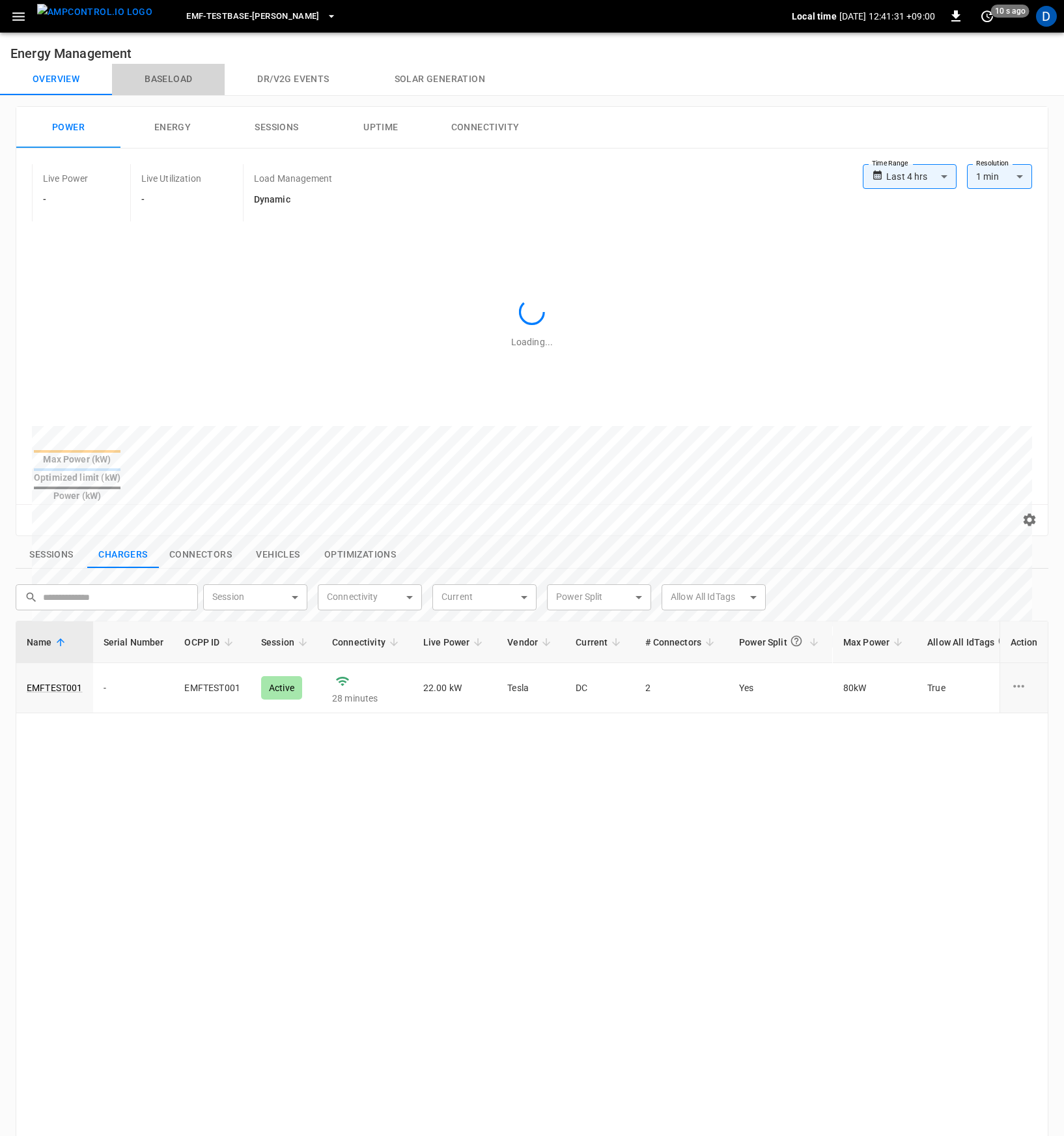
click at [163, 83] on button "Baseload" at bounding box center [169, 79] width 113 height 32
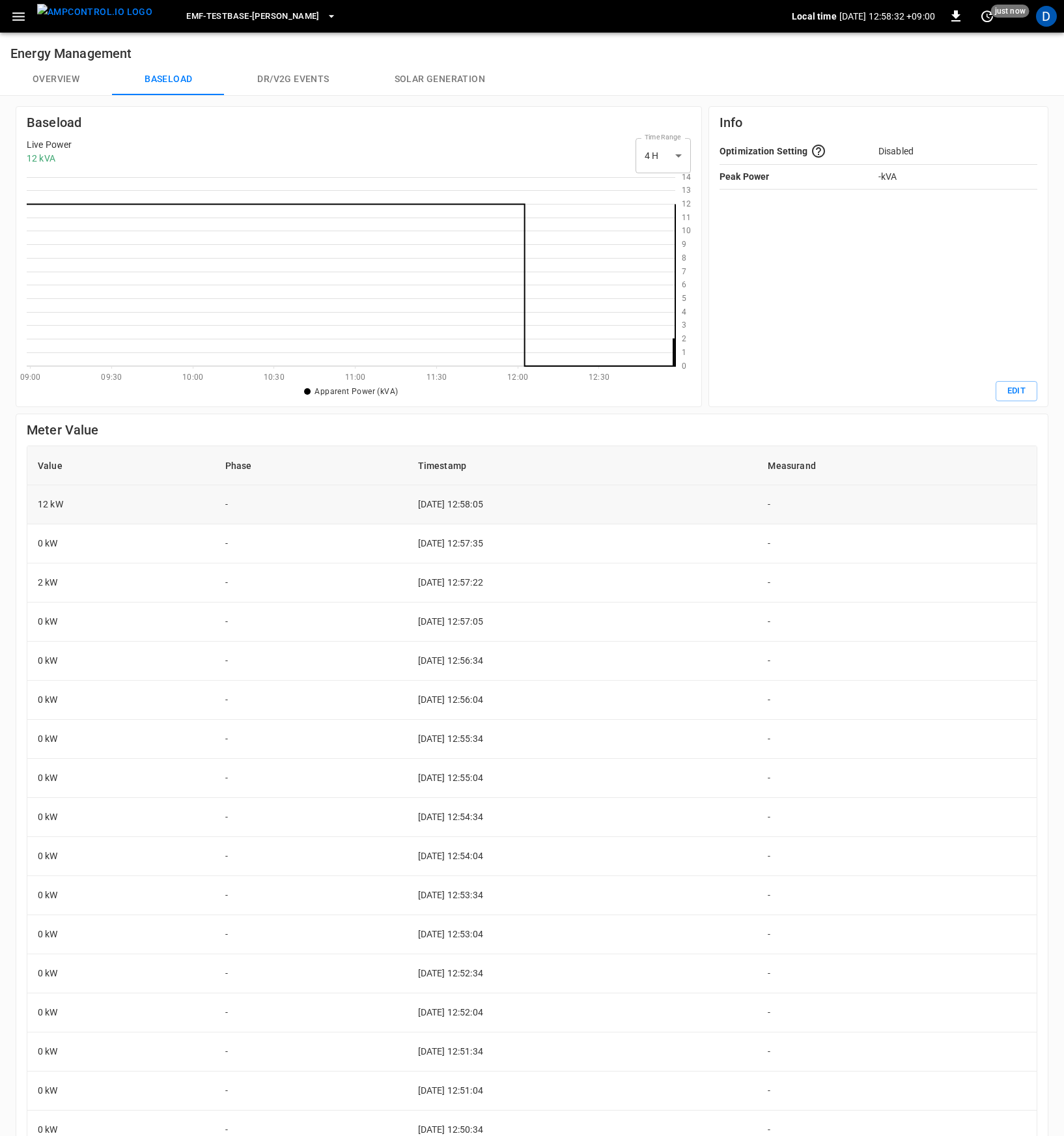
drag, startPoint x: 402, startPoint y: 500, endPoint x: 526, endPoint y: 510, distance: 124.4
click at [526, 510] on td "[DATE] 12:58:05" at bounding box center [583, 505] width 351 height 39
click at [527, 511] on td "[DATE] 12:58:05" at bounding box center [583, 505] width 351 height 39
drag, startPoint x: 404, startPoint y: 502, endPoint x: 517, endPoint y: 503, distance: 113.0
click at [517, 503] on td "[DATE] 12:58:05" at bounding box center [583, 505] width 351 height 39
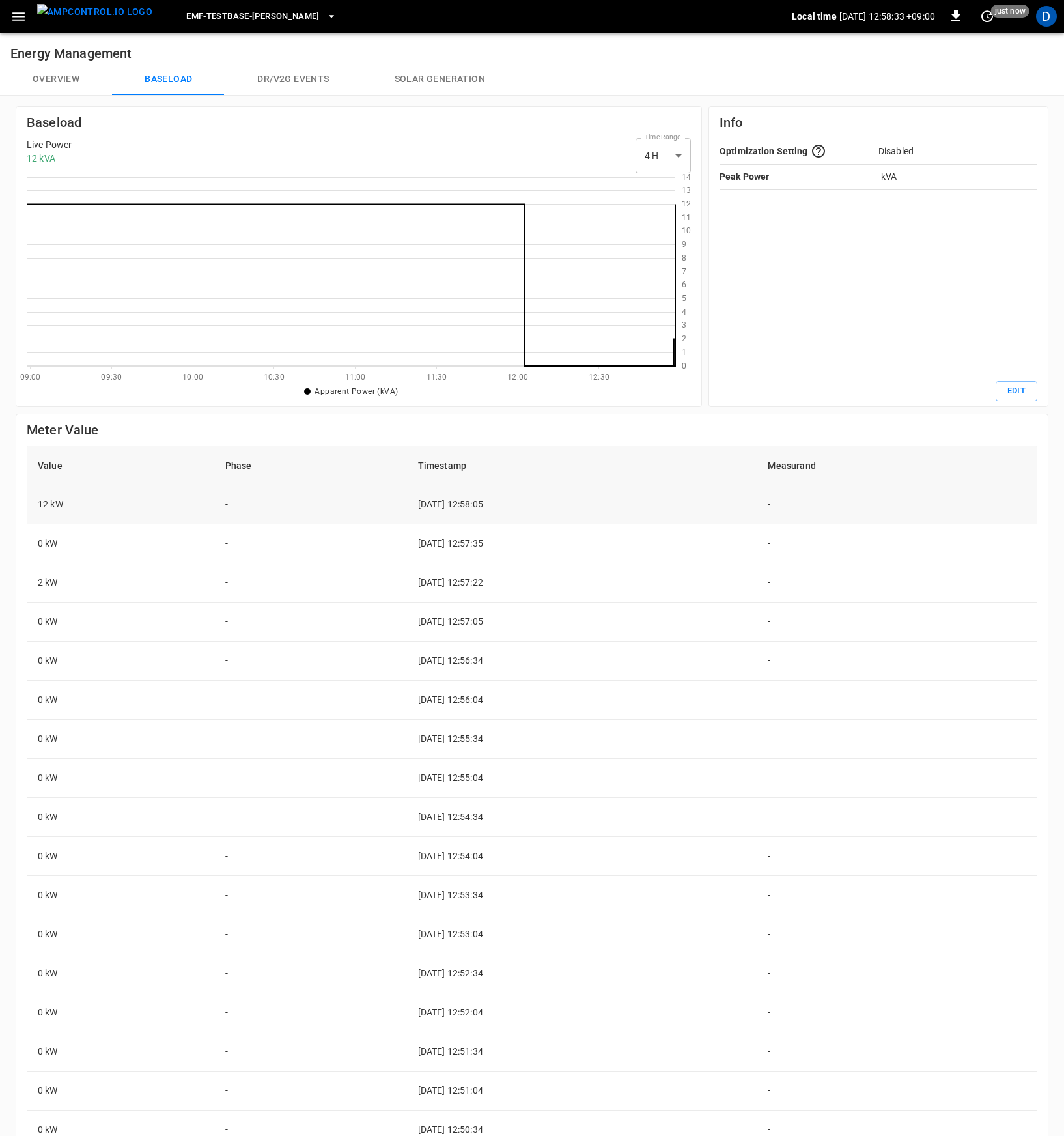
click at [517, 503] on td "[DATE] 12:58:05" at bounding box center [583, 505] width 351 height 39
drag, startPoint x: 411, startPoint y: 505, endPoint x: 532, endPoint y: 506, distance: 121.0
click at [532, 506] on tr "12 kW - [DATE] 12:58:05 -" at bounding box center [532, 505] width 1010 height 39
click at [532, 506] on td "[DATE] 12:58:05" at bounding box center [583, 505] width 351 height 39
drag, startPoint x: 415, startPoint y: 507, endPoint x: 358, endPoint y: 507, distance: 57.0
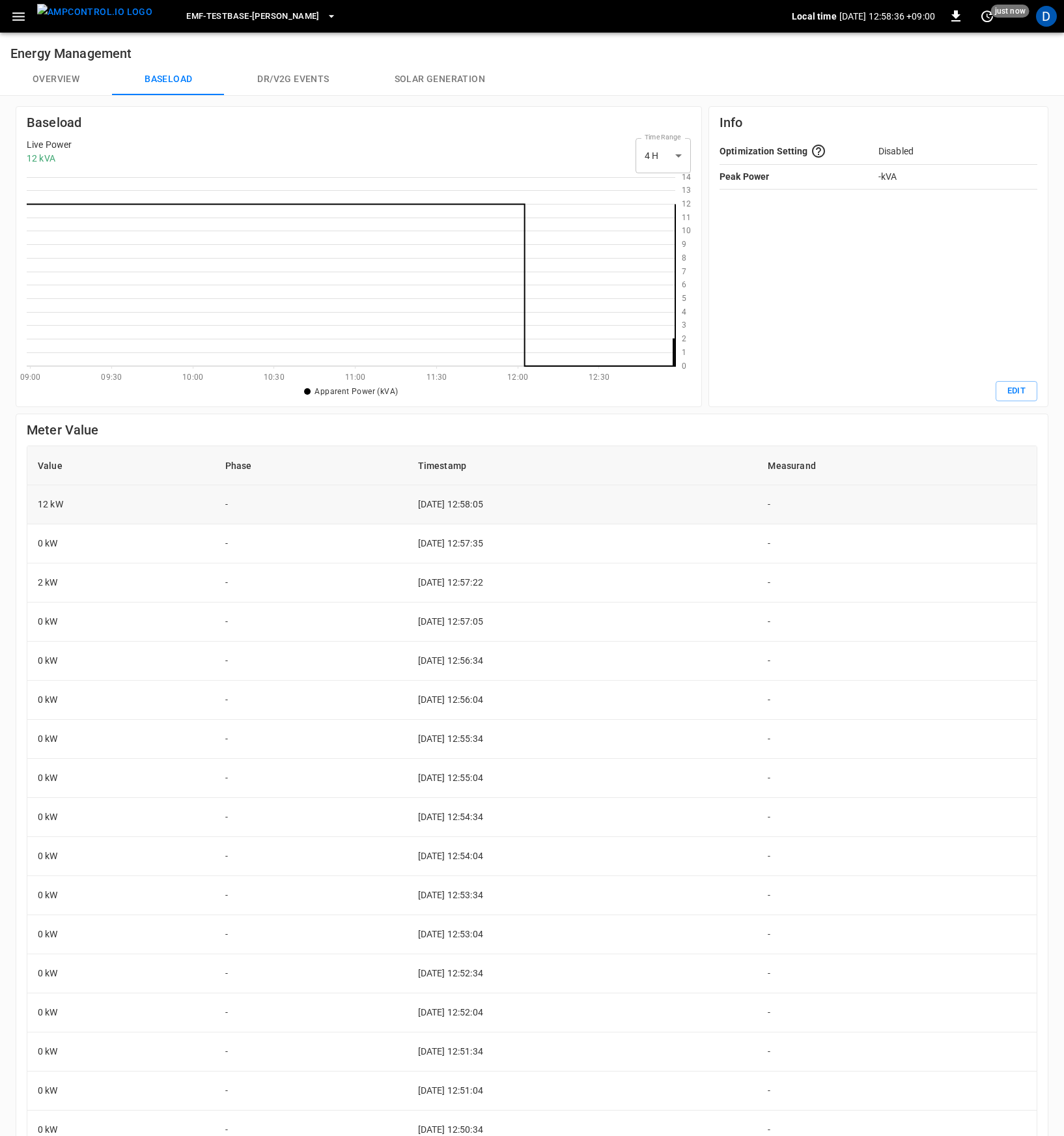
click at [358, 507] on tr "12 kW - [DATE] 12:58:05 -" at bounding box center [532, 505] width 1010 height 39
click at [358, 507] on td "-" at bounding box center [311, 505] width 193 height 39
drag, startPoint x: 475, startPoint y: 502, endPoint x: 556, endPoint y: 502, distance: 81.0
click at [556, 502] on td "[DATE] 12:58:05" at bounding box center [583, 505] width 351 height 39
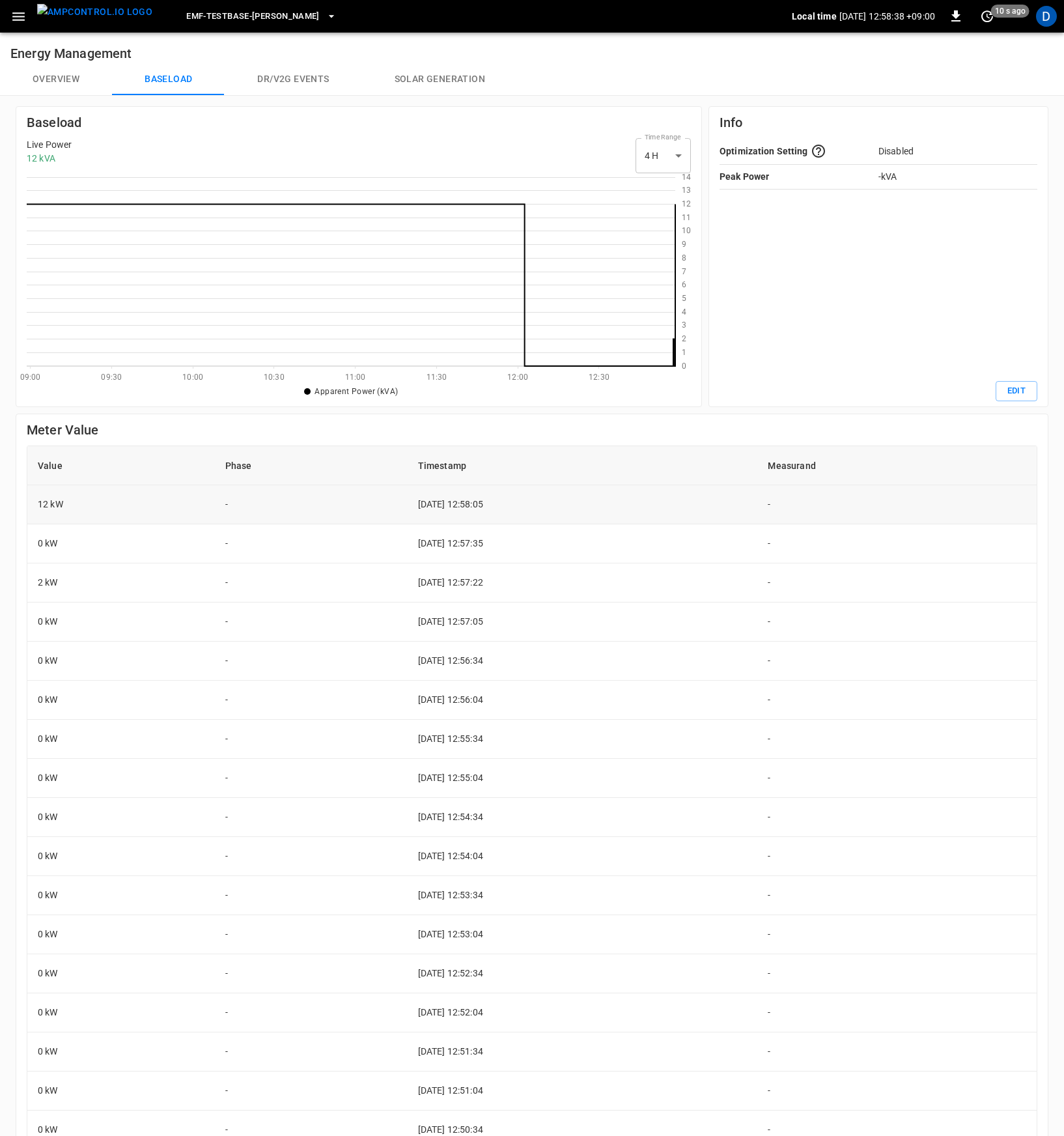
drag, startPoint x: 452, startPoint y: 506, endPoint x: 356, endPoint y: 505, distance: 96.0
click at [356, 505] on tr "12 kW - [DATE] 12:58:05 -" at bounding box center [532, 505] width 1010 height 39
click at [356, 505] on td "-" at bounding box center [311, 505] width 193 height 39
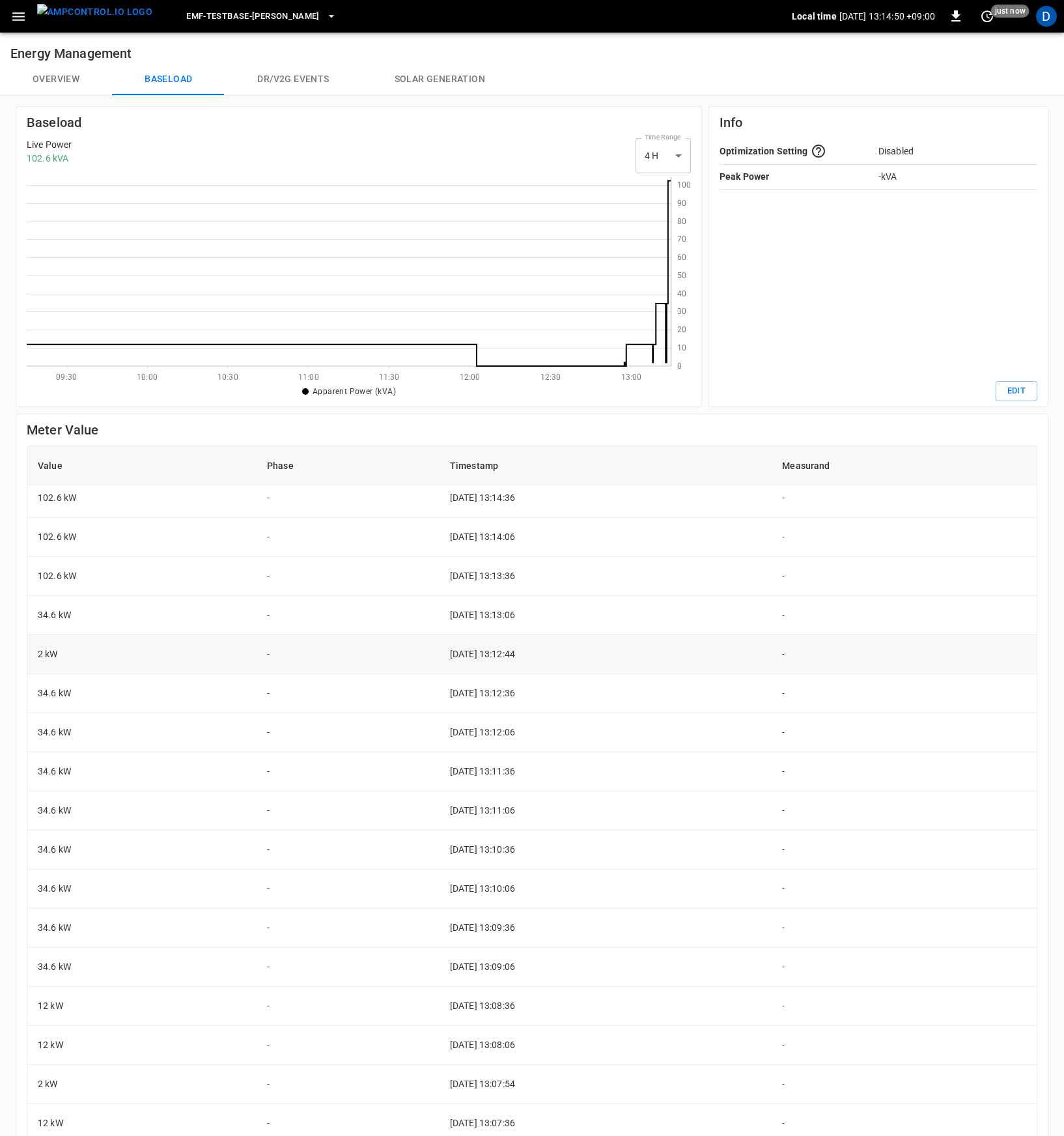
scroll to position [7, 0]
